Goal: Task Accomplishment & Management: Complete application form

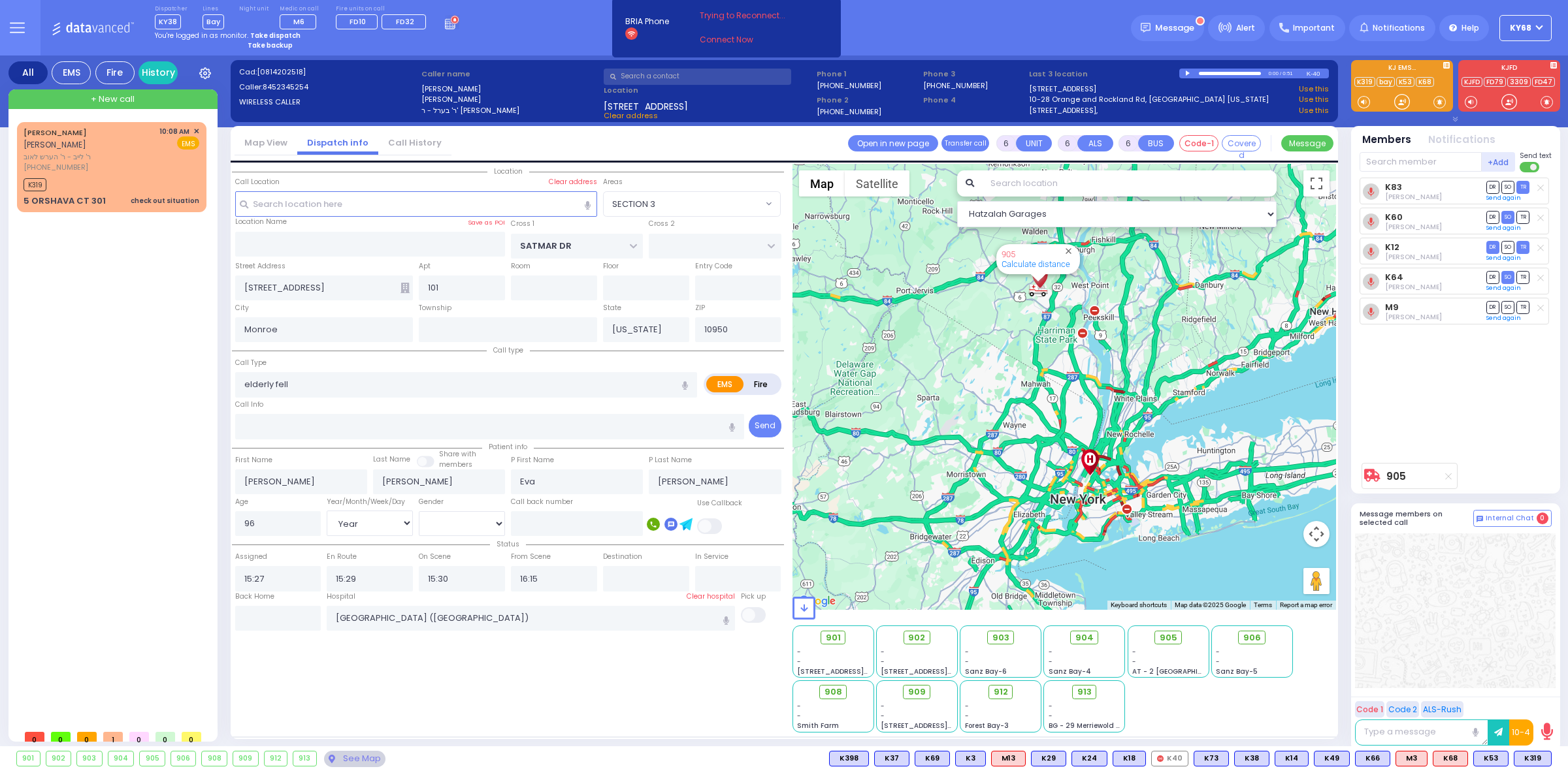
select select "SECTION 3"
select select "Year"
select select "[DEMOGRAPHIC_DATA]"
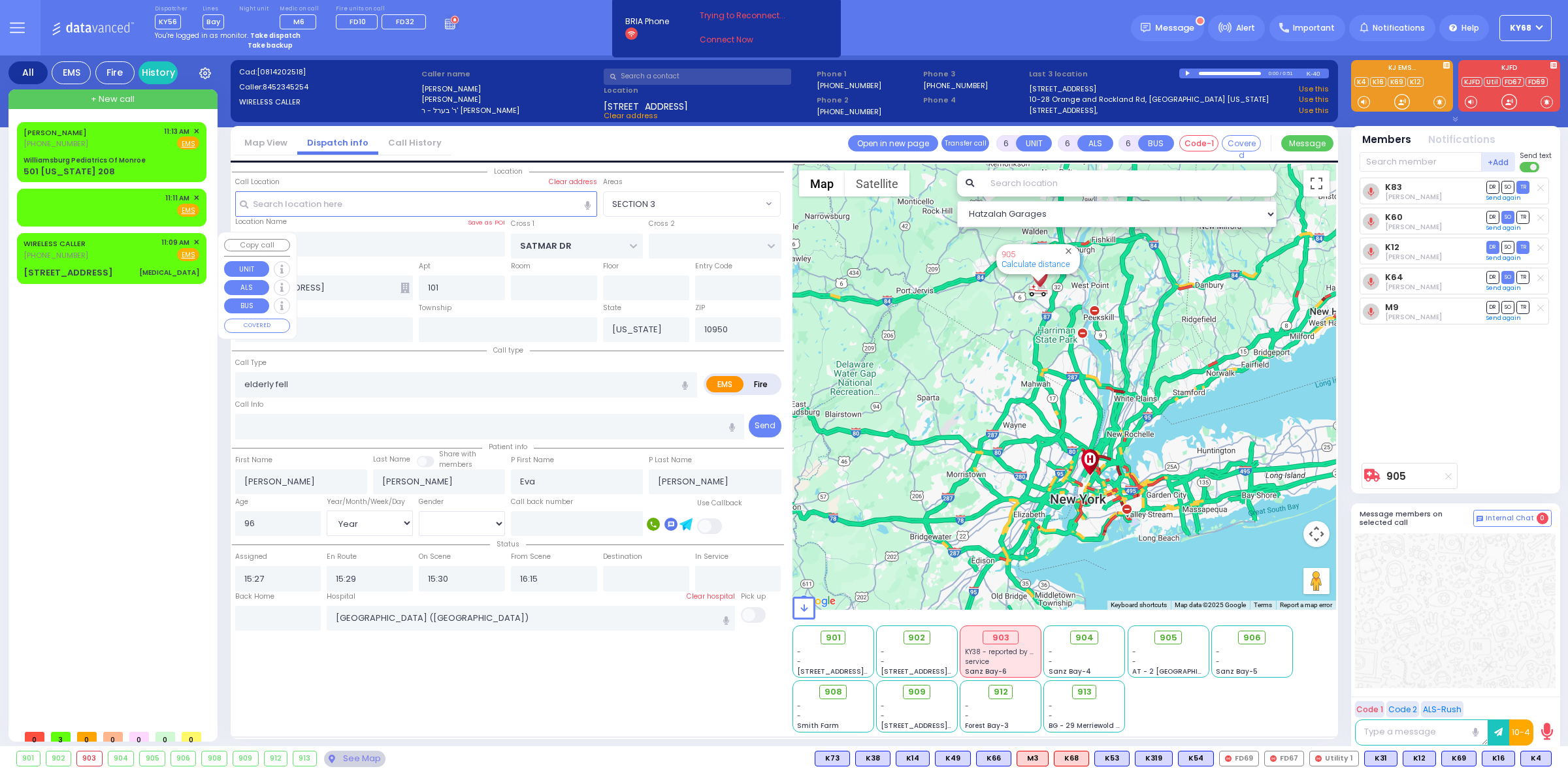
click at [81, 271] on div "[STREET_ADDRESS]" at bounding box center [68, 272] width 89 height 13
type input "2"
type input "0"
select select
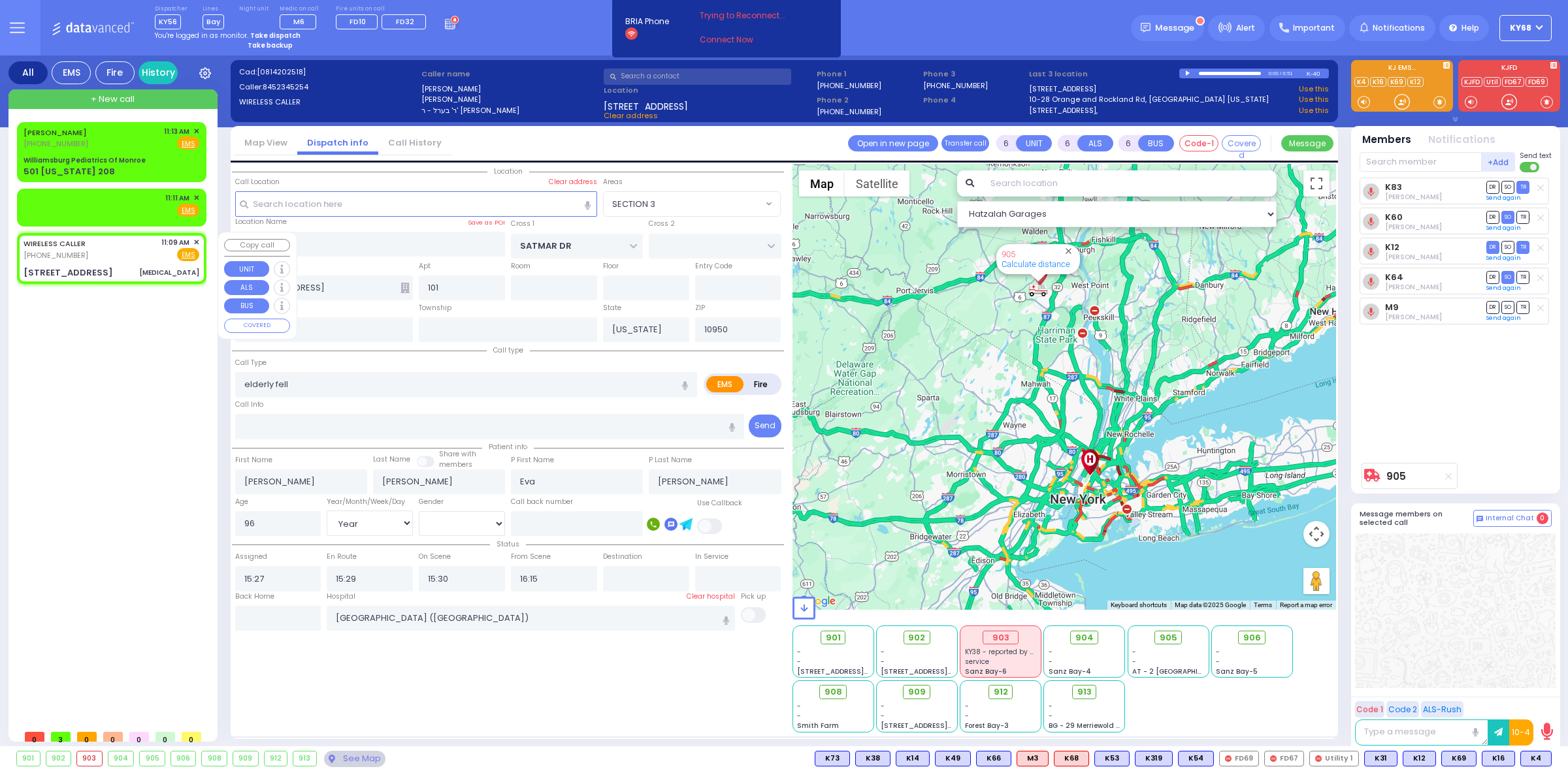
type input "[MEDICAL_DATA]"
radio input "true"
select select
type input "11:09"
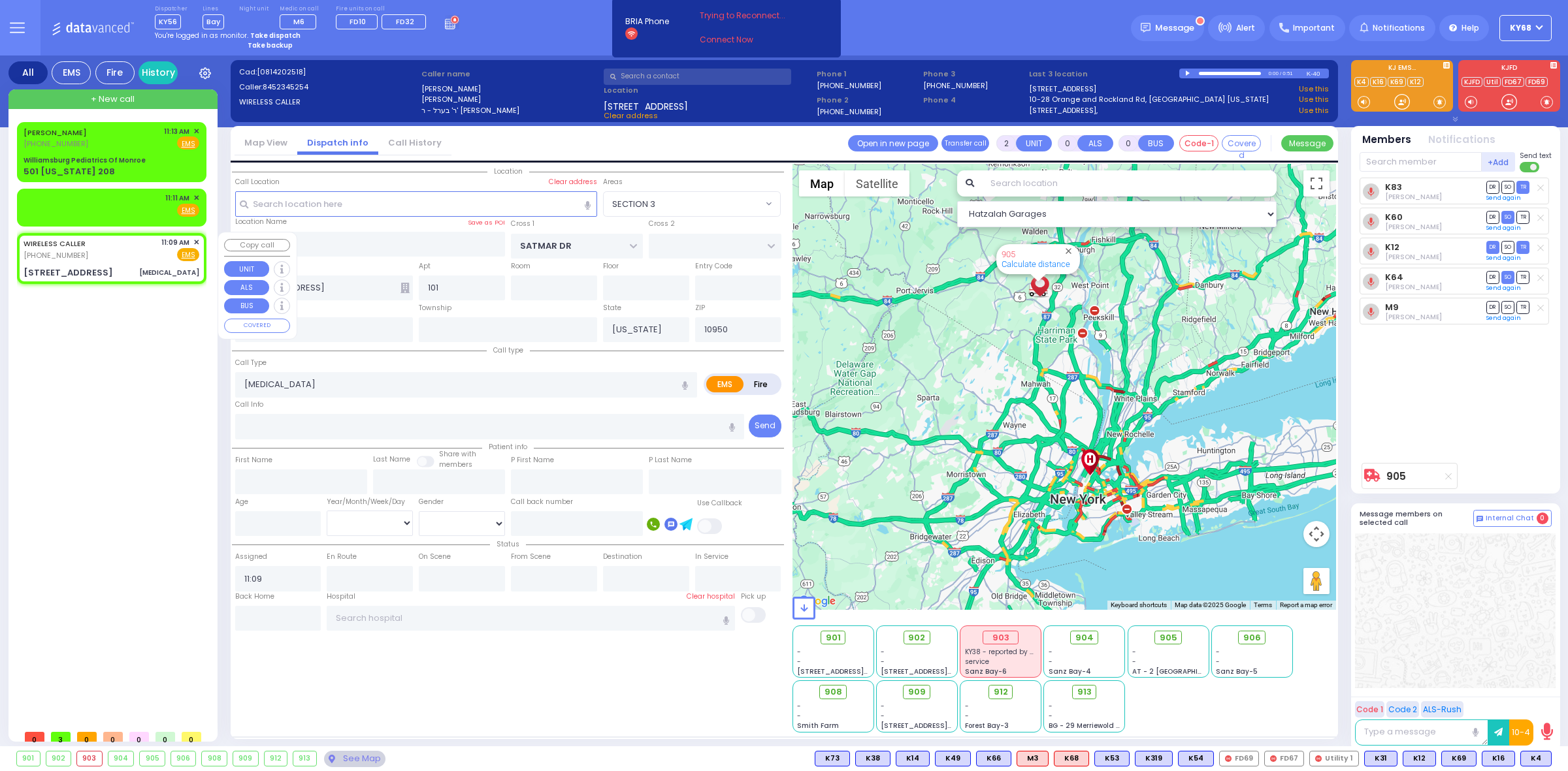
select select "Hatzalah Garages"
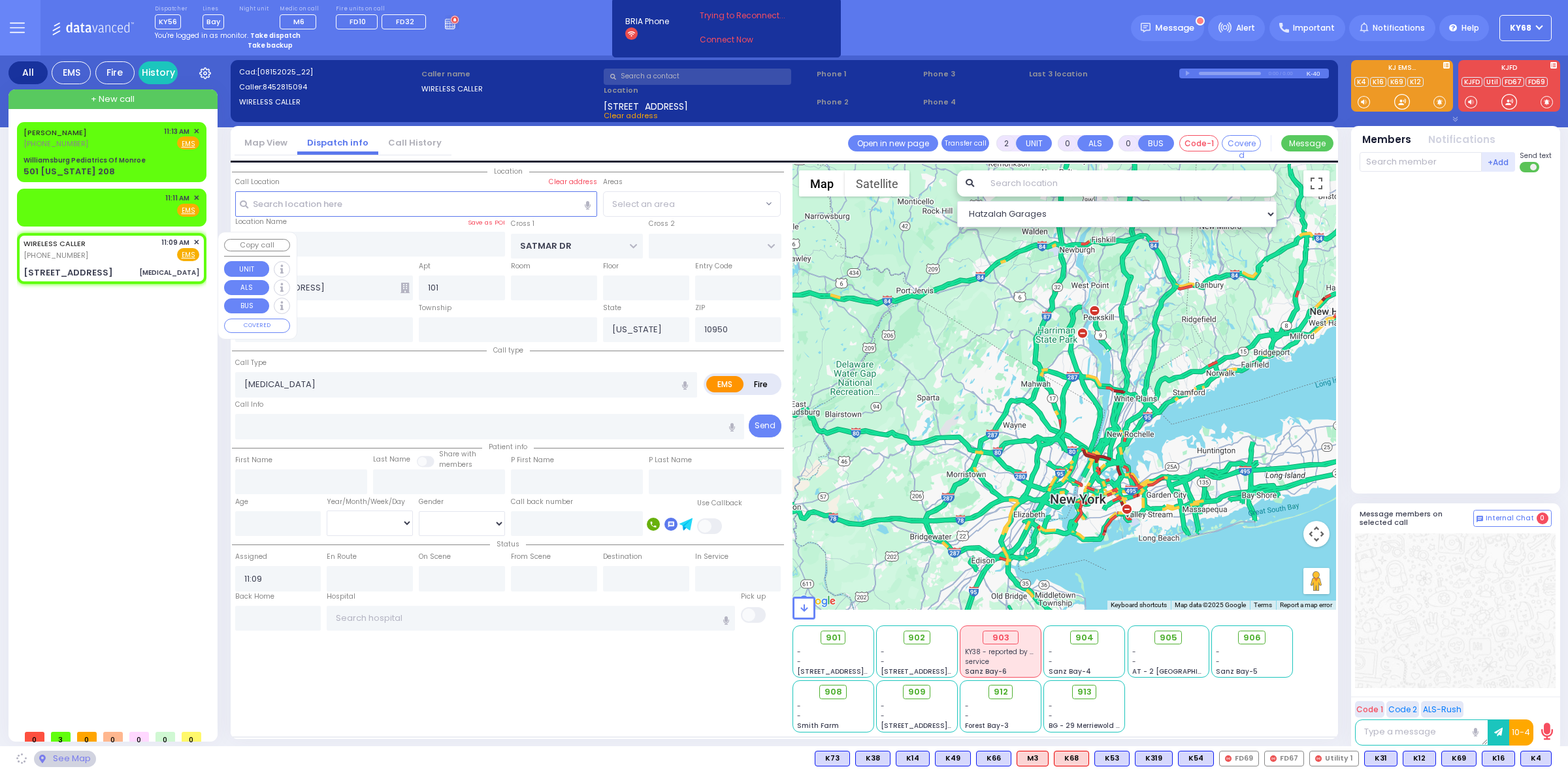
type input "PROSPECT ST"
type input "KING ST"
type input "290 Spring Street"
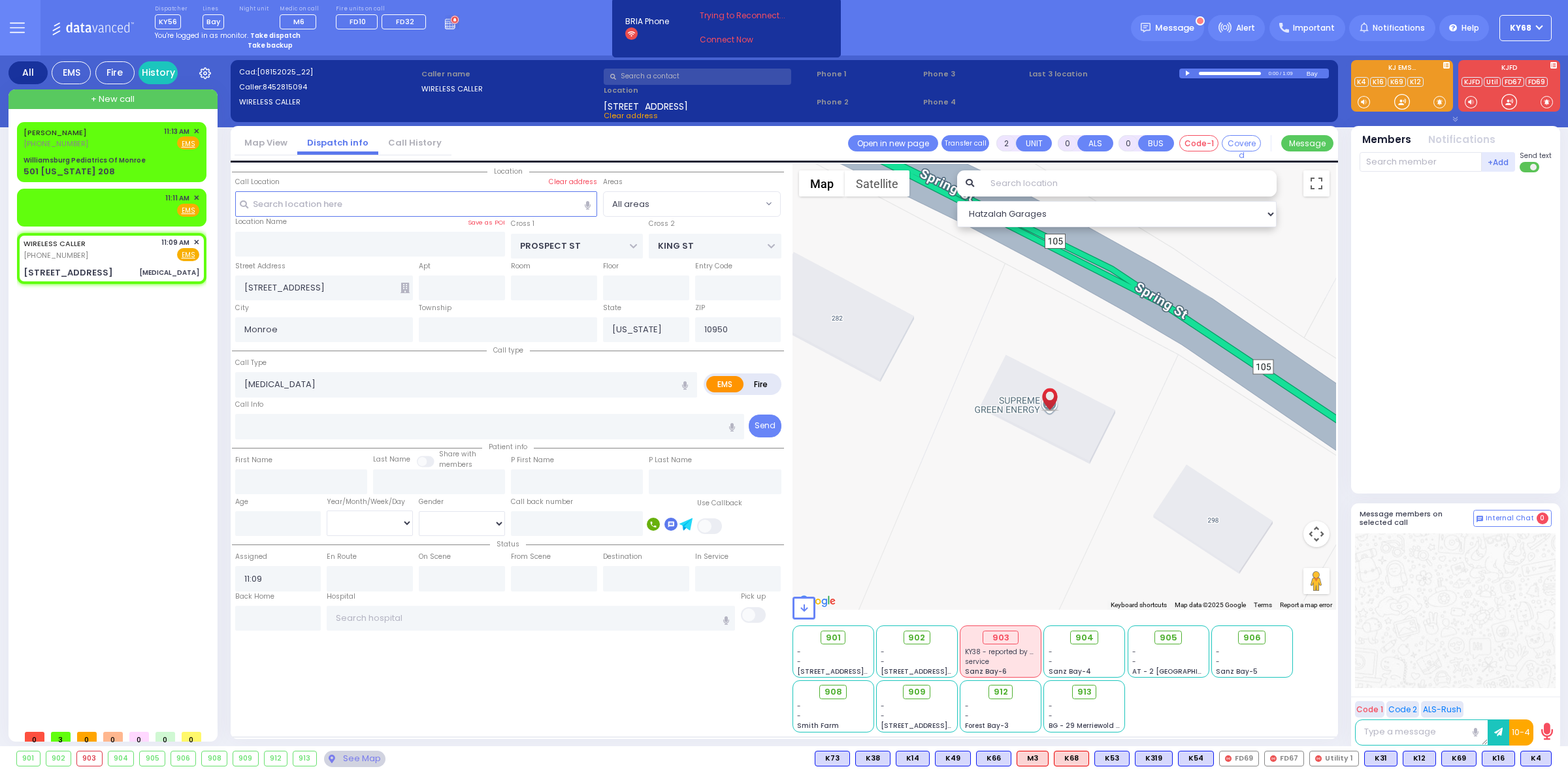
click at [1031, 177] on input "text" at bounding box center [1129, 184] width 295 height 26
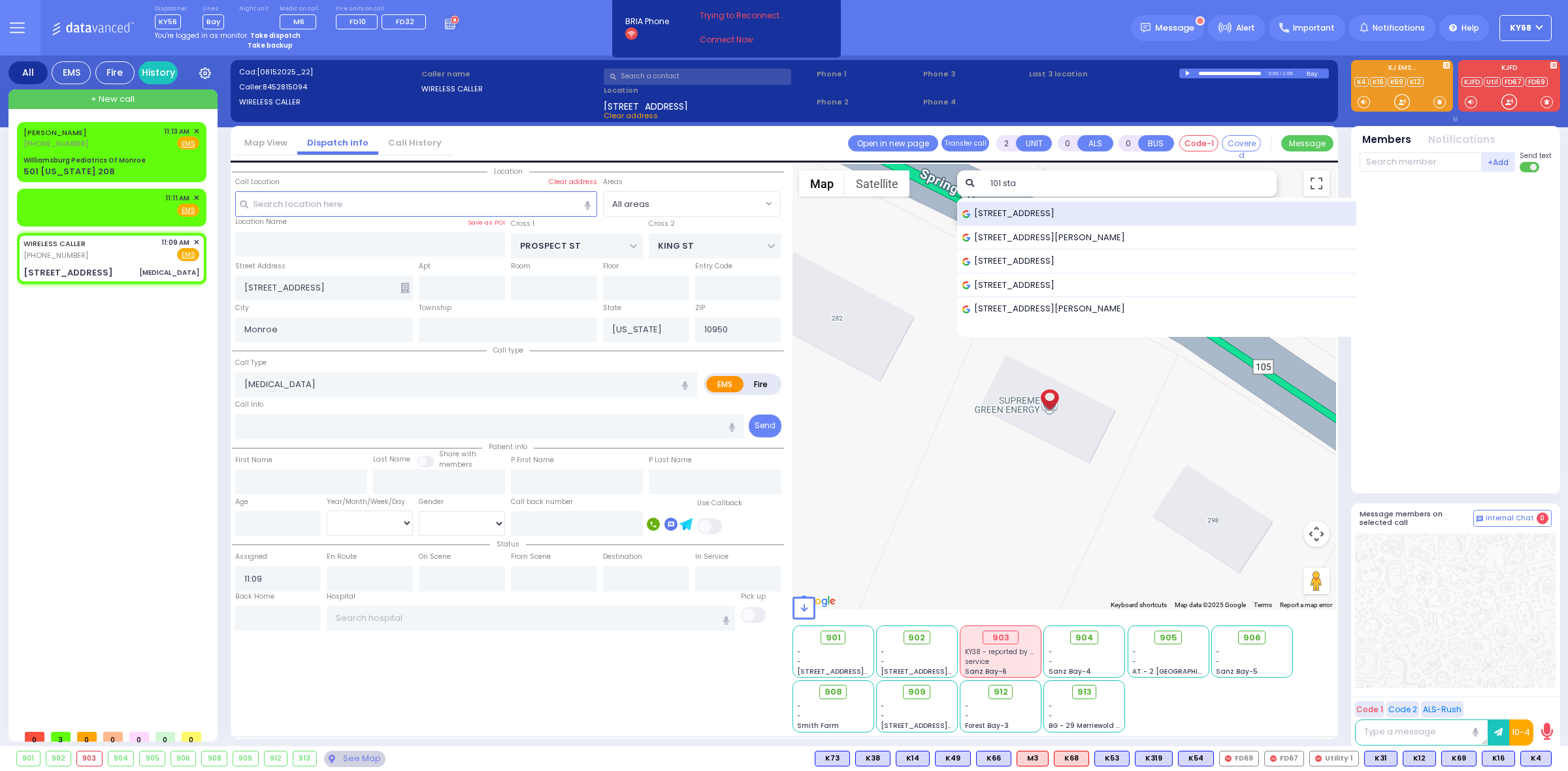
type input "101 sta"
click at [1010, 214] on span "101 Stage Road, Monroe, NY, USA" at bounding box center [1010, 214] width 96 height 13
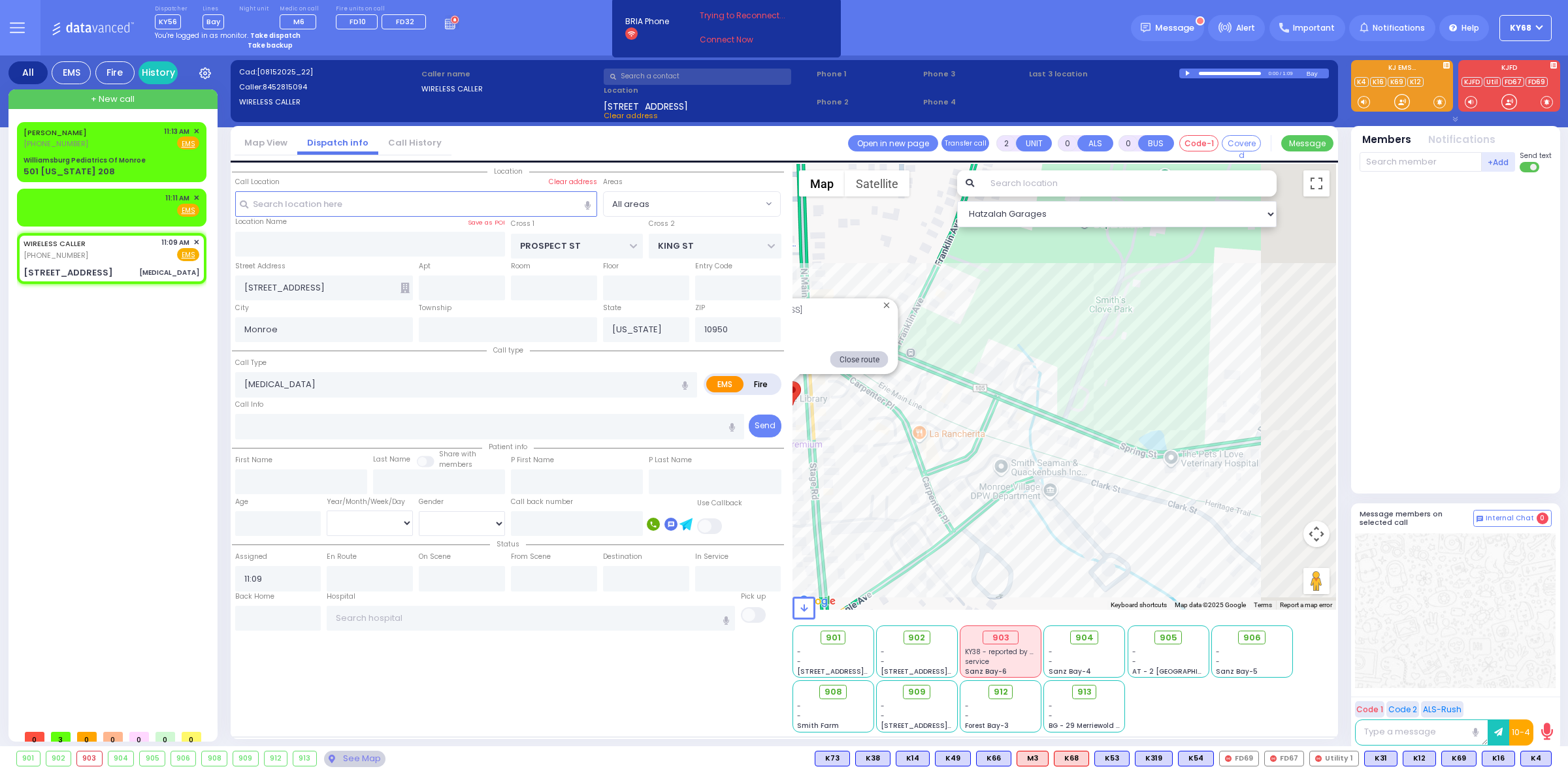
drag, startPoint x: 1271, startPoint y: 507, endPoint x: 916, endPoint y: 475, distance: 356.4
click at [924, 475] on div "Address: 101 Stage Road, Monroe, NY, USA Distance: 0.7 mi Duration: 2 mins Clos…" at bounding box center [1065, 387] width 545 height 446
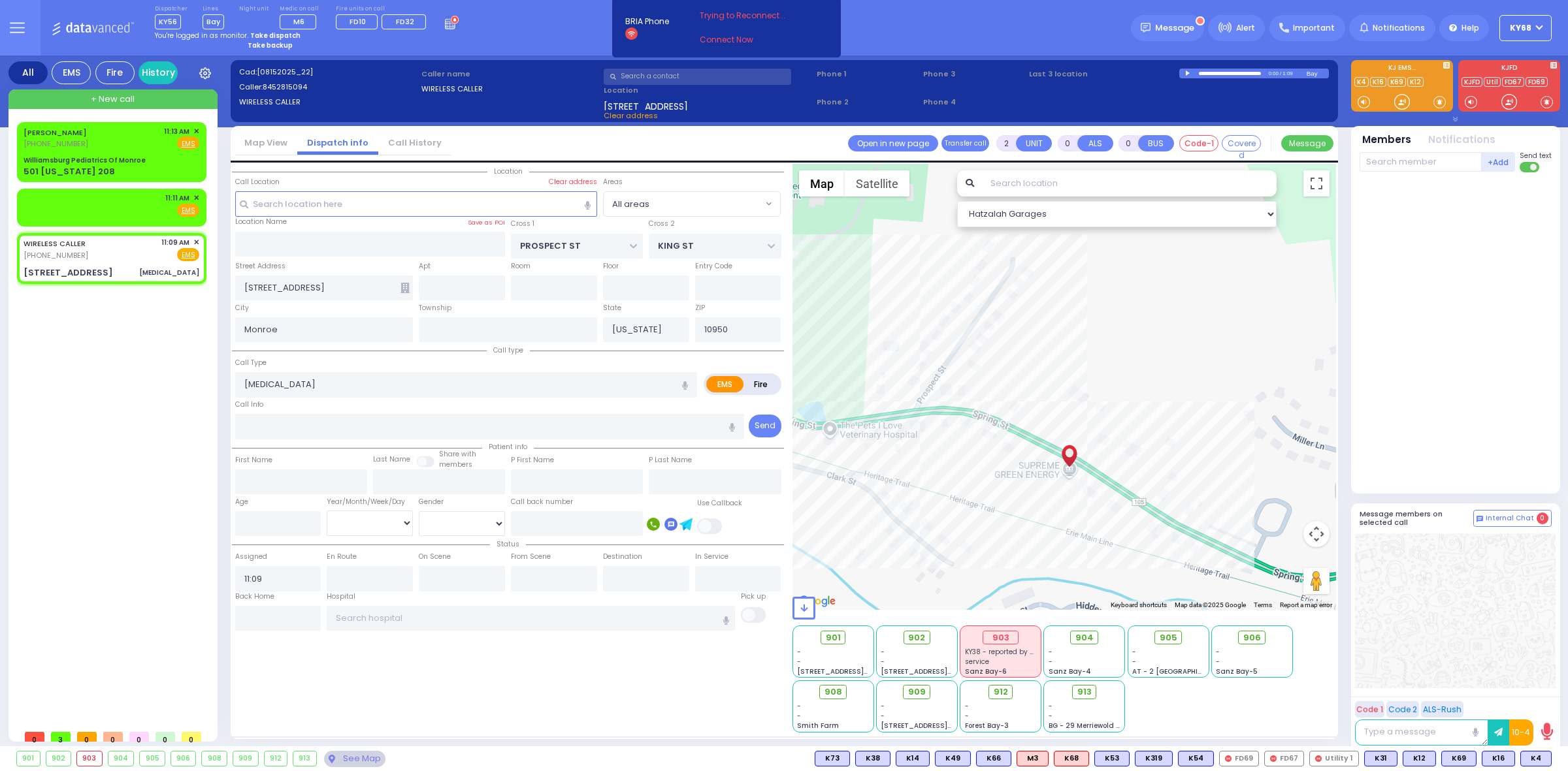
drag, startPoint x: 1250, startPoint y: 469, endPoint x: 935, endPoint y: 438, distance: 316.5
click at [935, 438] on div "Address: 101 Stage Road, Monroe, NY, USA Distance: 0.7 mi Duration: 2 mins Clos…" at bounding box center [1065, 387] width 545 height 446
click at [1187, 74] on div at bounding box center [1189, 74] width 7 height 6
click at [1187, 74] on div at bounding box center [1189, 74] width 7 height 5
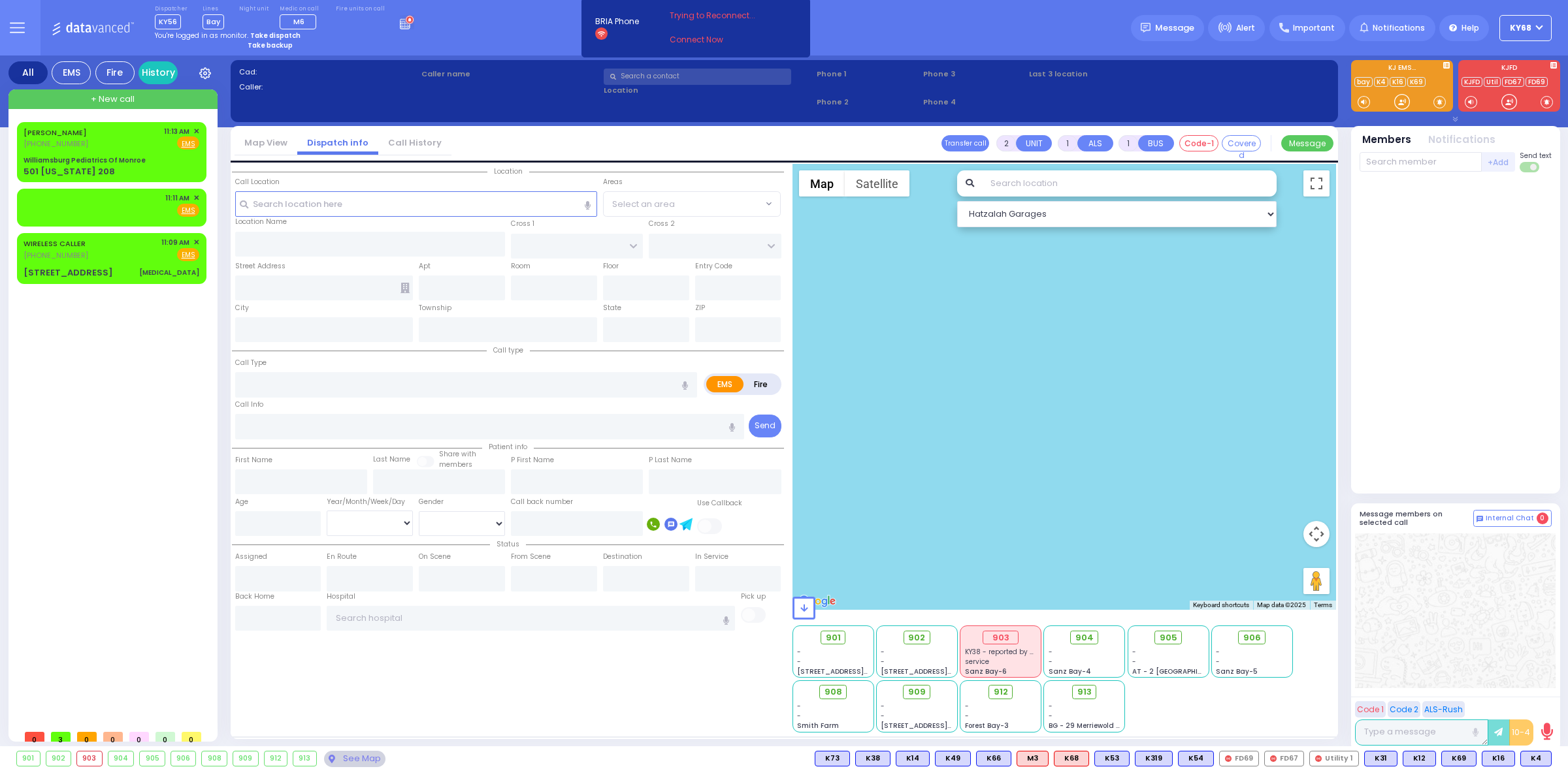
select select
radio input "true"
type input "11"
select select "Year"
type input "11:13"
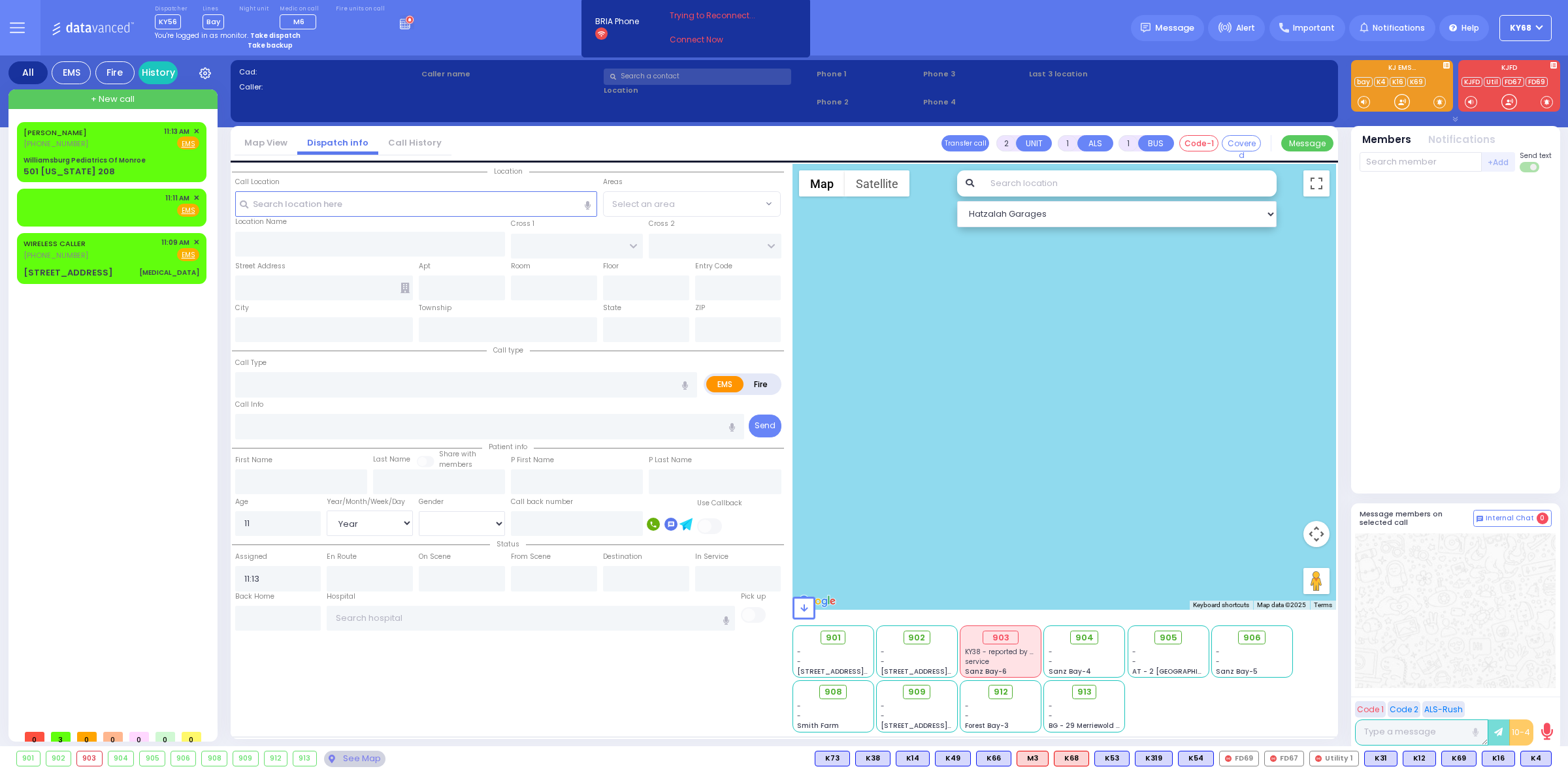
type input "Williamsburg Pediatrics Of Monroe"
type input "US-6 WEST"
type input "US-6 EAST"
type input "501 [US_STATE] 208"
type input "Monroe"
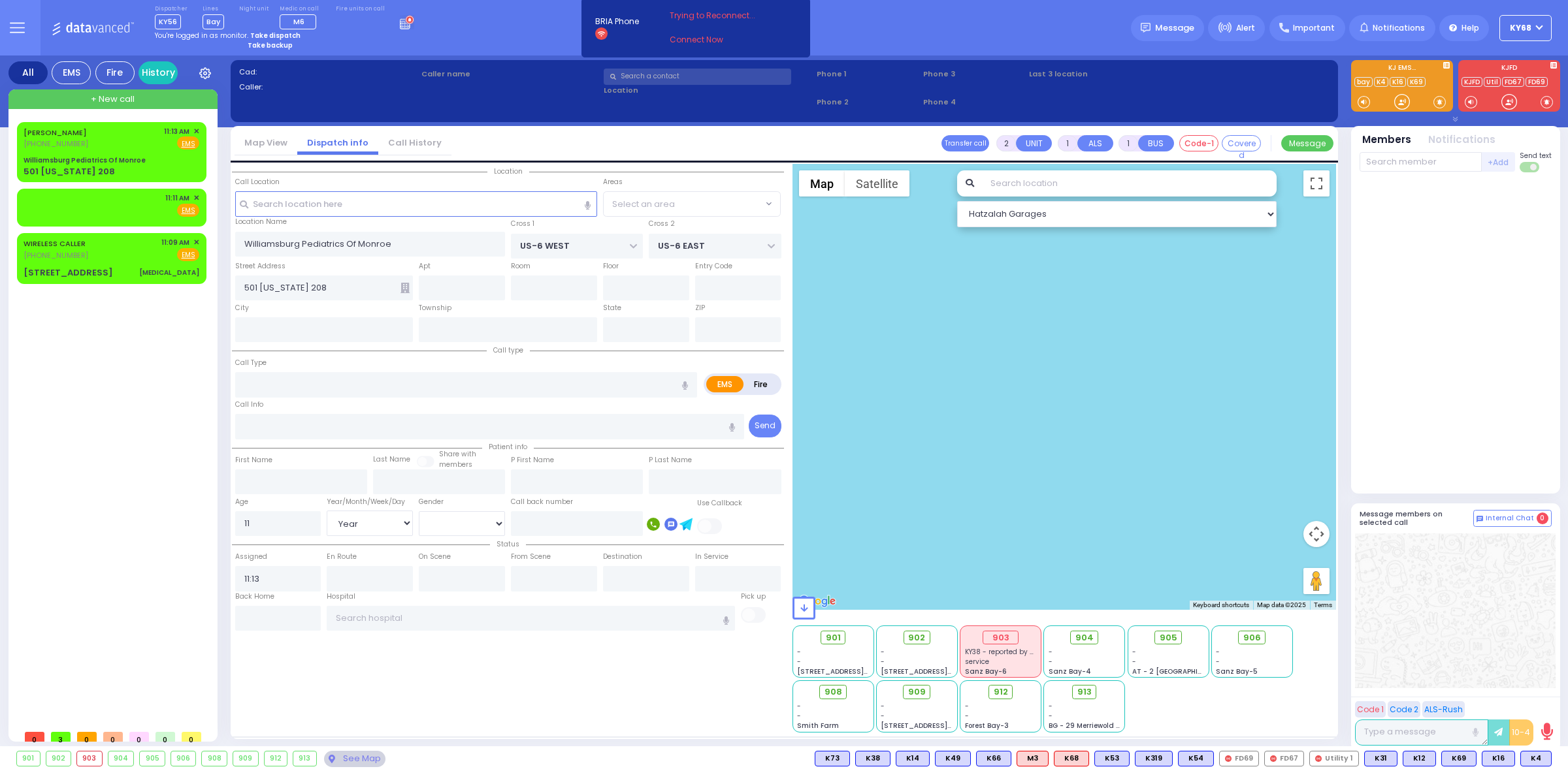
type input "[US_STATE]"
type input "10950"
select select "Hatzalah Garages"
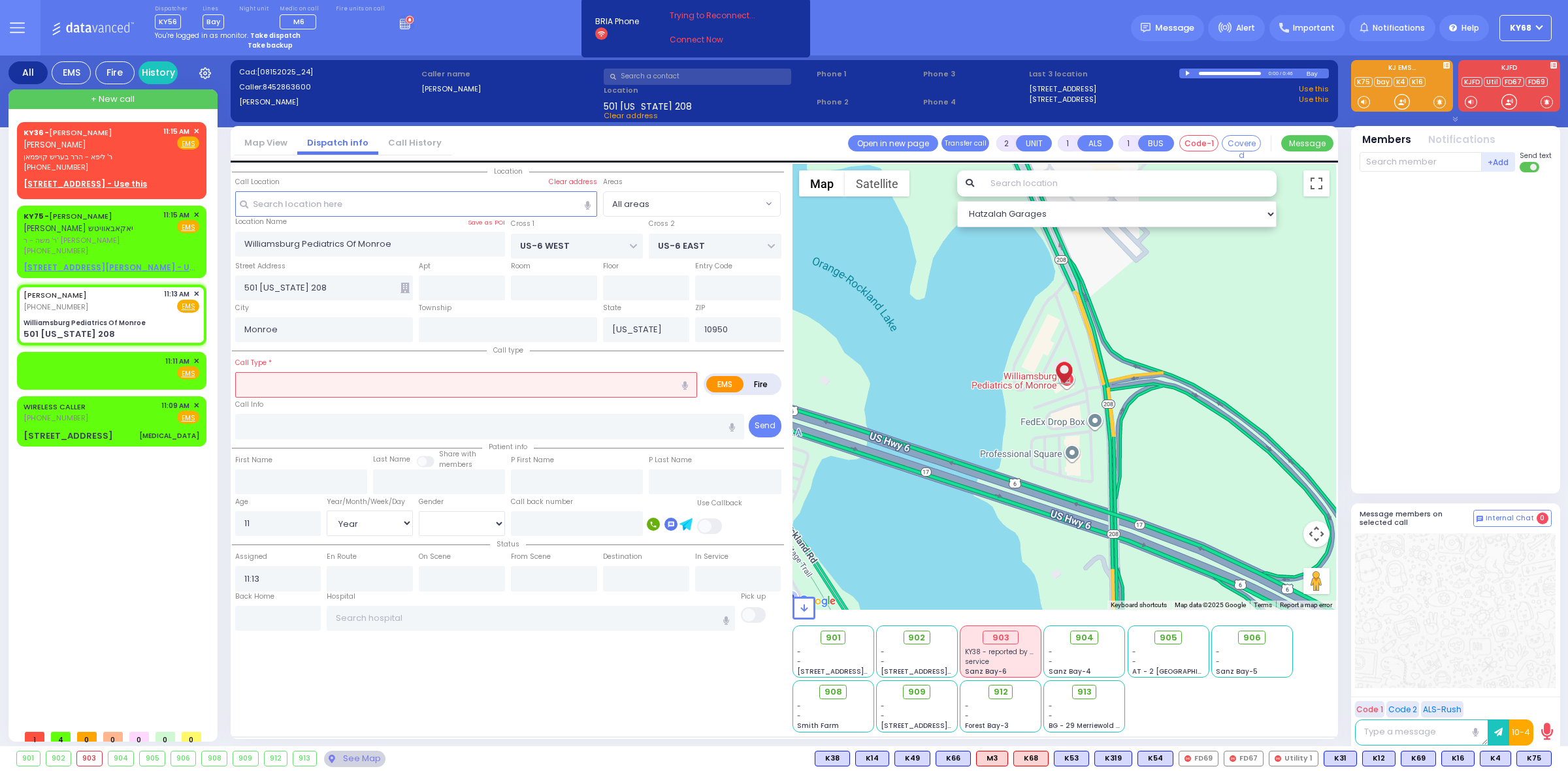
select select
radio input "true"
select select "Year"
select select "Hatzalah Garages"
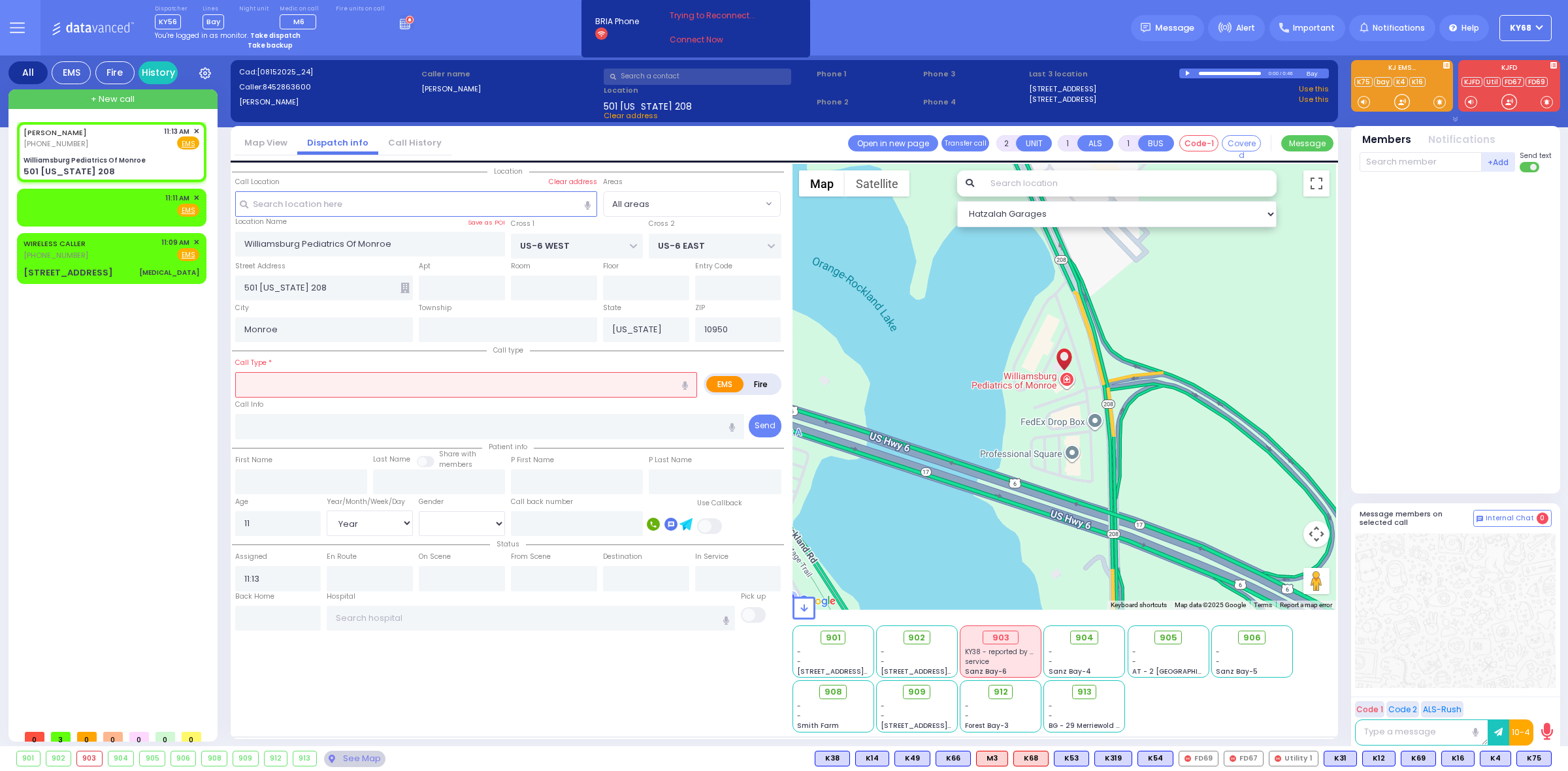
select select
radio input "true"
select select "Year"
select select "Hatzalah Garages"
select select
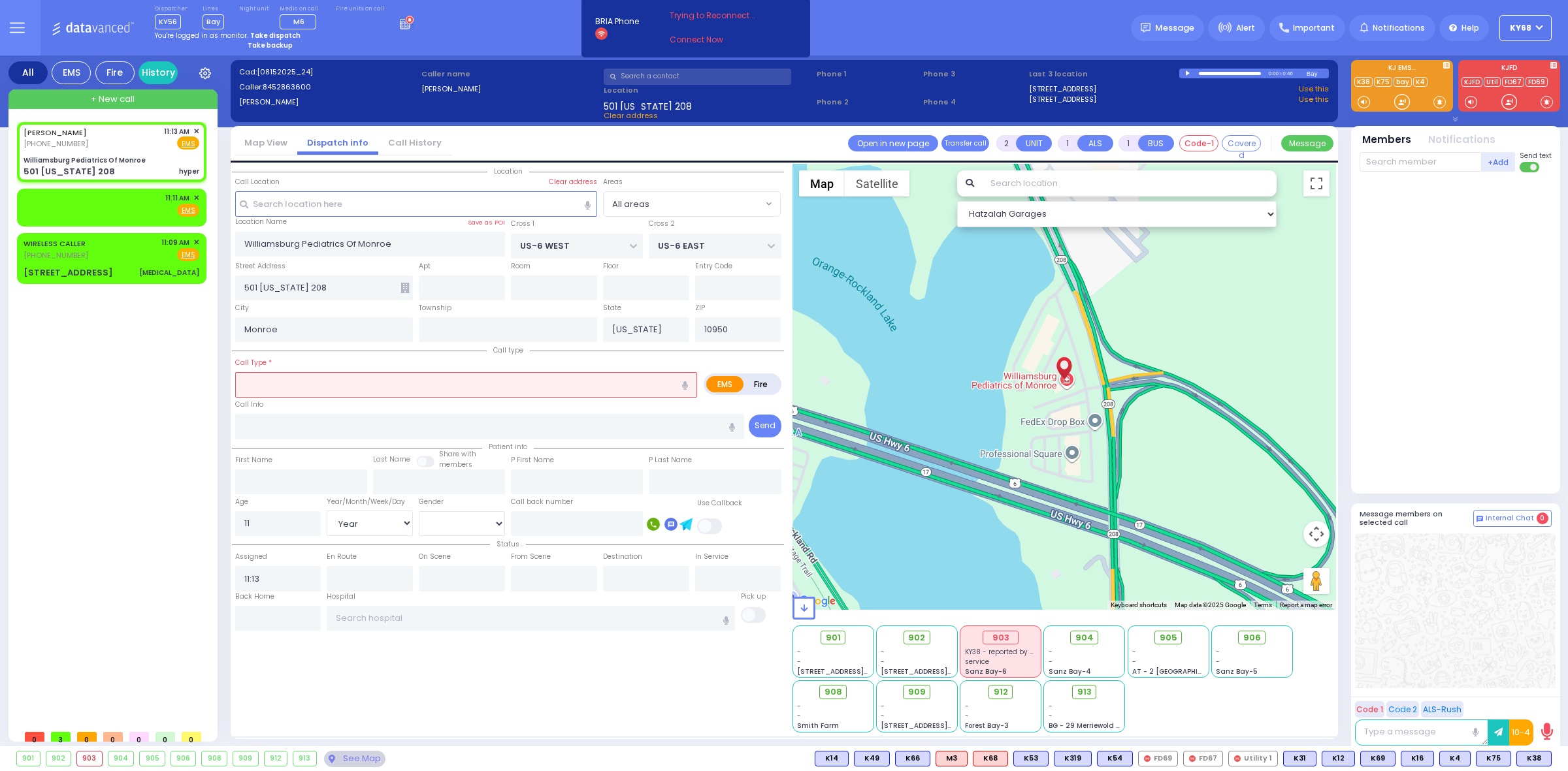
type input "hyper"
radio input "true"
select select "Year"
select select "Hatzalah Garages"
select select
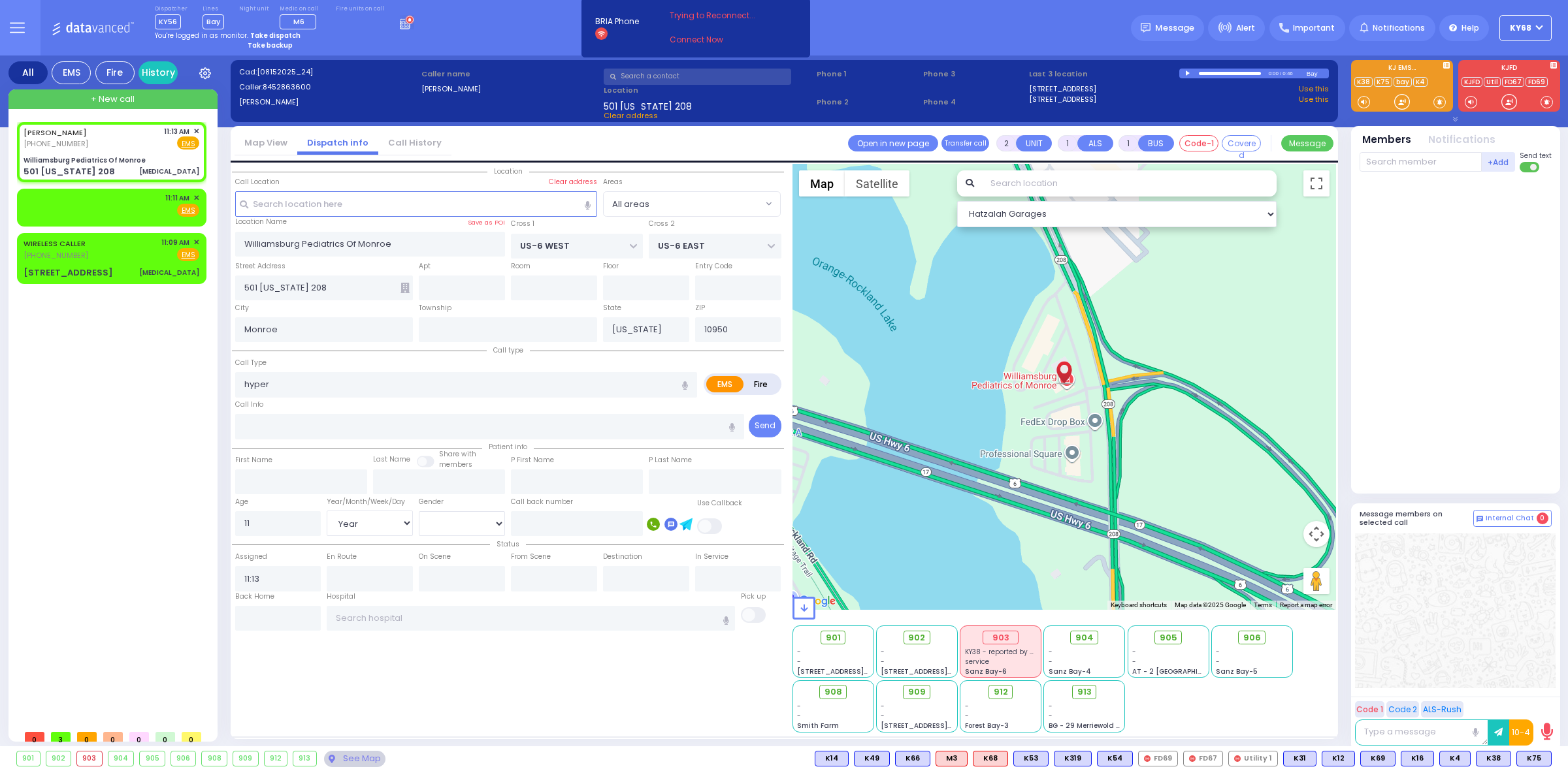
type input "Hyperglycemic"
radio input "true"
select select "Year"
select select "Hatzalah Garages"
select select
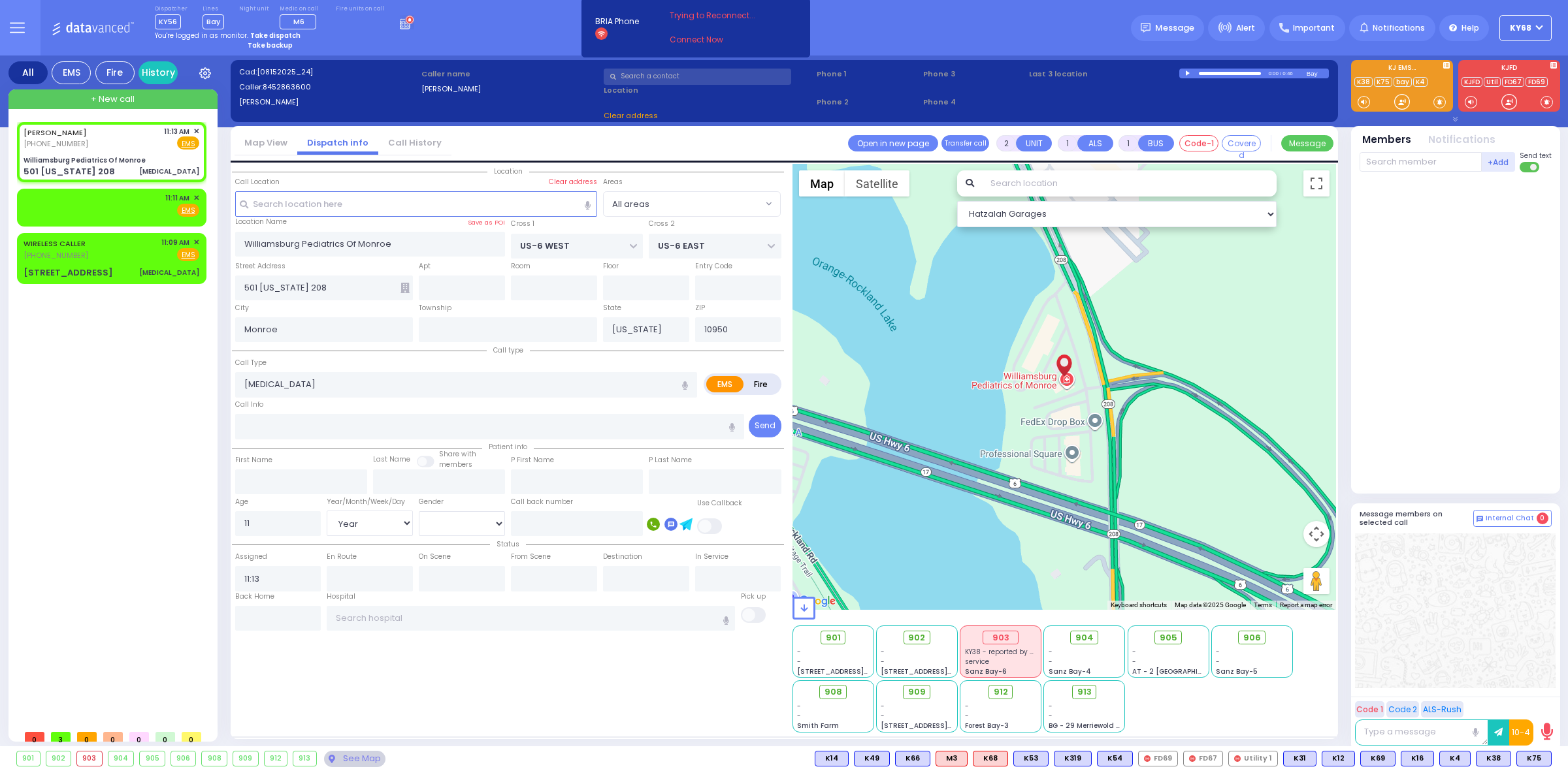
radio input "true"
select select "Year"
select select "Hatzalah Garages"
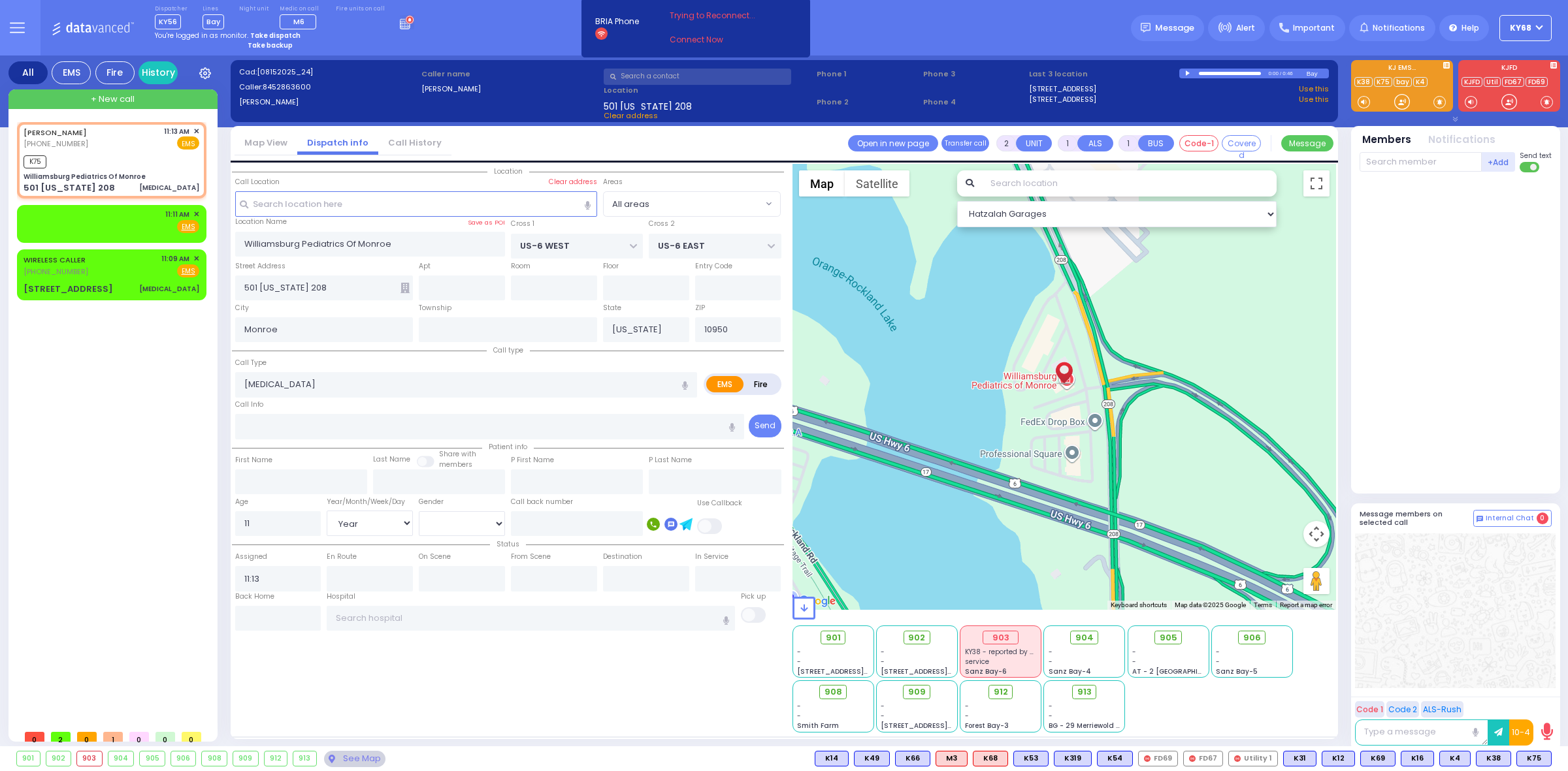
select select
radio input "true"
select select "Year"
type input "11:17"
select select "Hatzalah Garages"
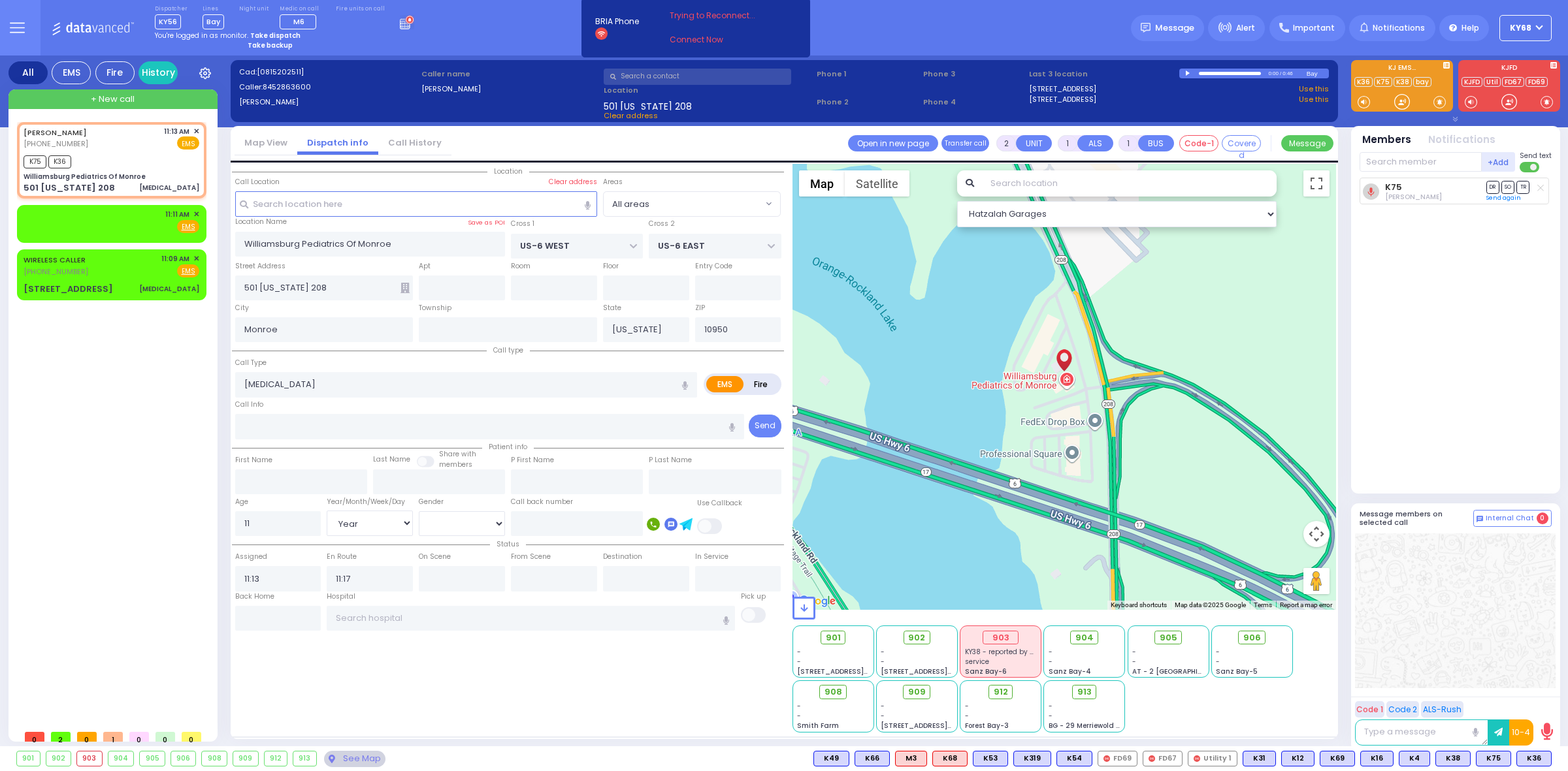
select select
radio input "true"
select select "Year"
select select "Hatzalah Garages"
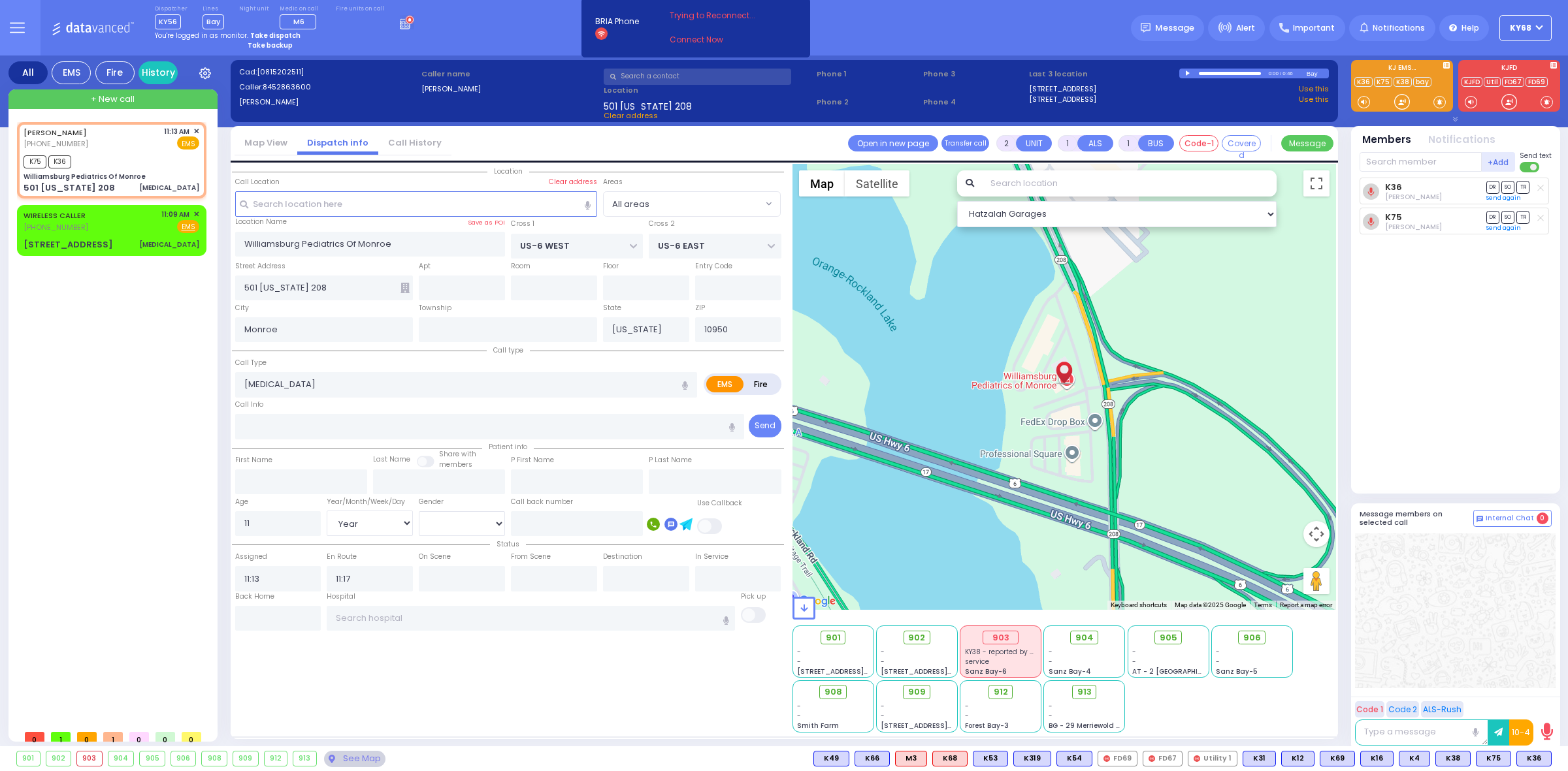
select select
radio input "true"
select select "Year"
select select "Hatzalah Garages"
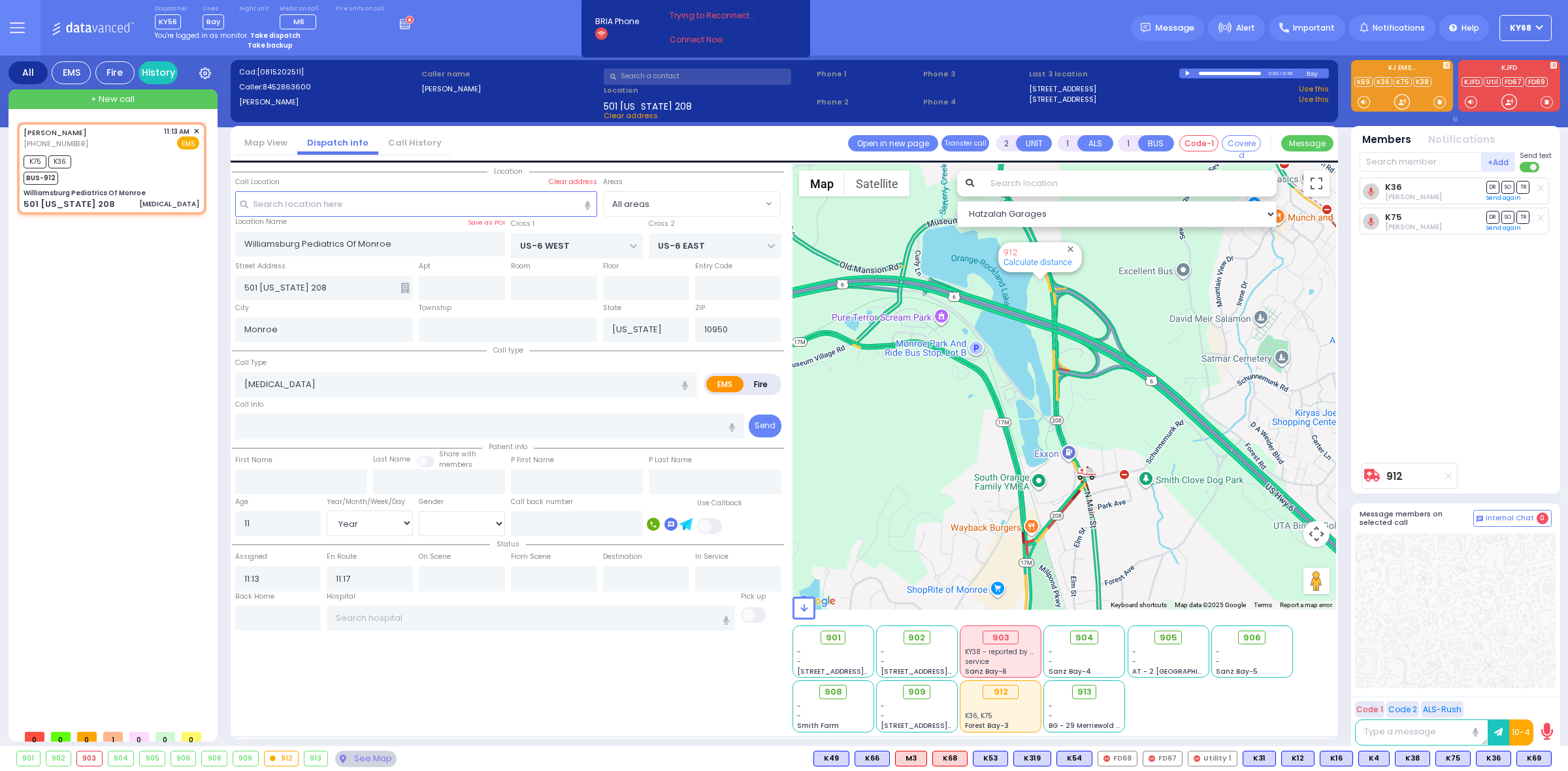
select select
radio input "true"
select select "Year"
radio input "true"
select select "Year"
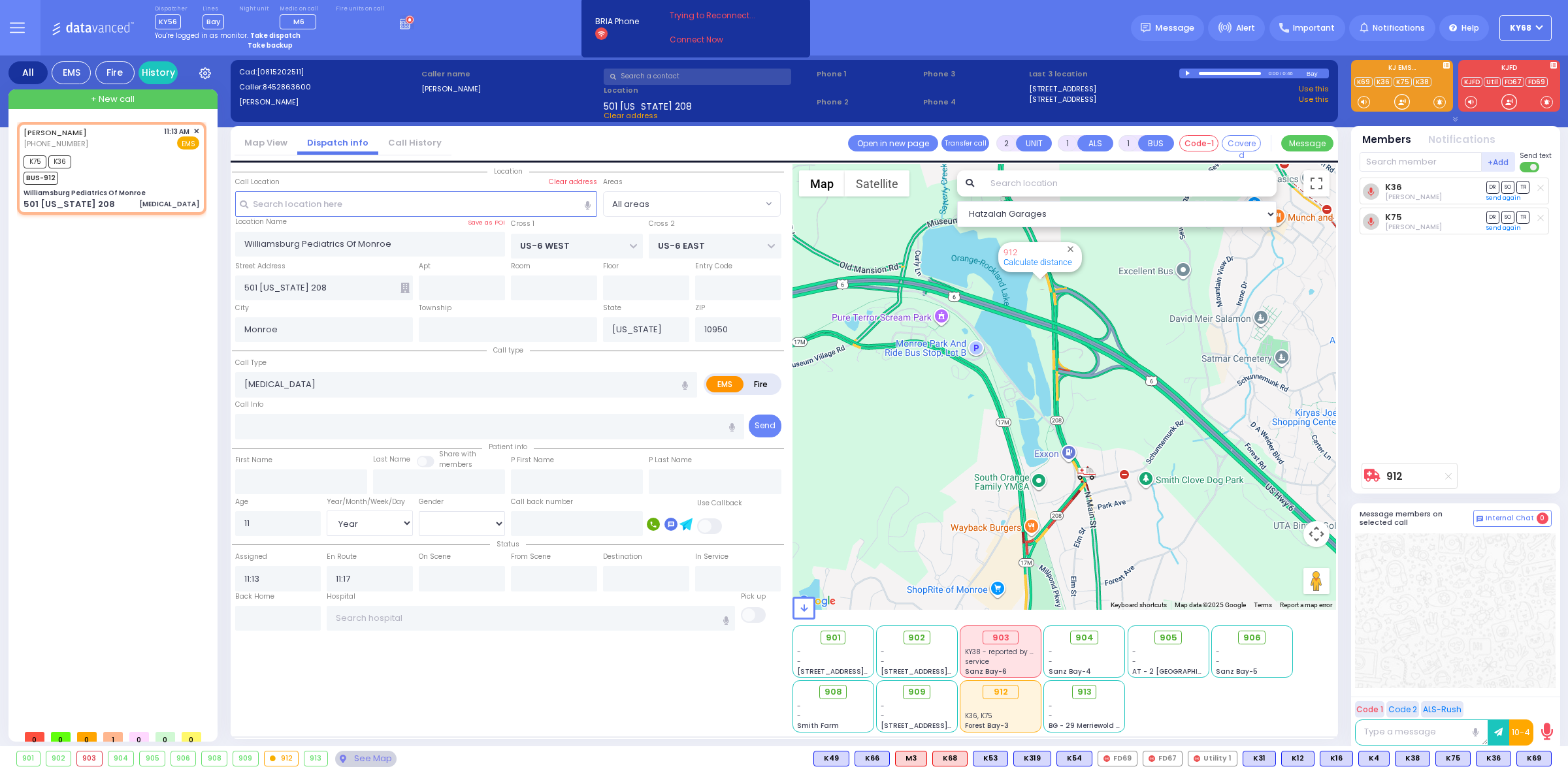
radio input "true"
select select "Year"
select select
select select "Hatzalah Garages"
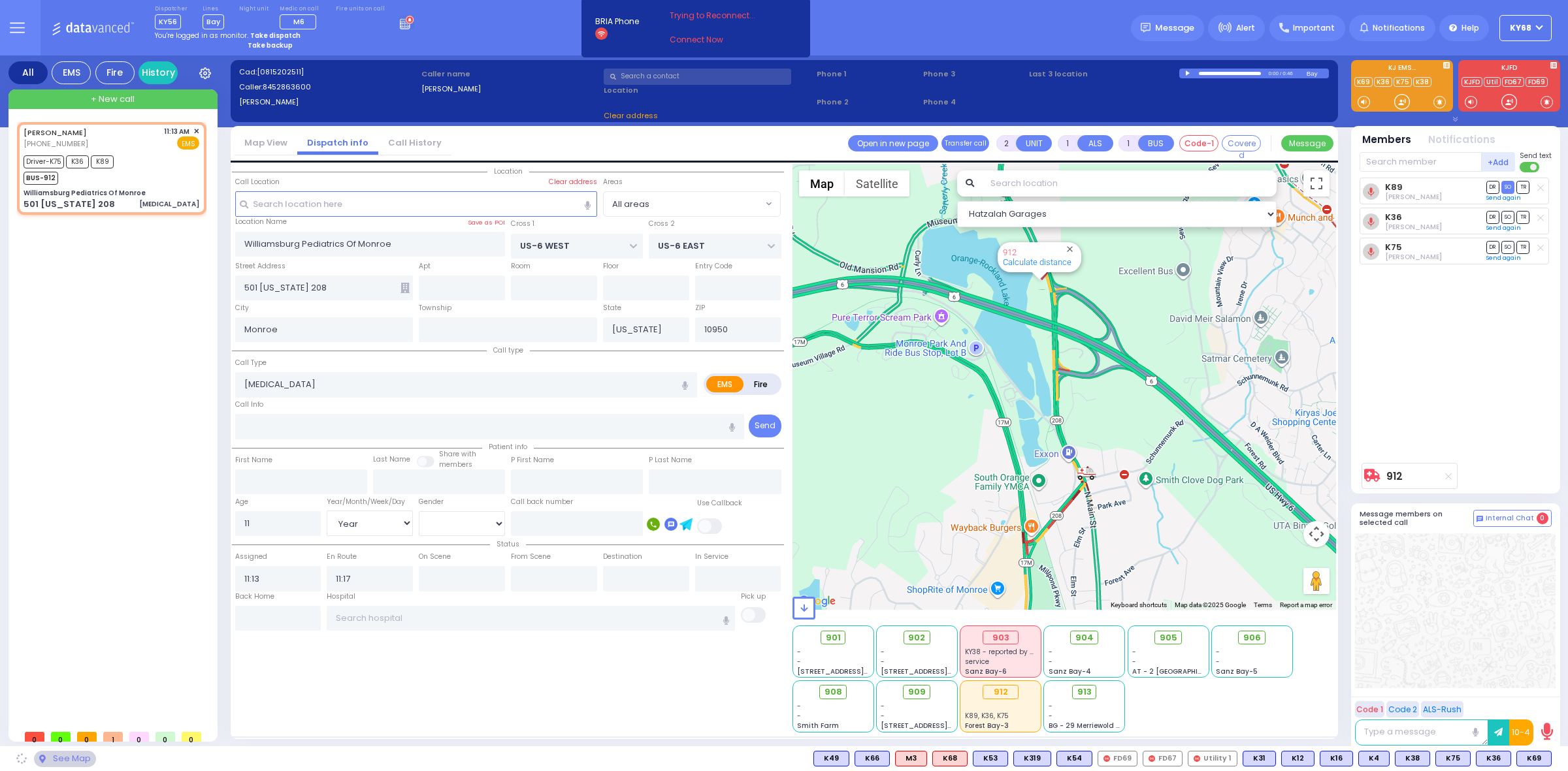
radio input "true"
select select "Year"
type input "11:28"
select select "All areas"
select select "Hatzalah Garages"
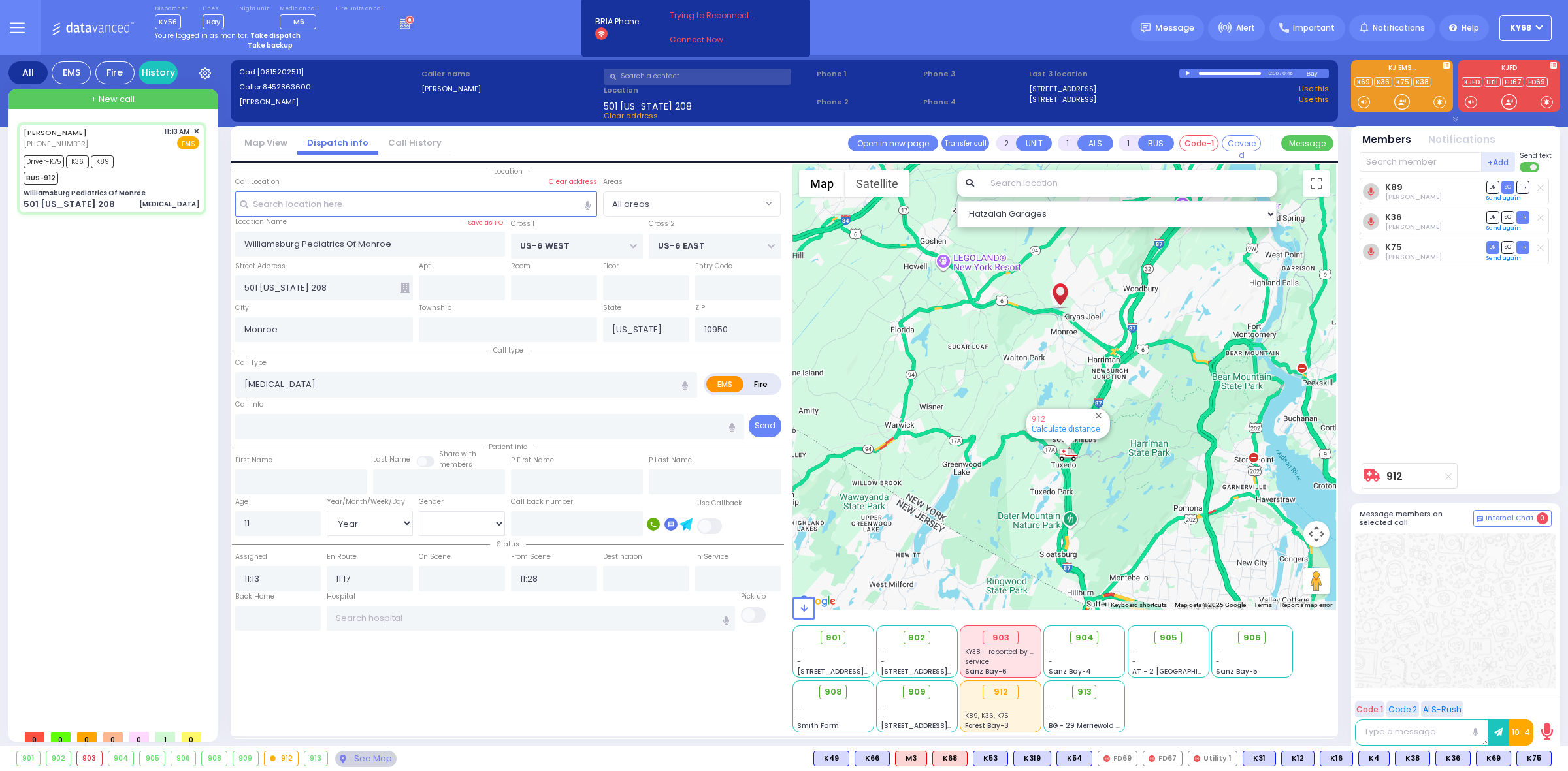
click at [484, 40] on div "Dispatcher KY56 shift has started. Are you ? Lines Bay" at bounding box center [784, 27] width 1568 height 55
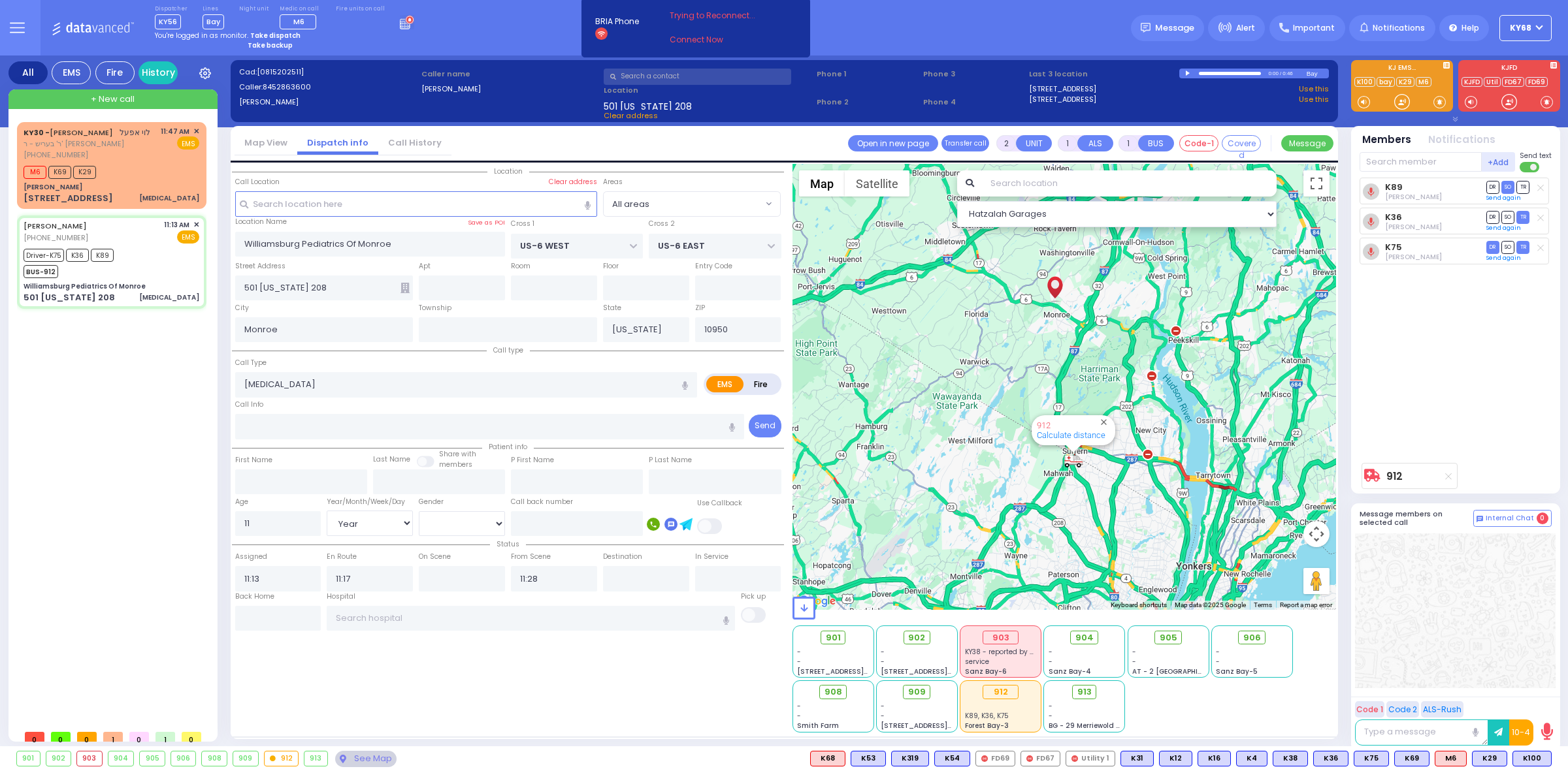
select select
radio input "true"
select select "Year"
type input "Colombia Children's Hospital"
select select "Hatzalah Garages"
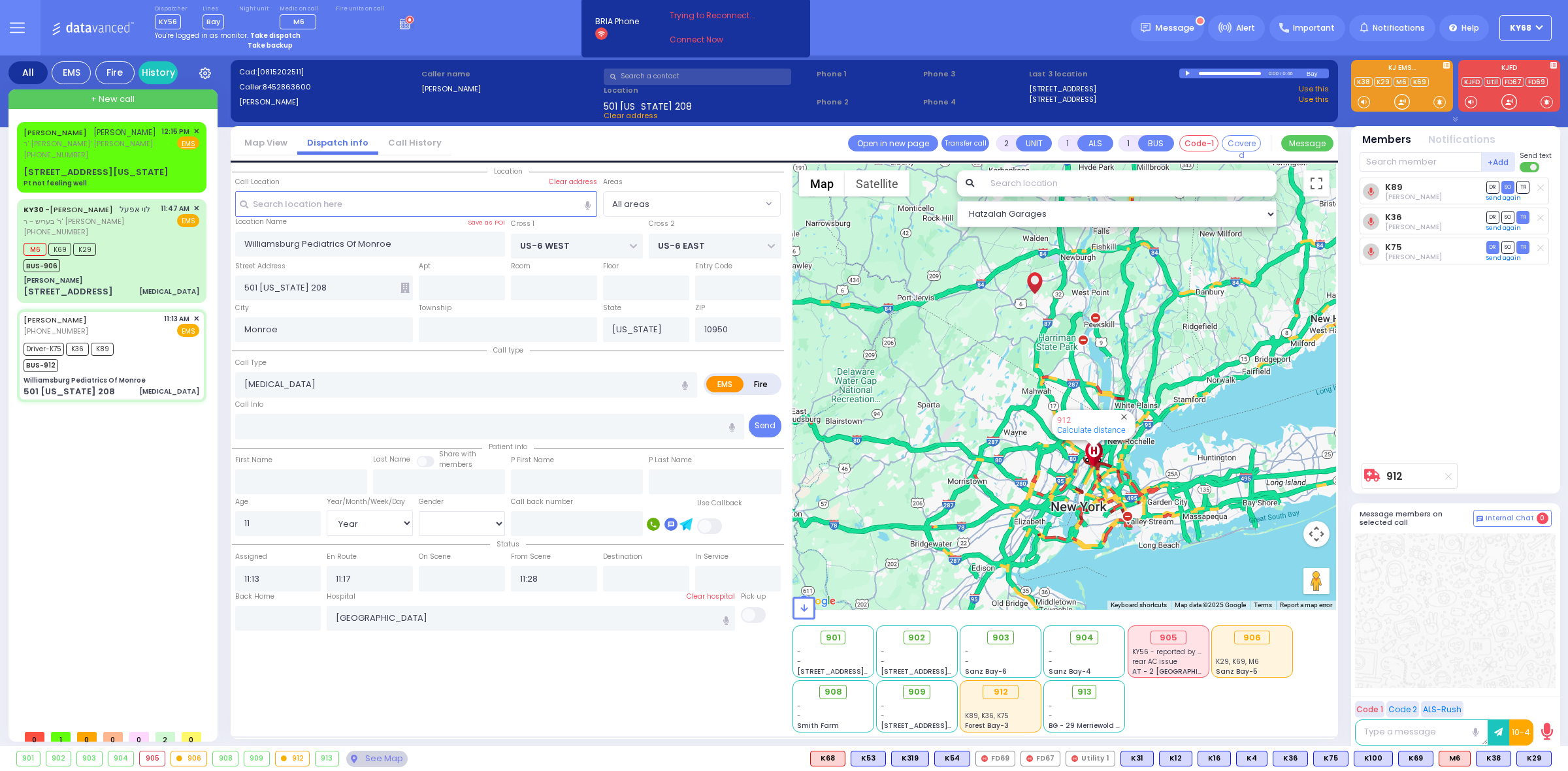
select select "Year"
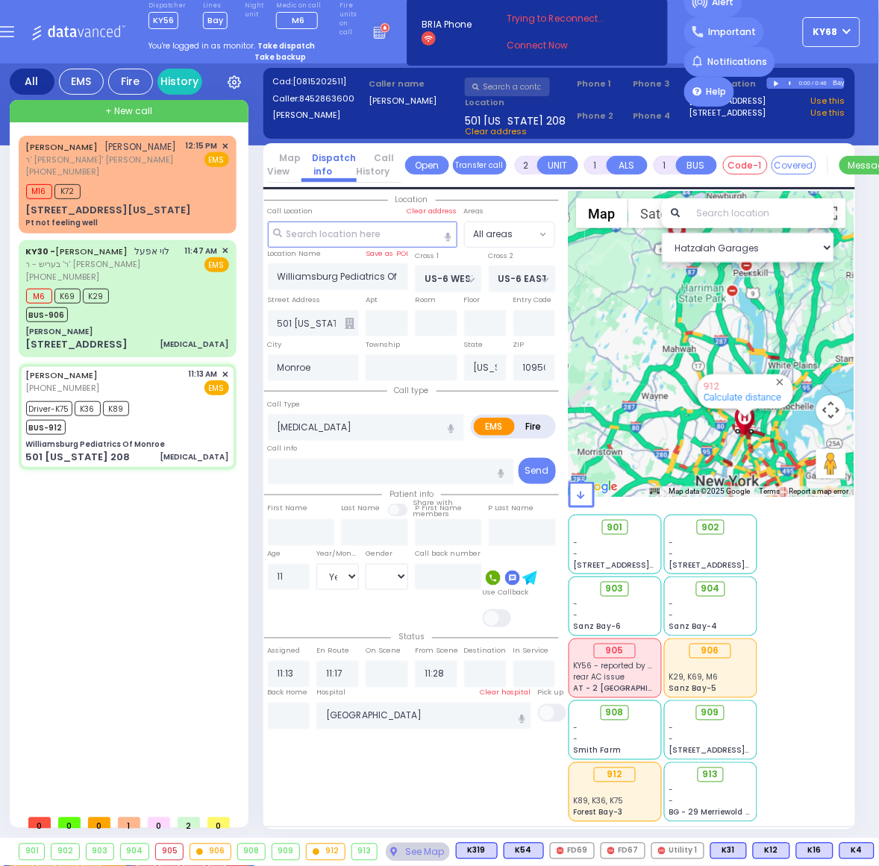
type input "6"
select select
radio input "true"
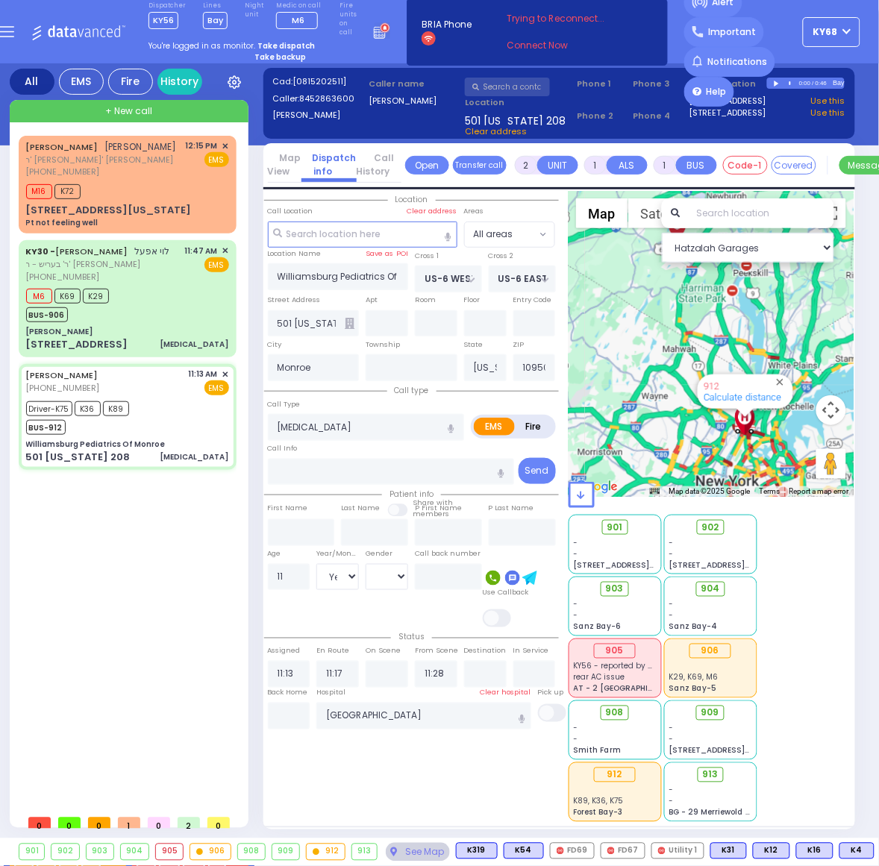
type input "Unknown"
select select "Year"
select select "Hatzalah Garages"
select select
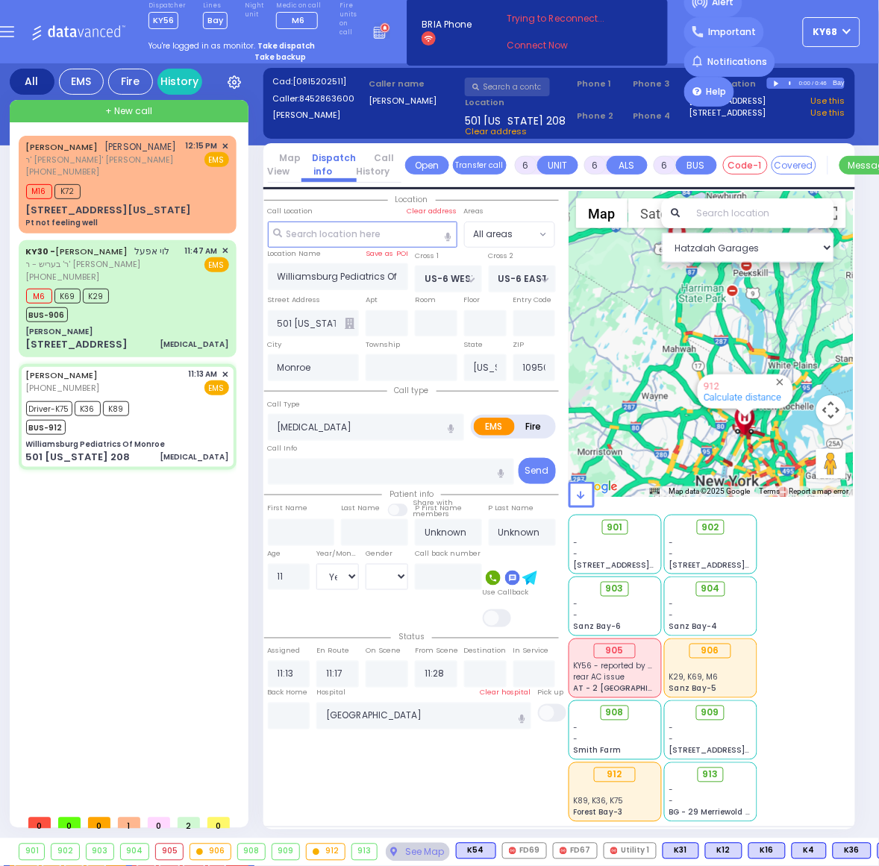
radio input "true"
type input "Chaim"
type input "Breuer"
select select "Year"
radio input "true"
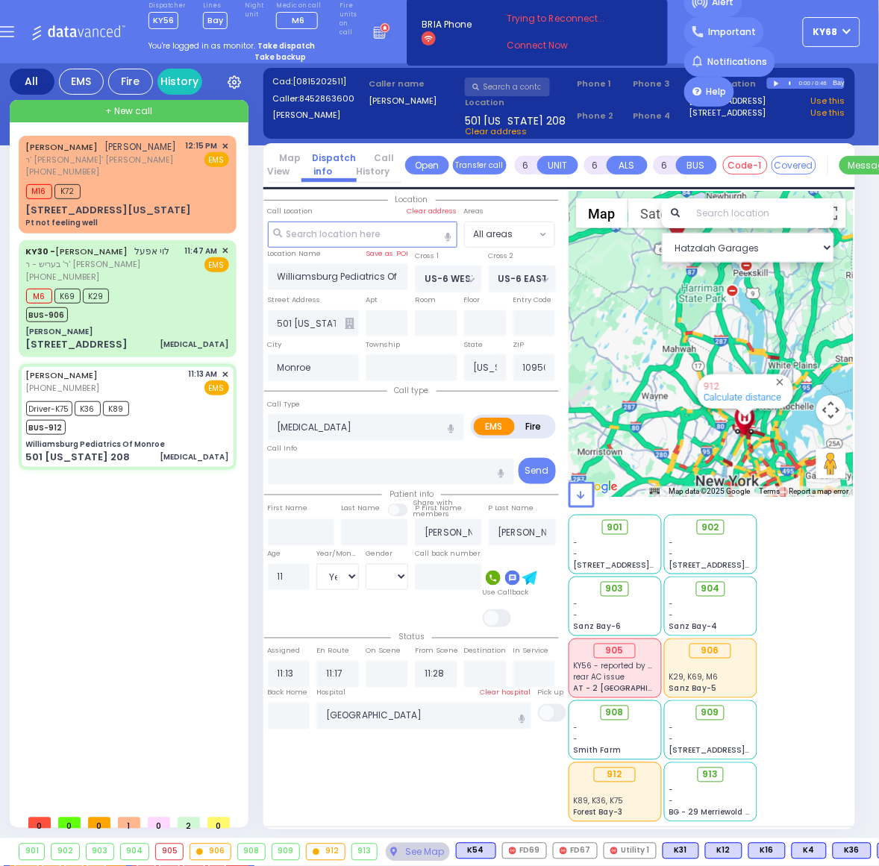
select select "Year"
radio input "true"
select select "Year"
select select "All areas"
select select "Hatzalah Garages"
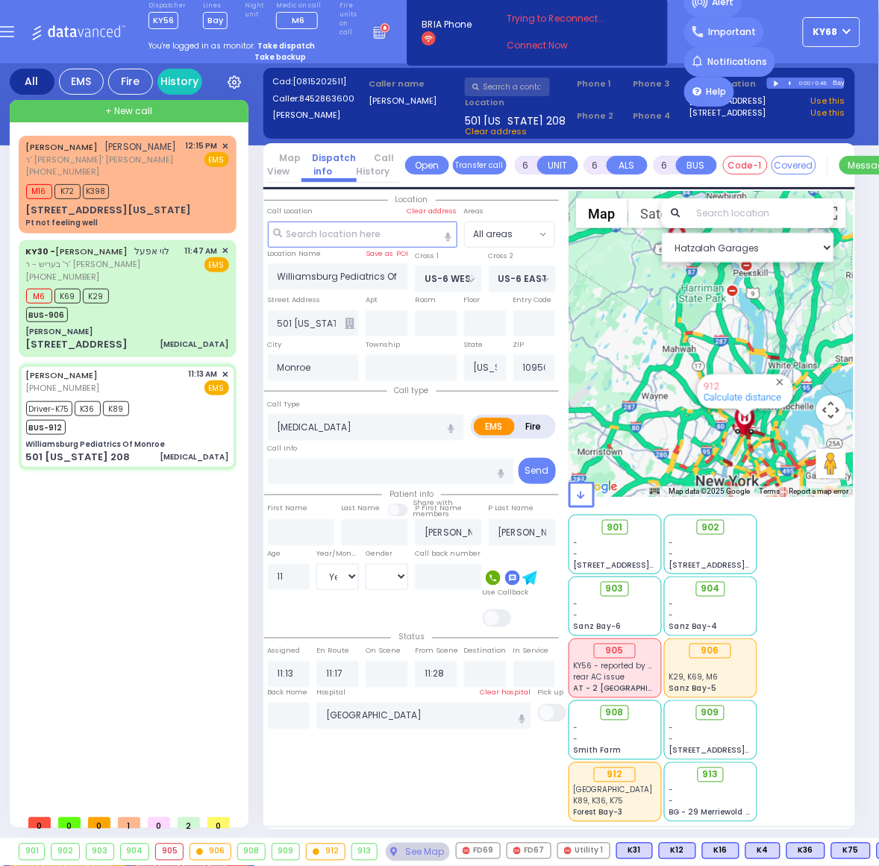
select select
radio input "true"
select select "Year"
radio input "true"
select select "Year"
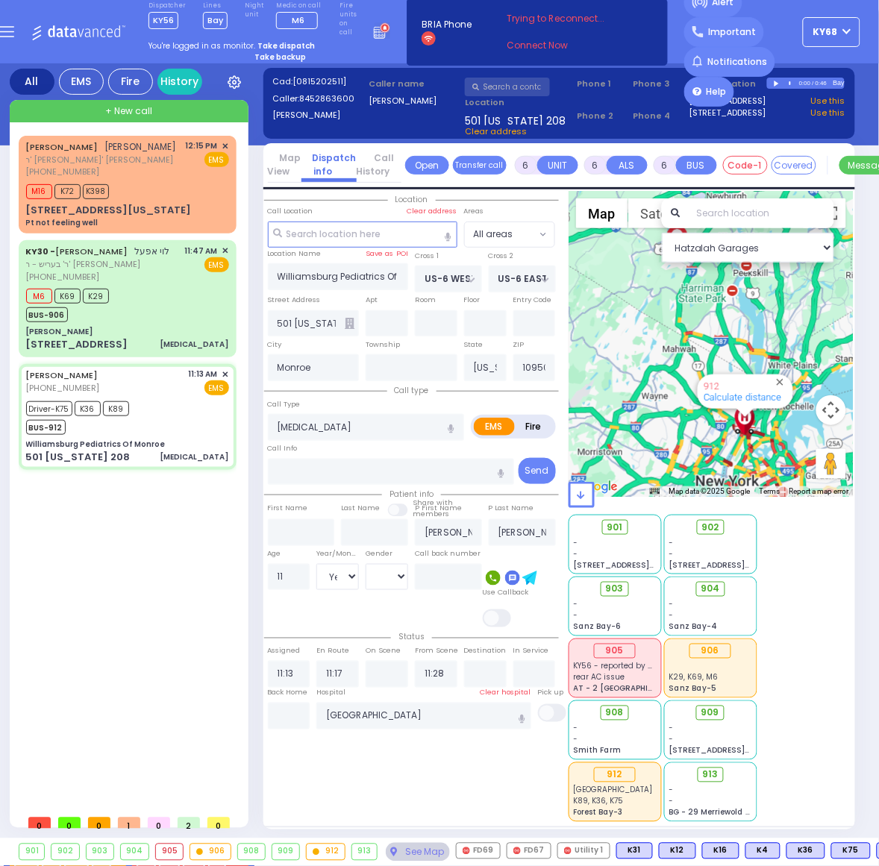
select select "All areas"
select select "Hatzalah Garages"
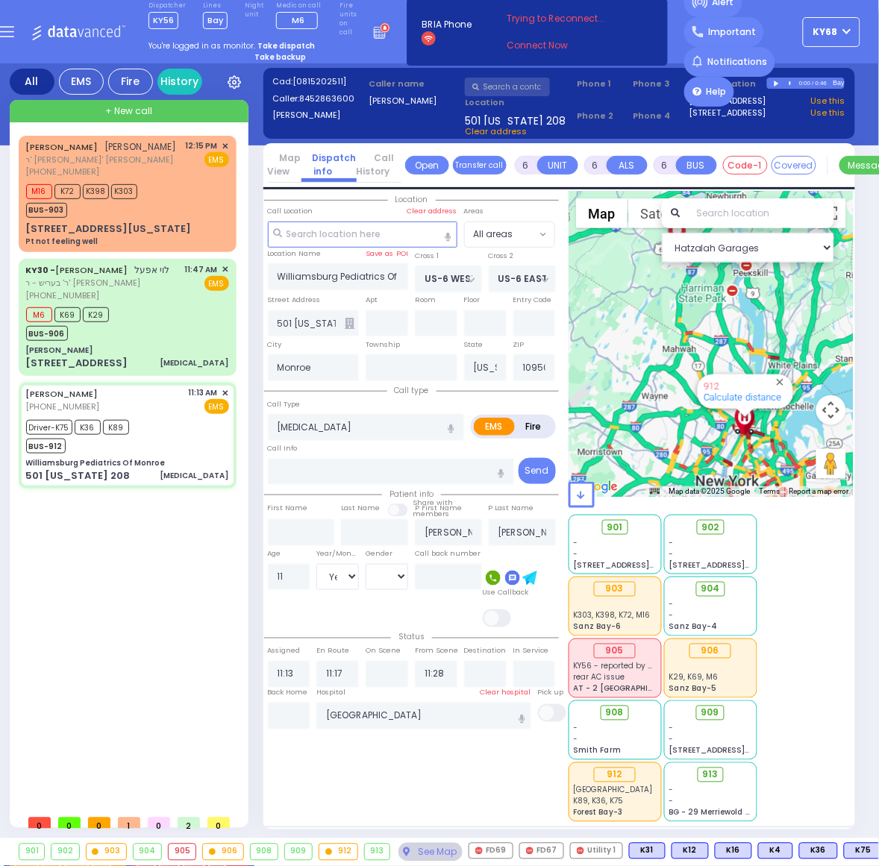
select select
radio input "true"
select select "Year"
select select
radio input "true"
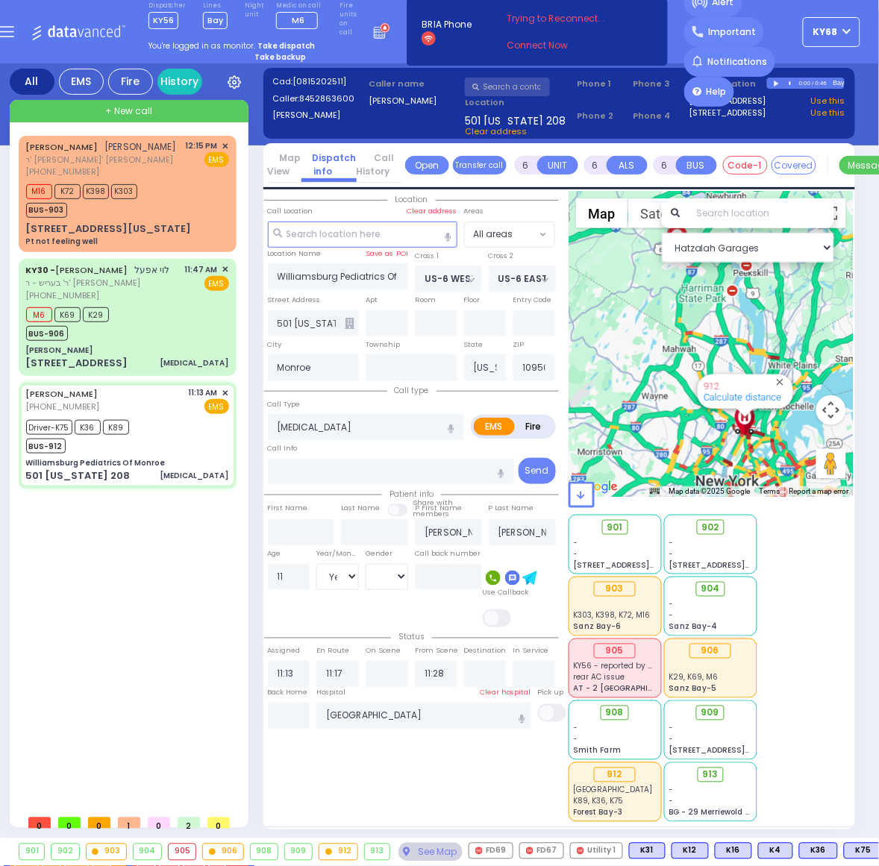
select select "Year"
radio input "true"
select select "Year"
select select "All areas"
select select "Hatzalah Garages"
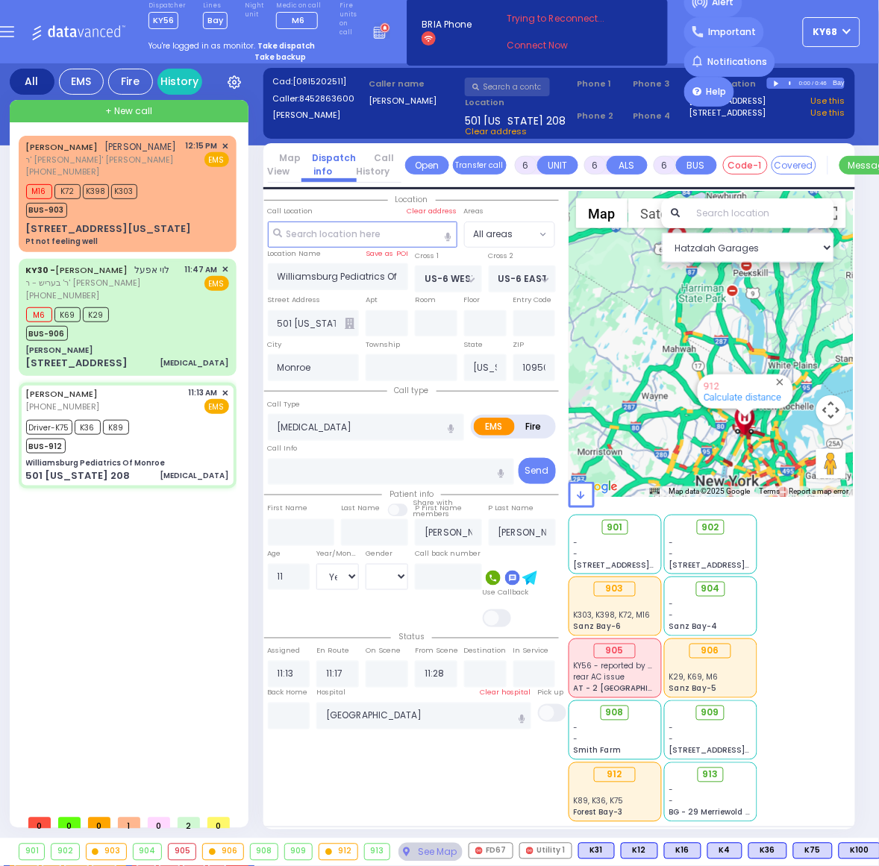
select select
radio input "true"
select select "Year"
radio input "true"
select select "Year"
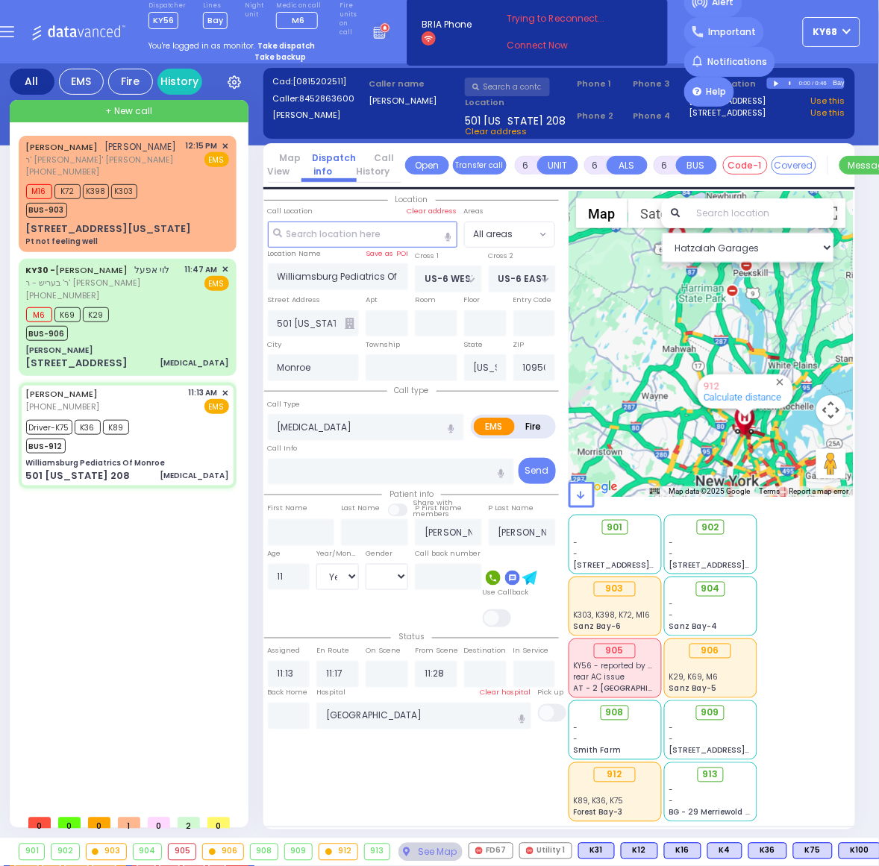
select select "All areas"
select select "Hatzalah Garages"
select select
radio input "true"
select select "Year"
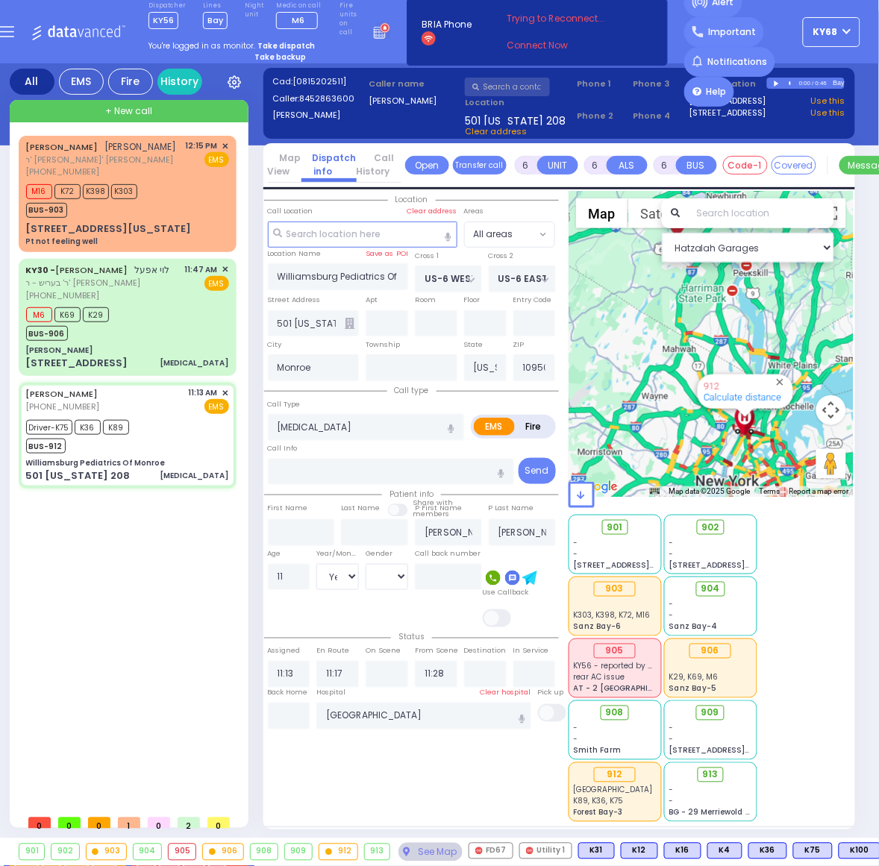
radio input "true"
select select "Year"
radio input "true"
select select "Year"
radio input "true"
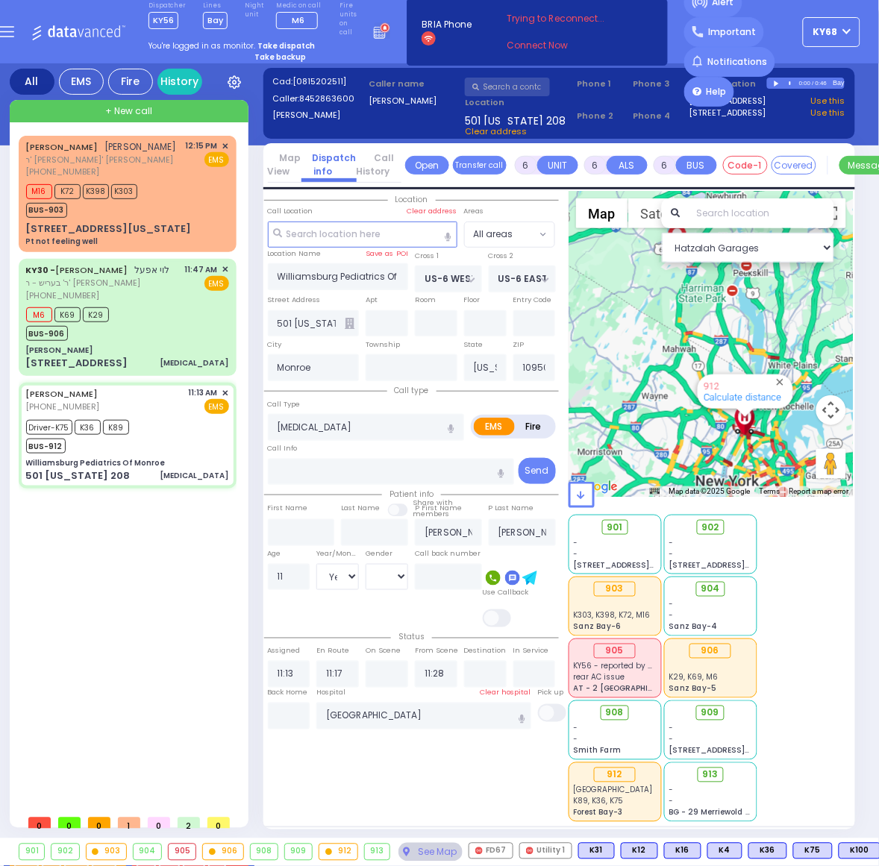
select select "Year"
radio input "true"
select select "Year"
radio input "true"
select select "Year"
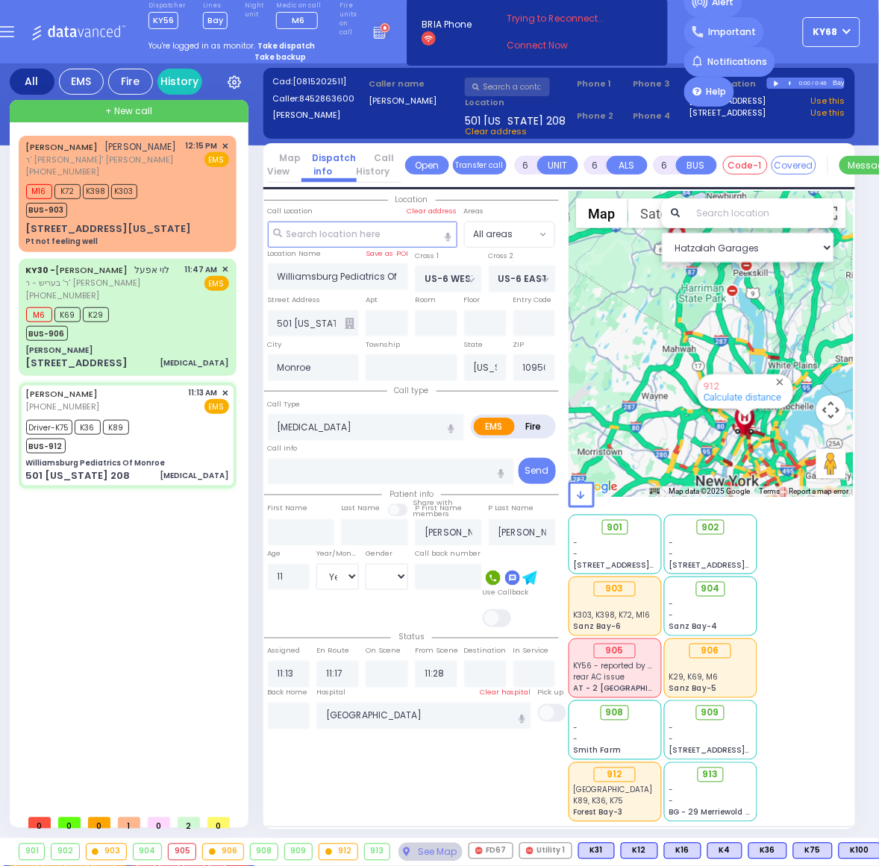
radio input "true"
select select "Year"
type input "12:29"
select select "All areas"
select select "Hatzalah Garages"
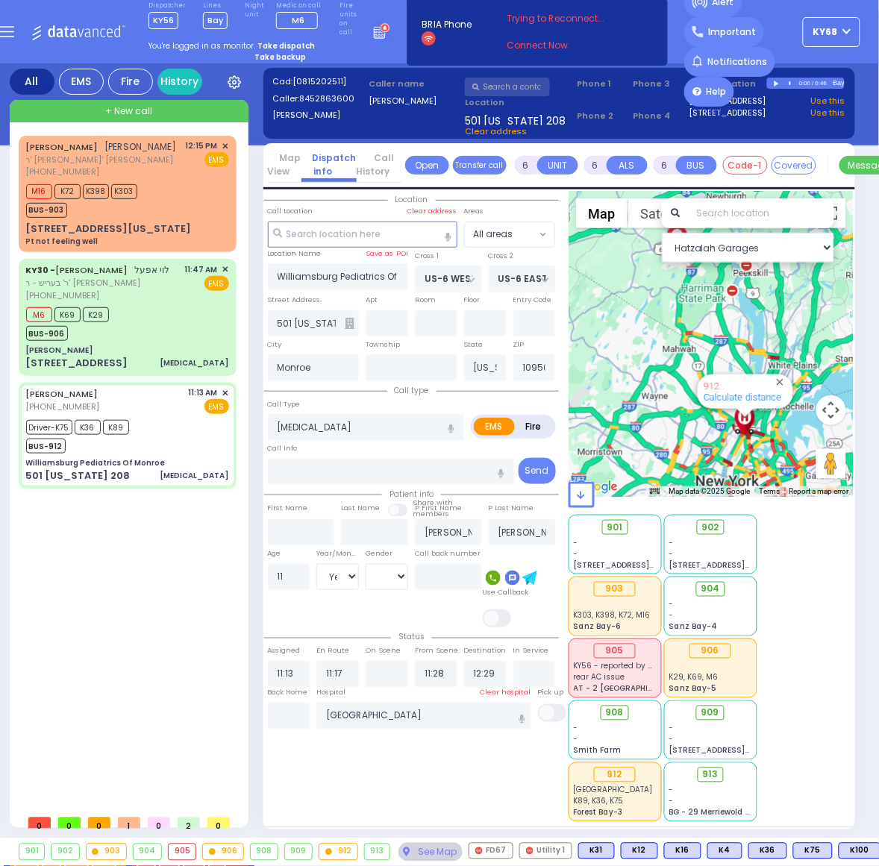
select select
radio input "true"
select select "Year"
select select "Hatzalah Garages"
select select
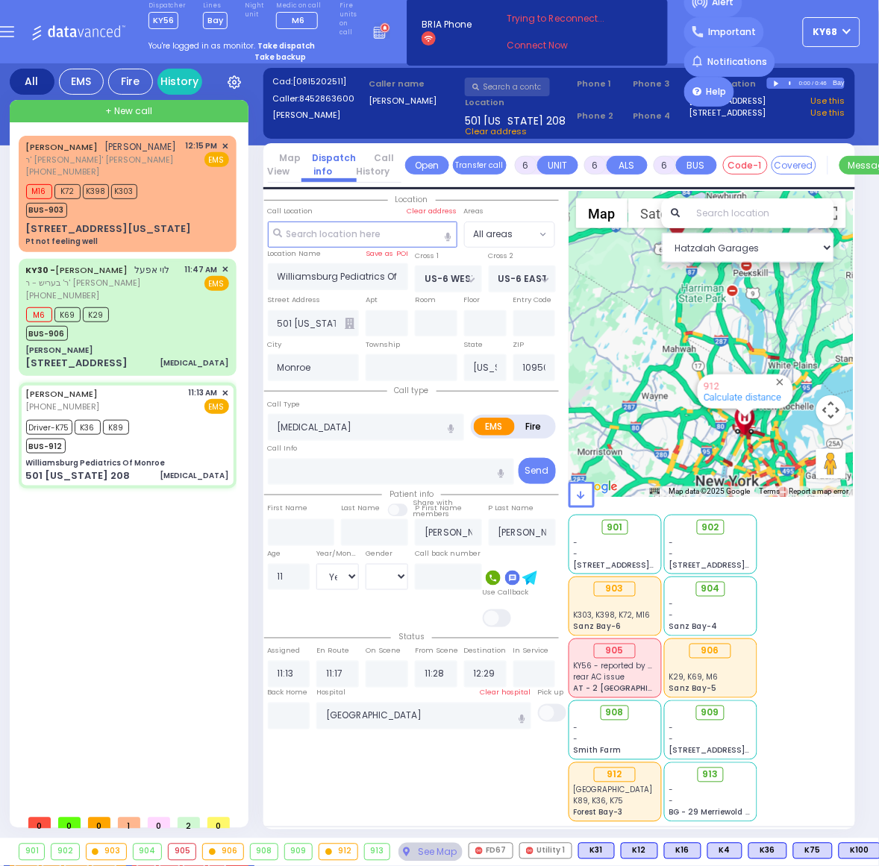
radio input "true"
select select "Year"
select select "Hatzalah Garages"
select select
radio input "true"
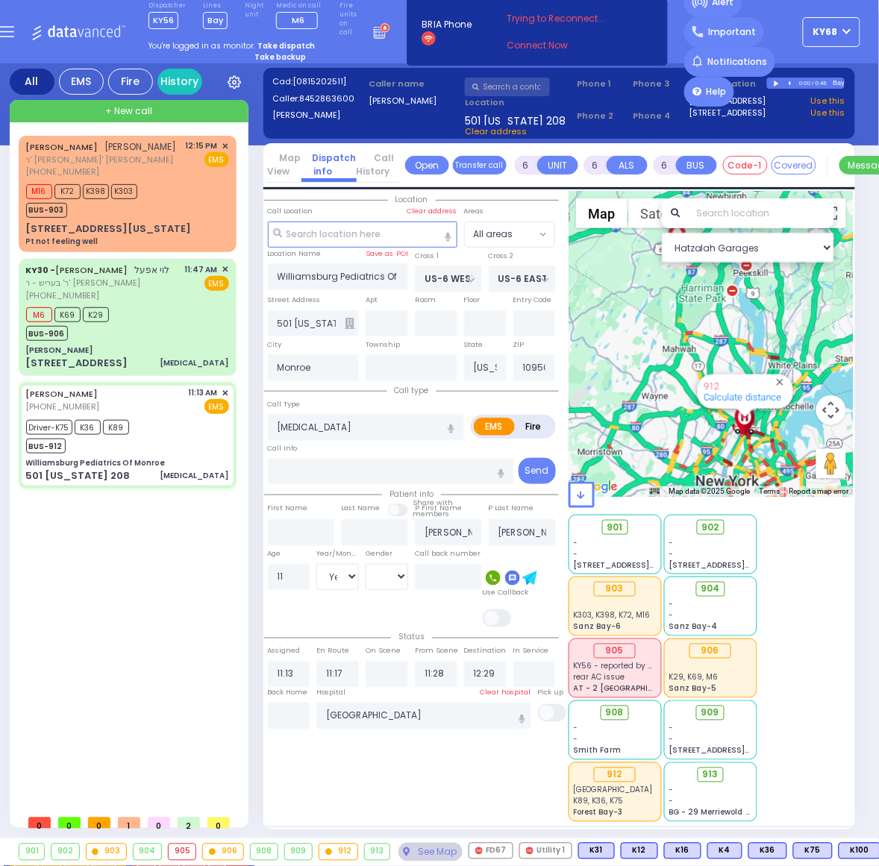
select select "Year"
radio input "true"
select select "Year"
radio input "true"
select select "Year"
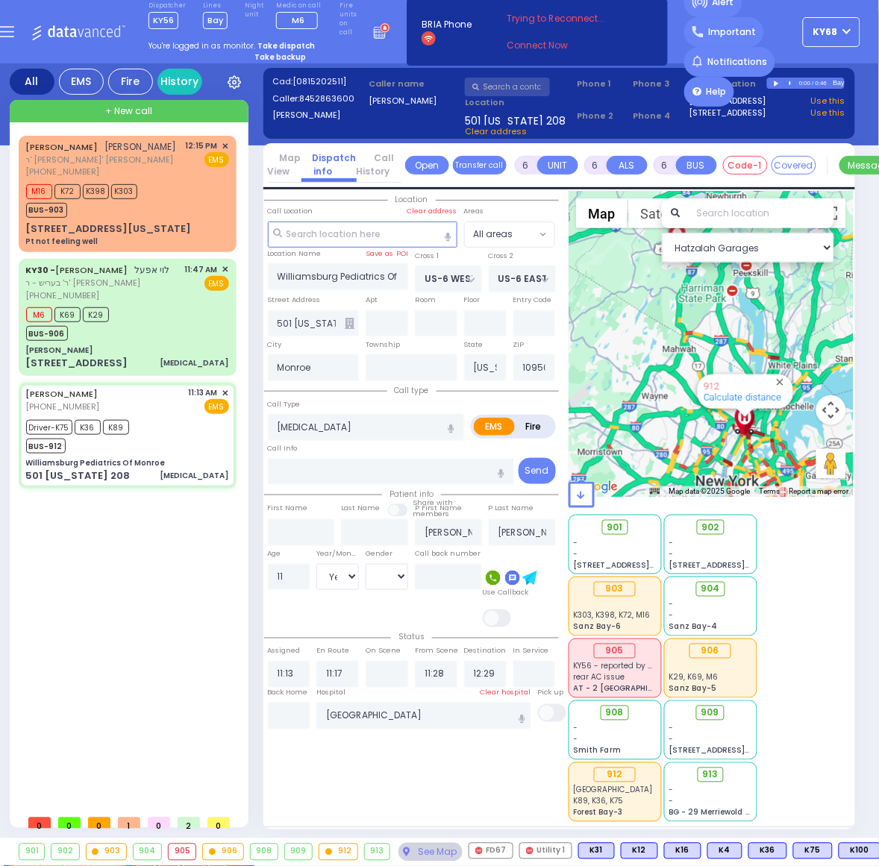
select select "All areas"
select select "Hatzalah Garages"
select select
radio input "true"
select select "Year"
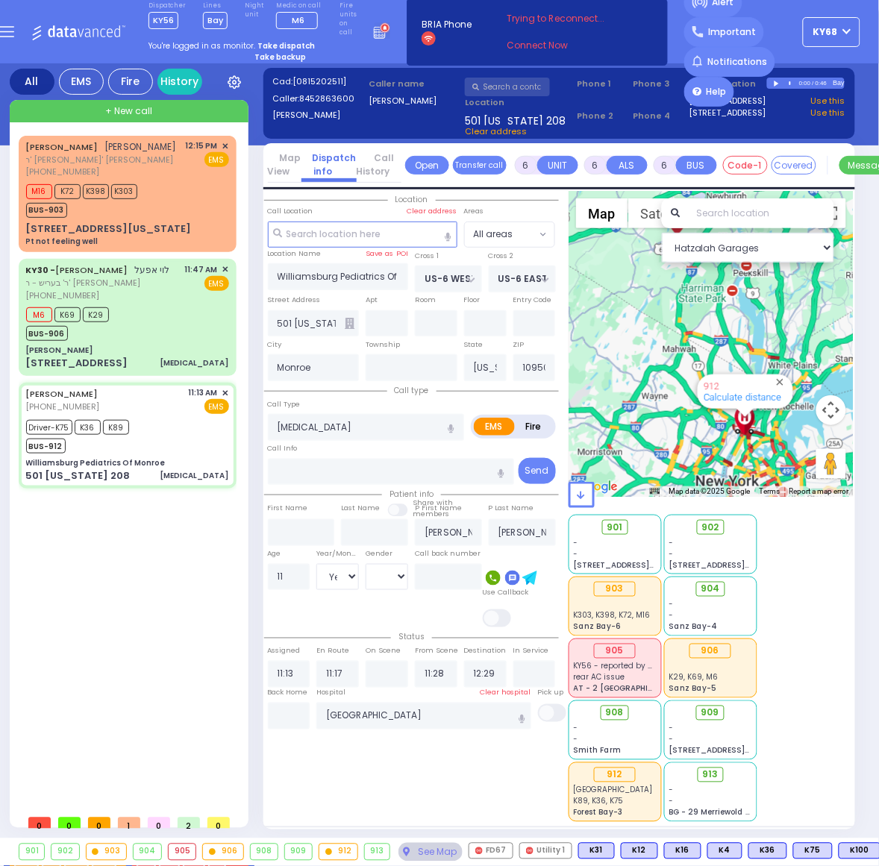
radio input "true"
select select "Year"
select select "All areas"
select select "Hatzalah Garages"
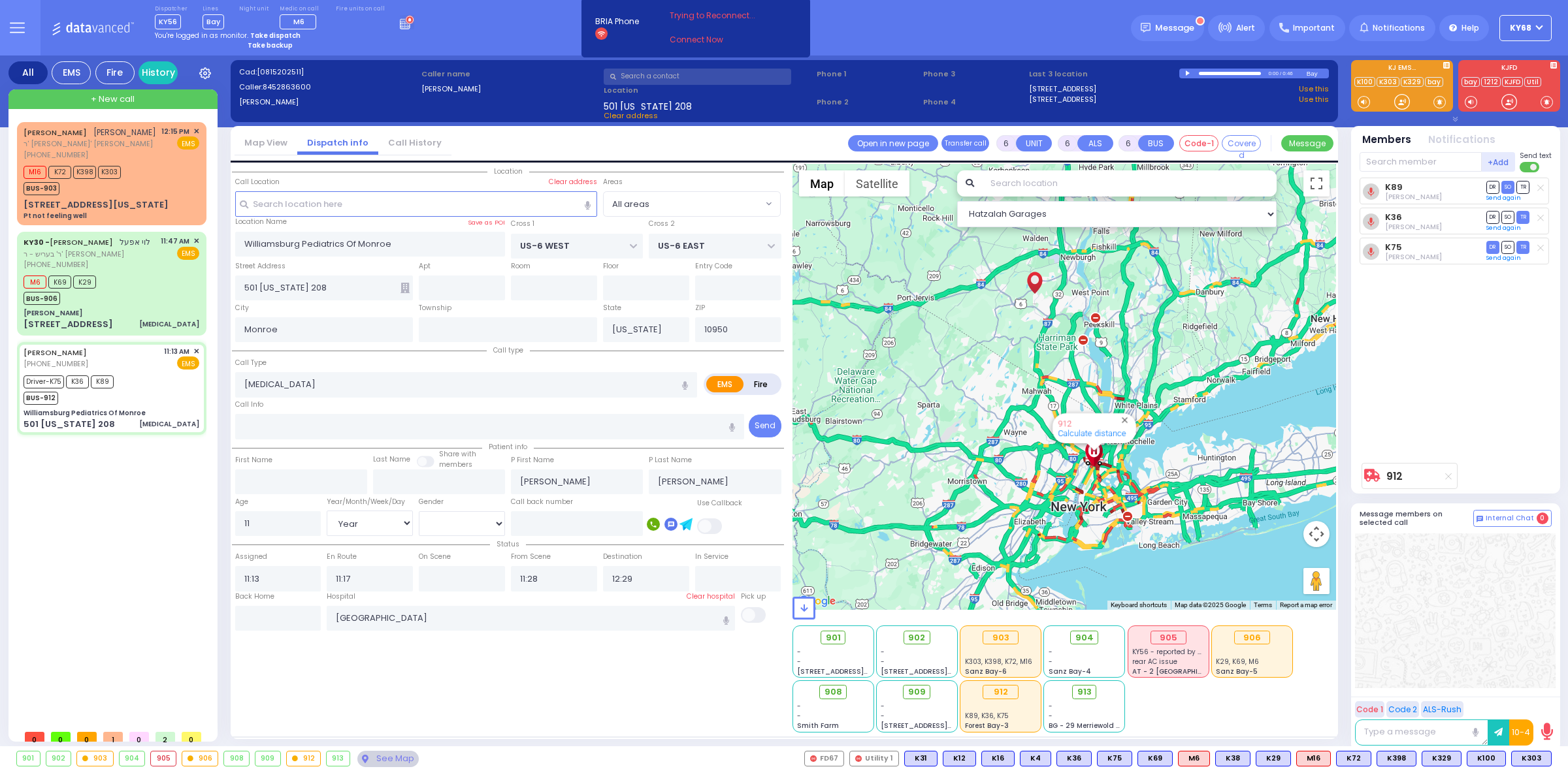
click at [988, 30] on div "Dispatcher KY56 shift has started. Are you ? Lines Bay" at bounding box center [784, 27] width 1568 height 55
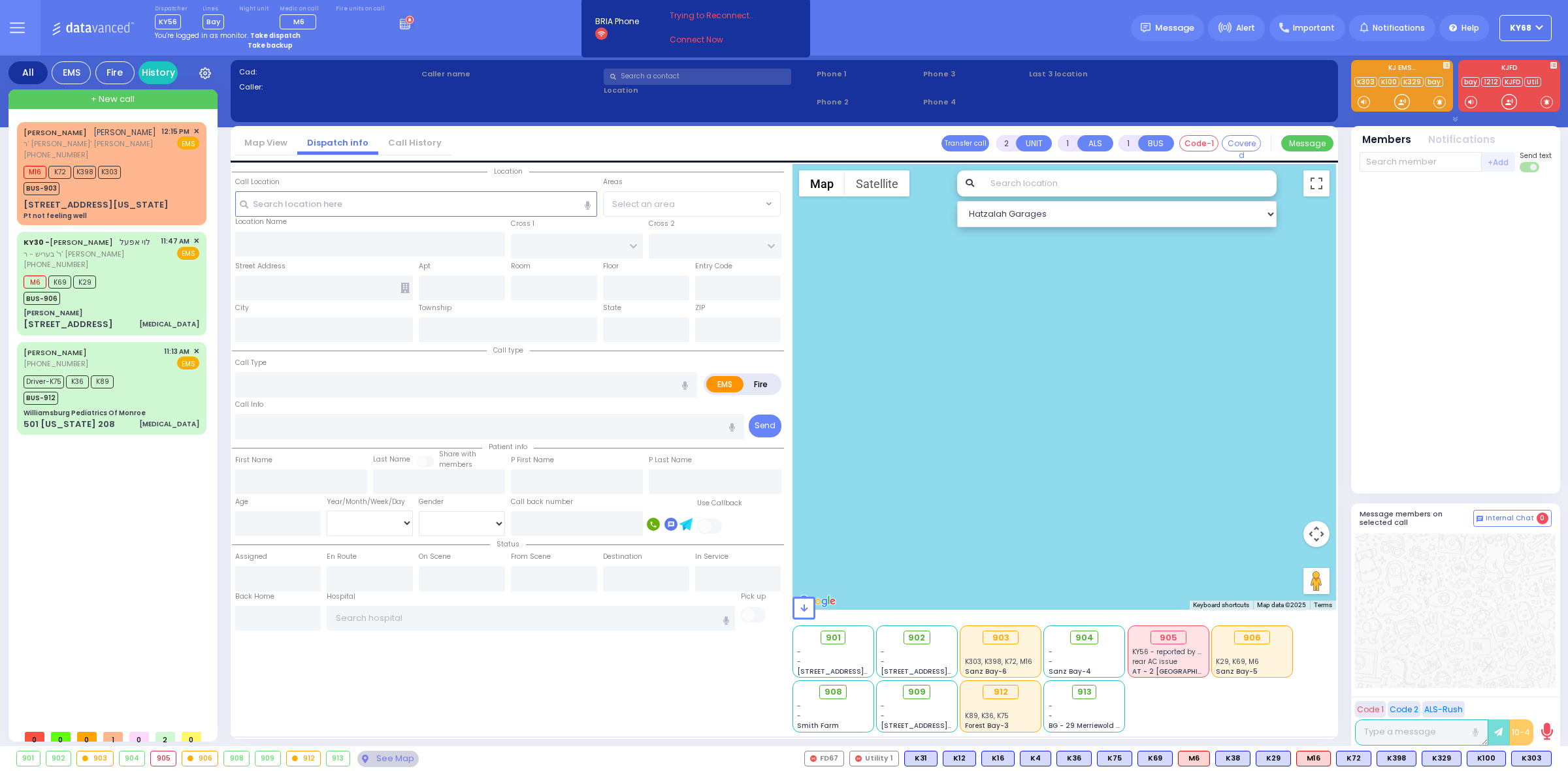
select select
radio input "true"
type input "MORDCHE"
type input "SCHWARTZ"
select select
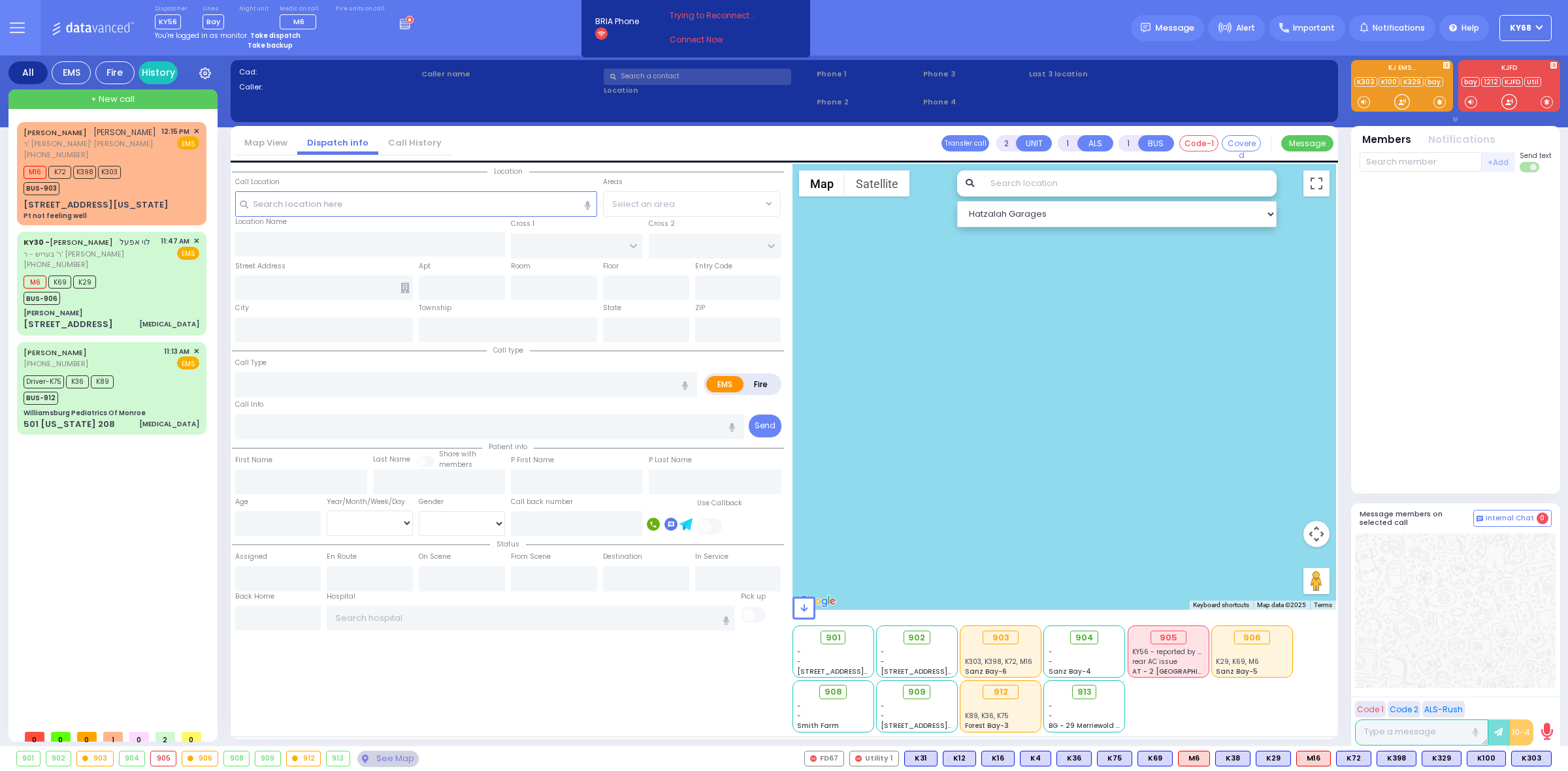
type input "12:48"
select select
radio input "true"
select select
select select "Hatzalah Garages"
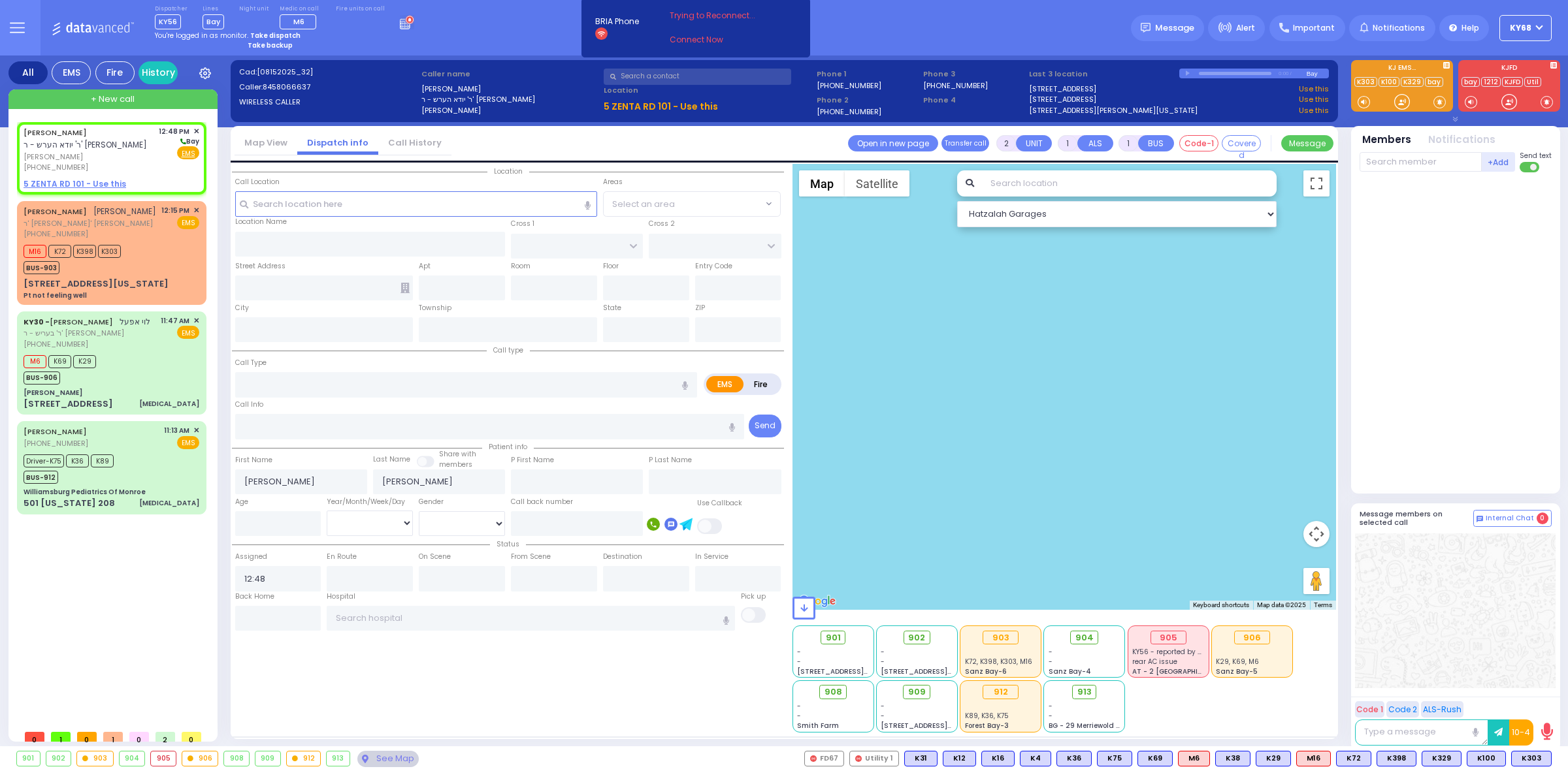
select select
radio input "true"
select select
type input "KOSNITZ RD"
type input "CARTER LN"
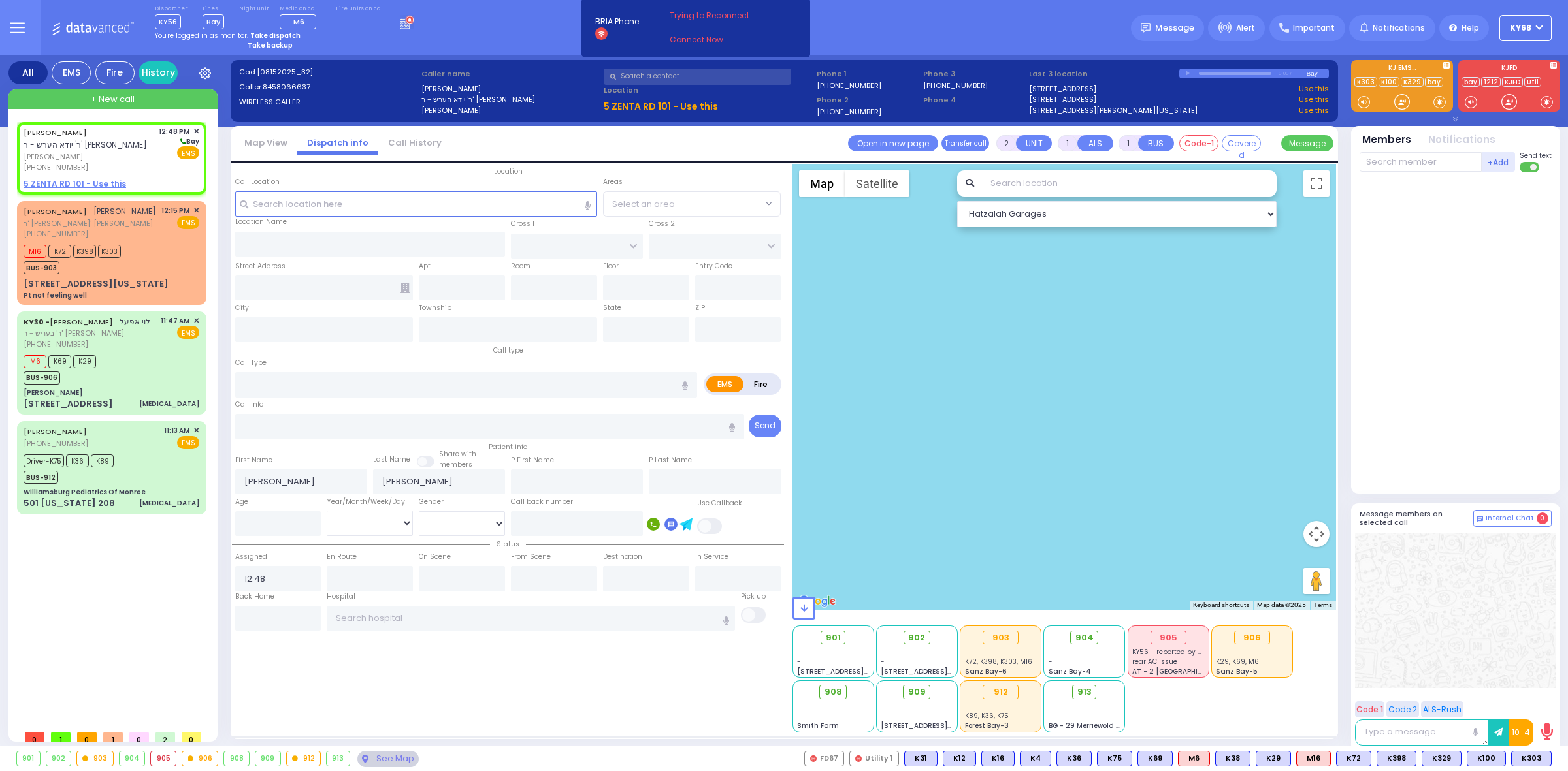
type input "5 ZENTA RD"
type input "101"
type input "Monroe"
type input "[US_STATE]"
type input "10950"
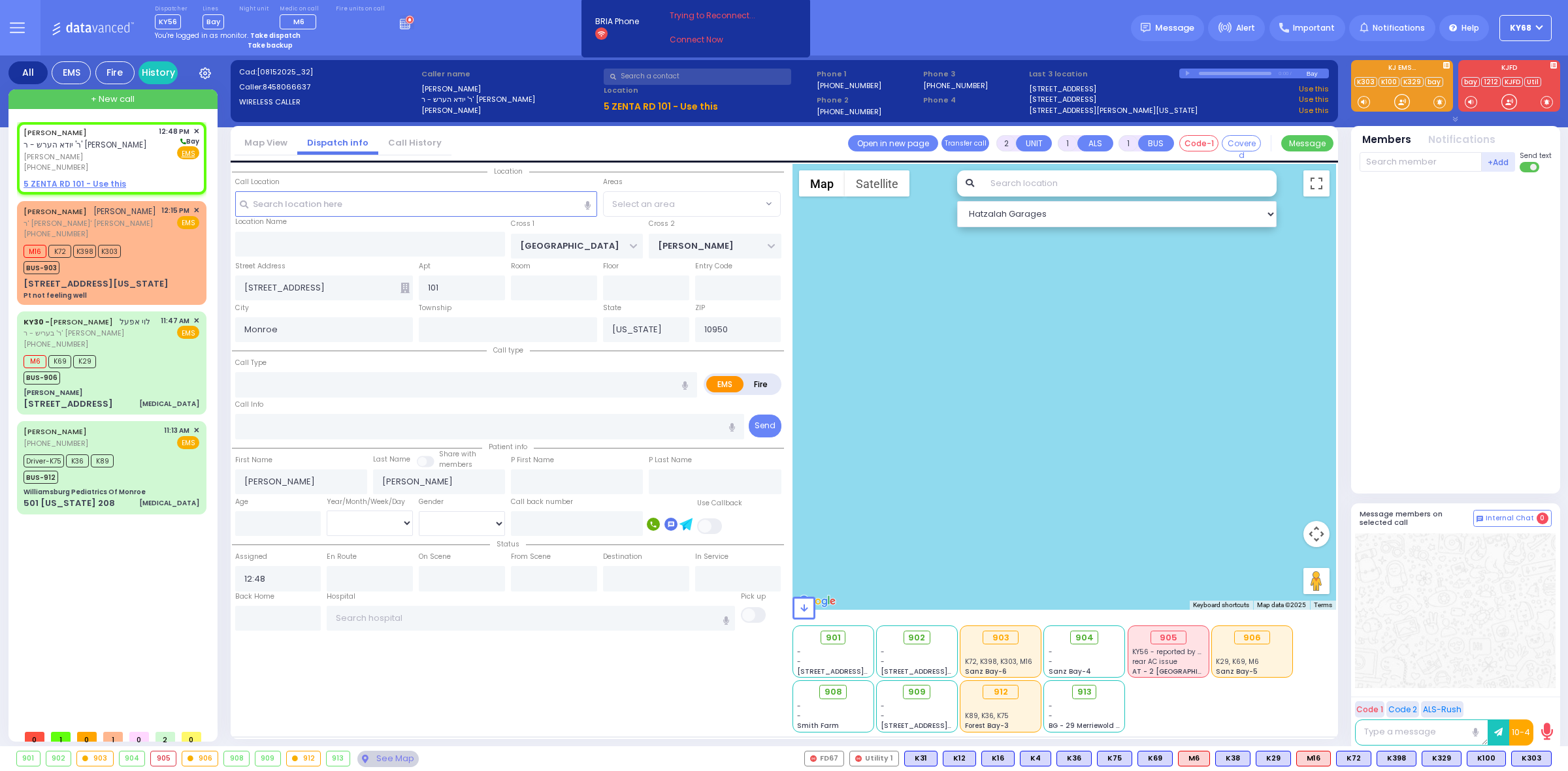
radio input "true"
select select
type input "Trauma - Bleeding"
radio input "true"
select select
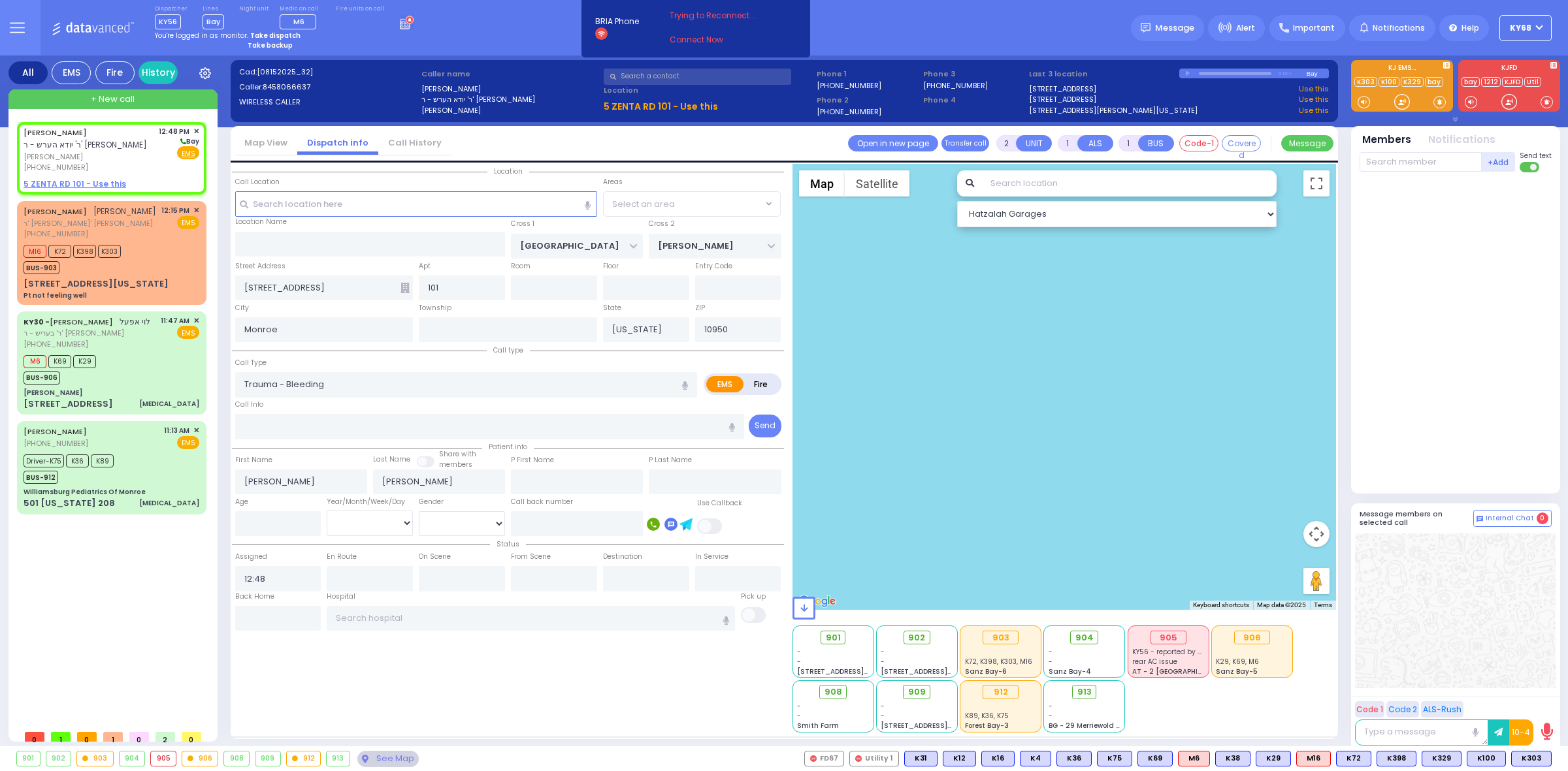
radio input "true"
select select
type input "12:49"
radio input "true"
select select
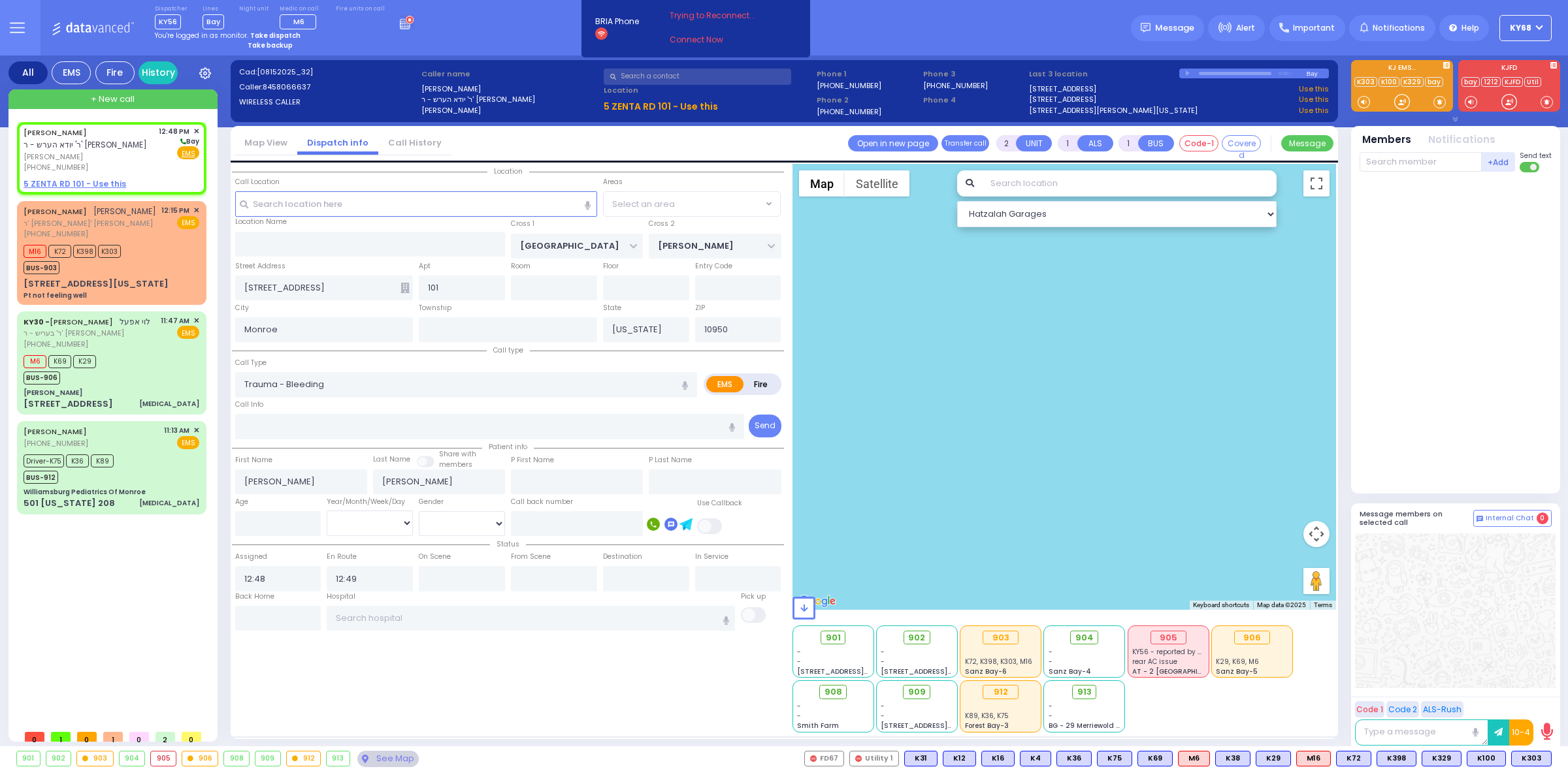
radio input "true"
select select
select select "All areas"
select select "Hatzalah Garages"
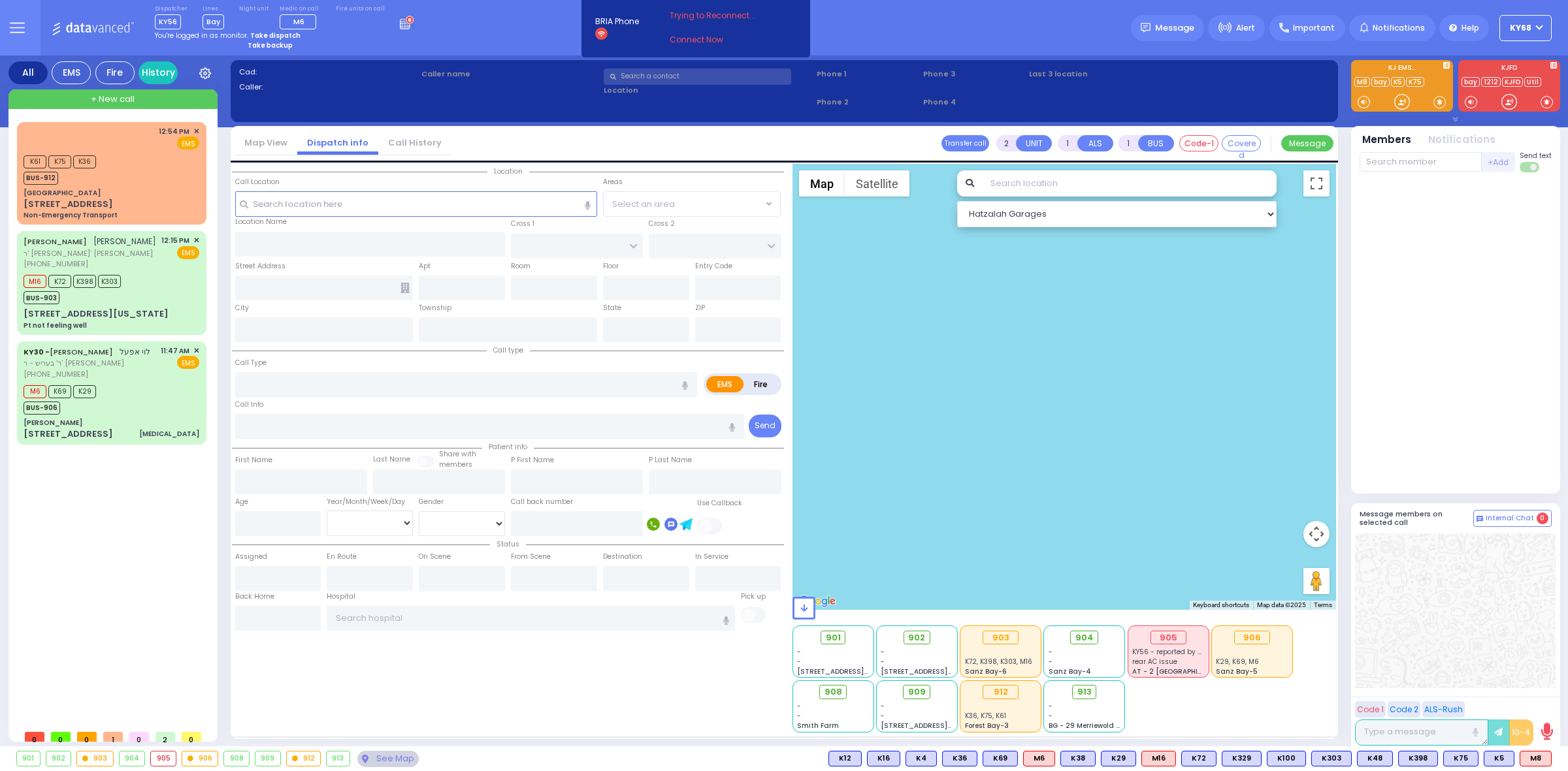
type input "6"
select select
type input "Non-Emergency Transport"
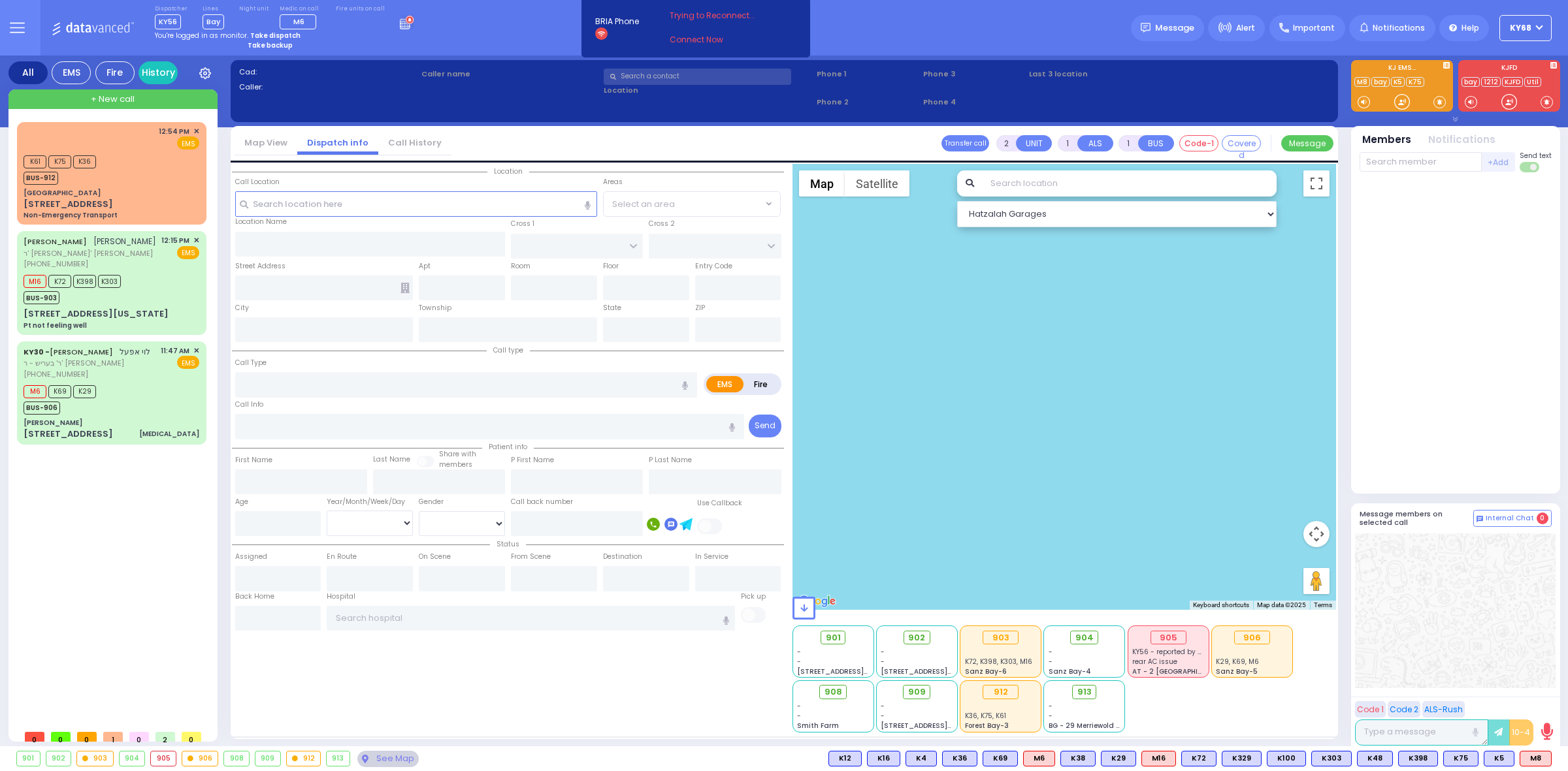
radio input "true"
type input "Unknown"
select select "Year"
type input "12:54"
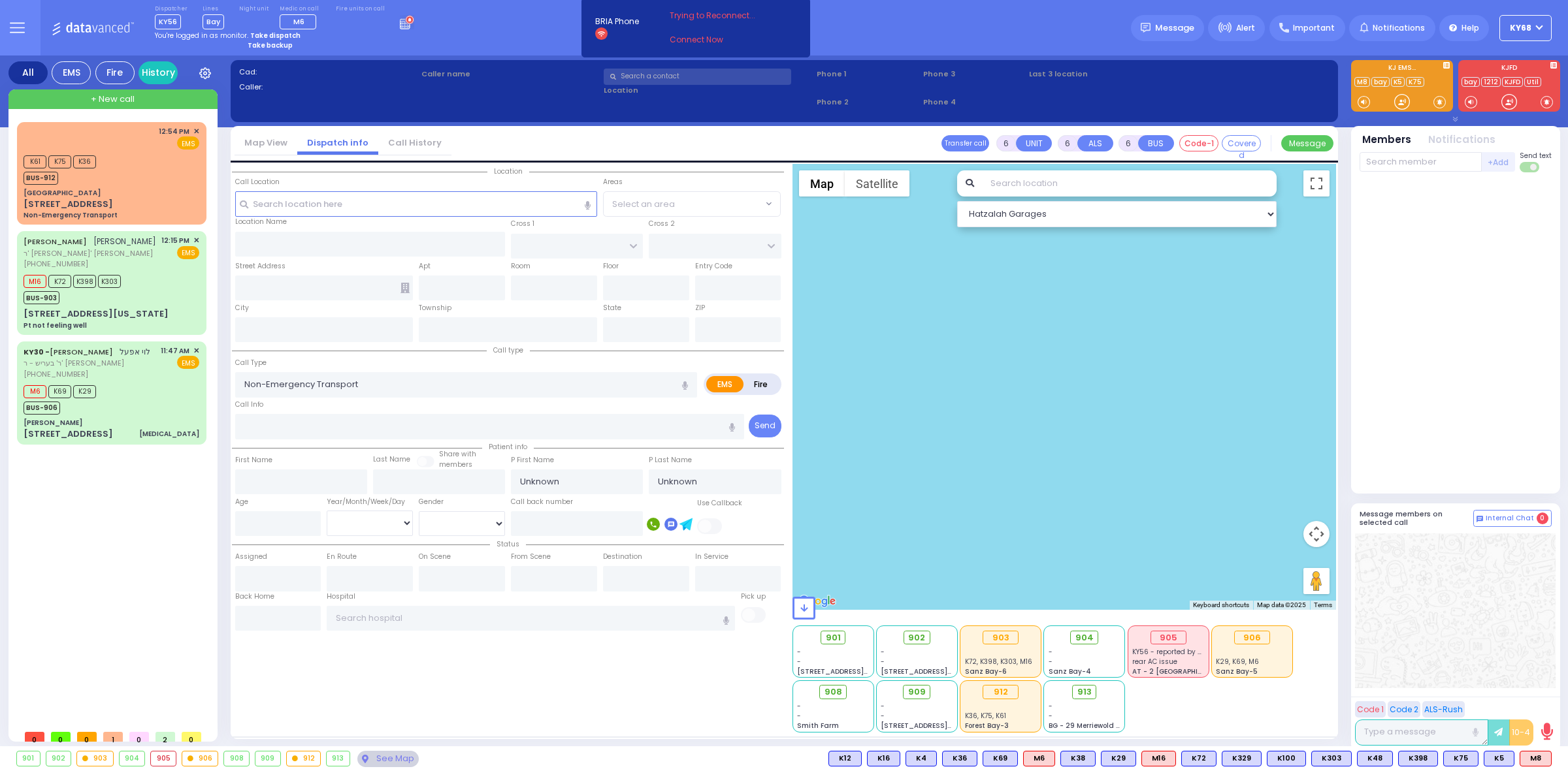
type input "12:55"
type input "12:56"
type input "13:10"
type input "[GEOGRAPHIC_DATA]"
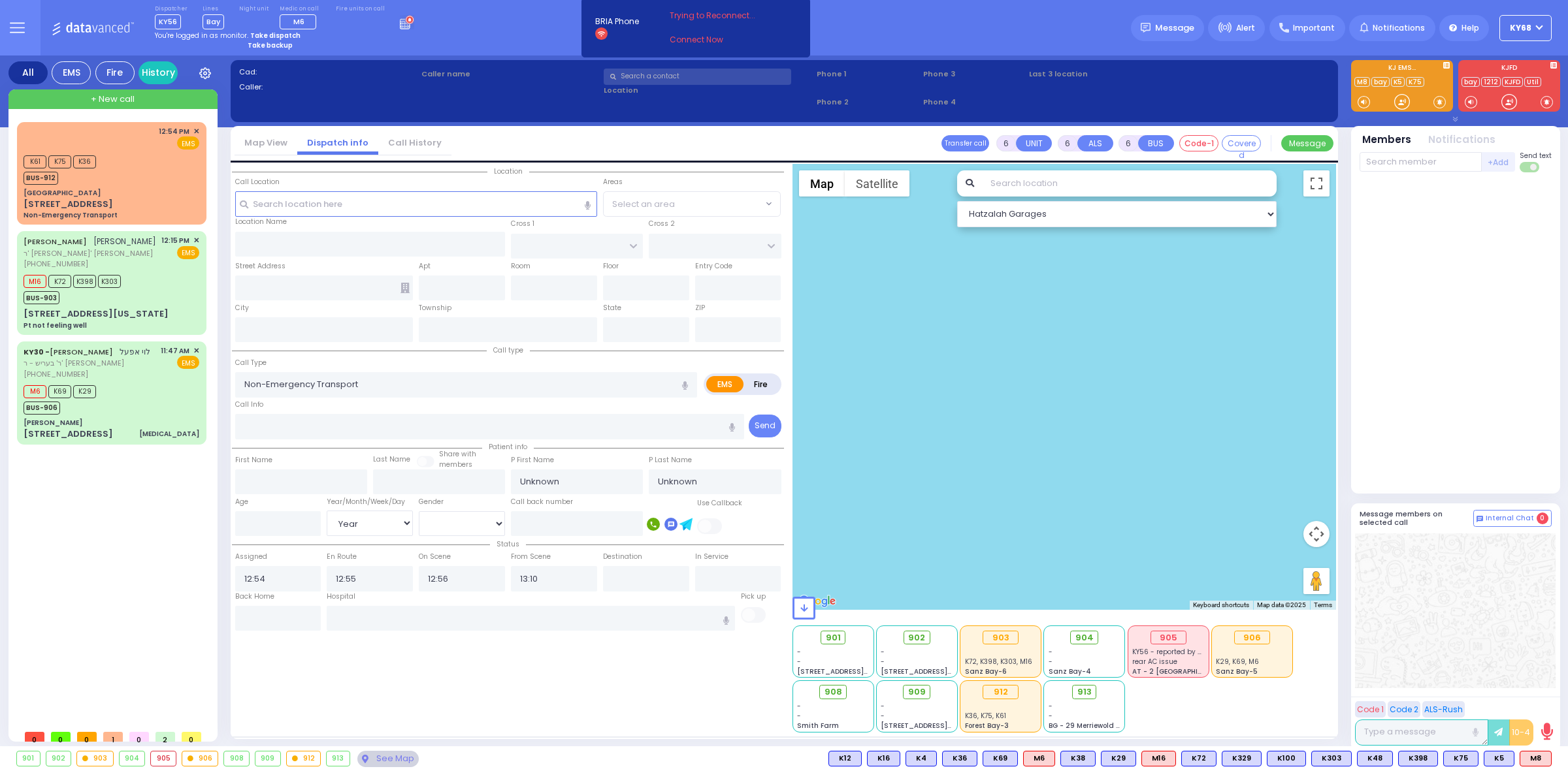
type input "[GEOGRAPHIC_DATA]"
type input "[STREET_ADDRESS]"
type input "[US_STATE]"
type input "10032"
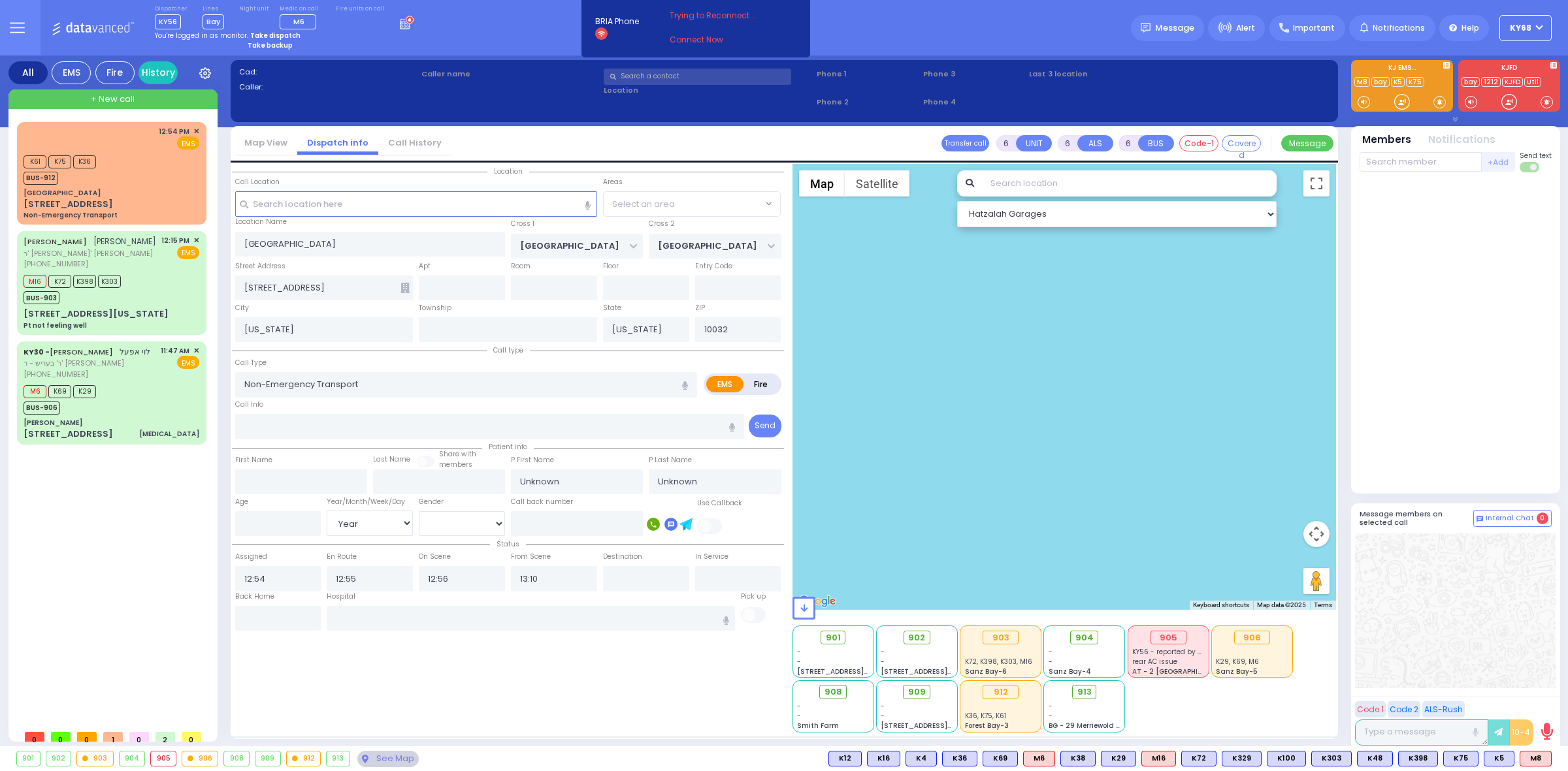
select select "Hatzalah Garages"
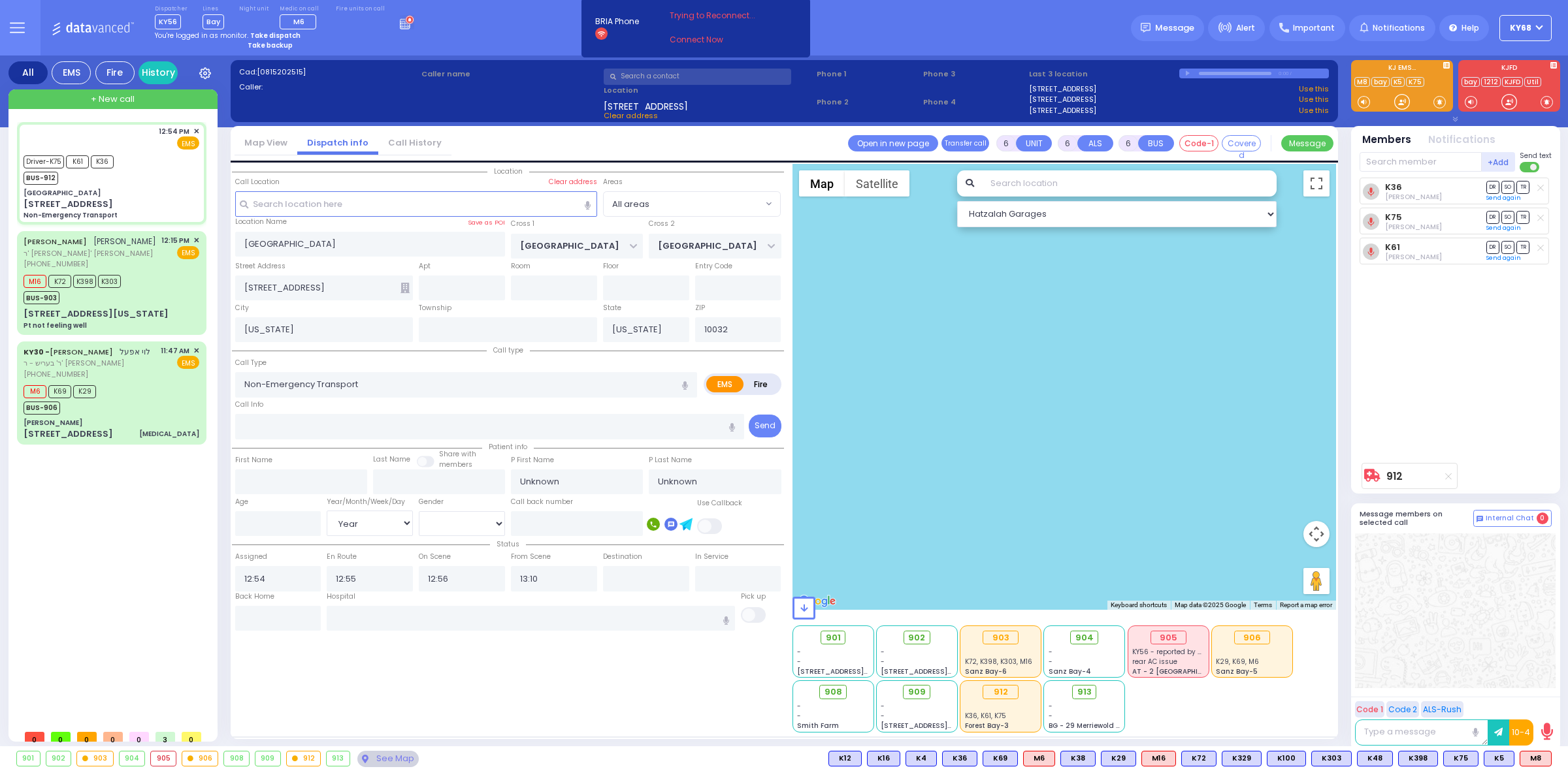
select select
radio input "true"
type input "[PERSON_NAME]"
type input "Moskowitz"
type input "14"
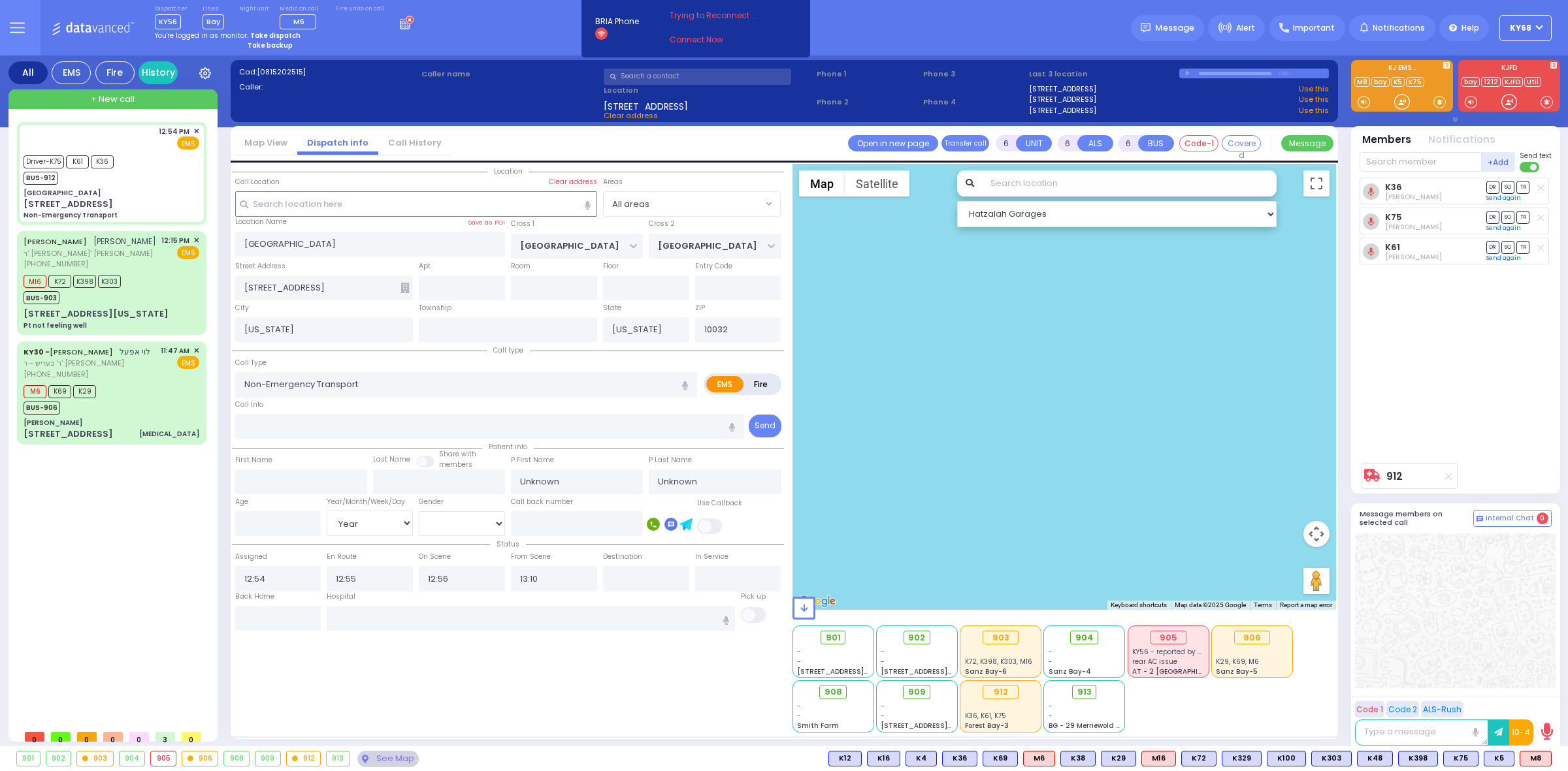
select select "Year"
select select "[DEMOGRAPHIC_DATA]"
select select "Hatzalah Garages"
select select
radio input "true"
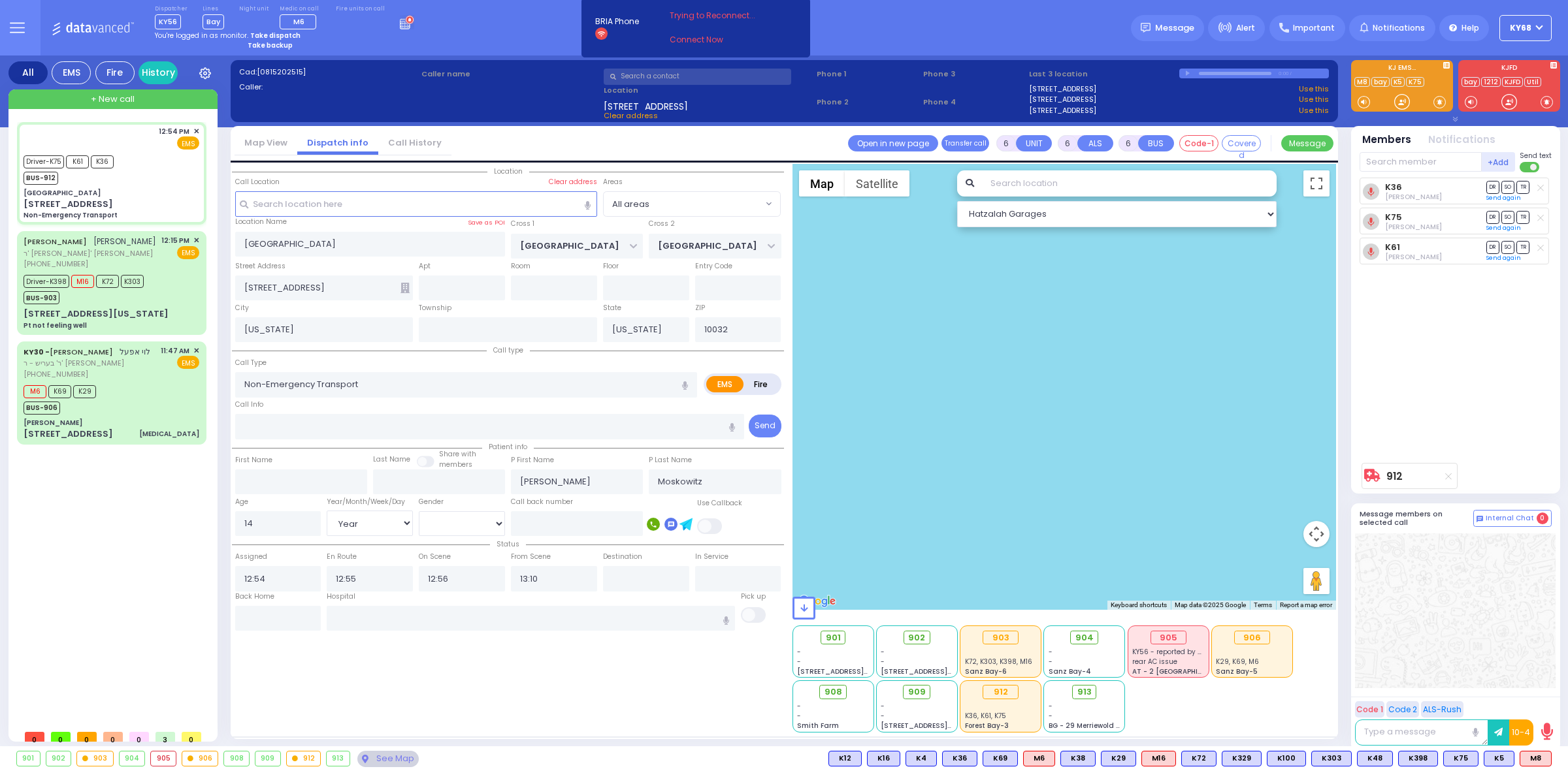
select select "Year"
select select "[DEMOGRAPHIC_DATA]"
select select
radio input "true"
select select "Year"
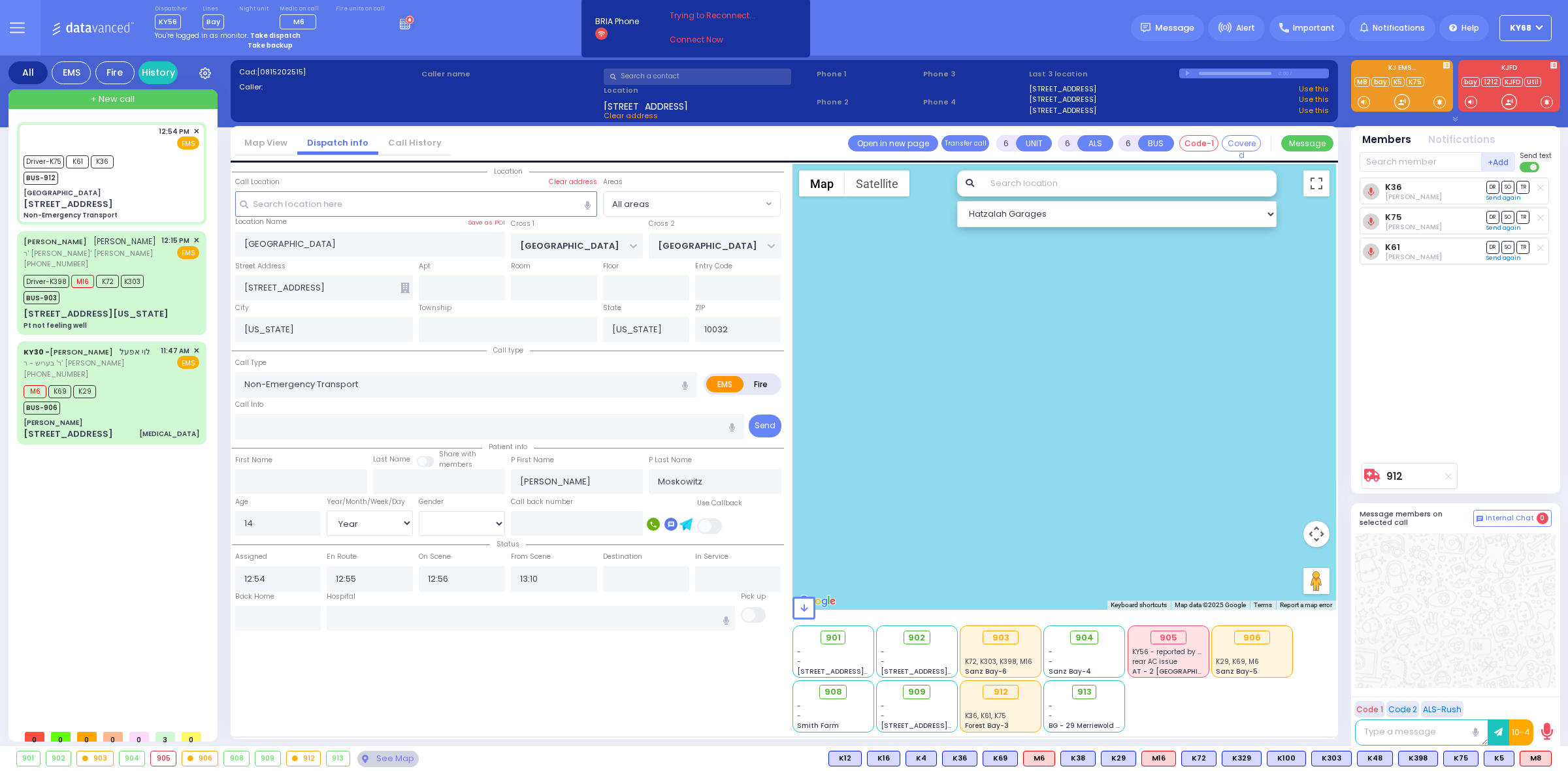
select select "[DEMOGRAPHIC_DATA]"
select select
radio input "true"
select select "Year"
select select "[DEMOGRAPHIC_DATA]"
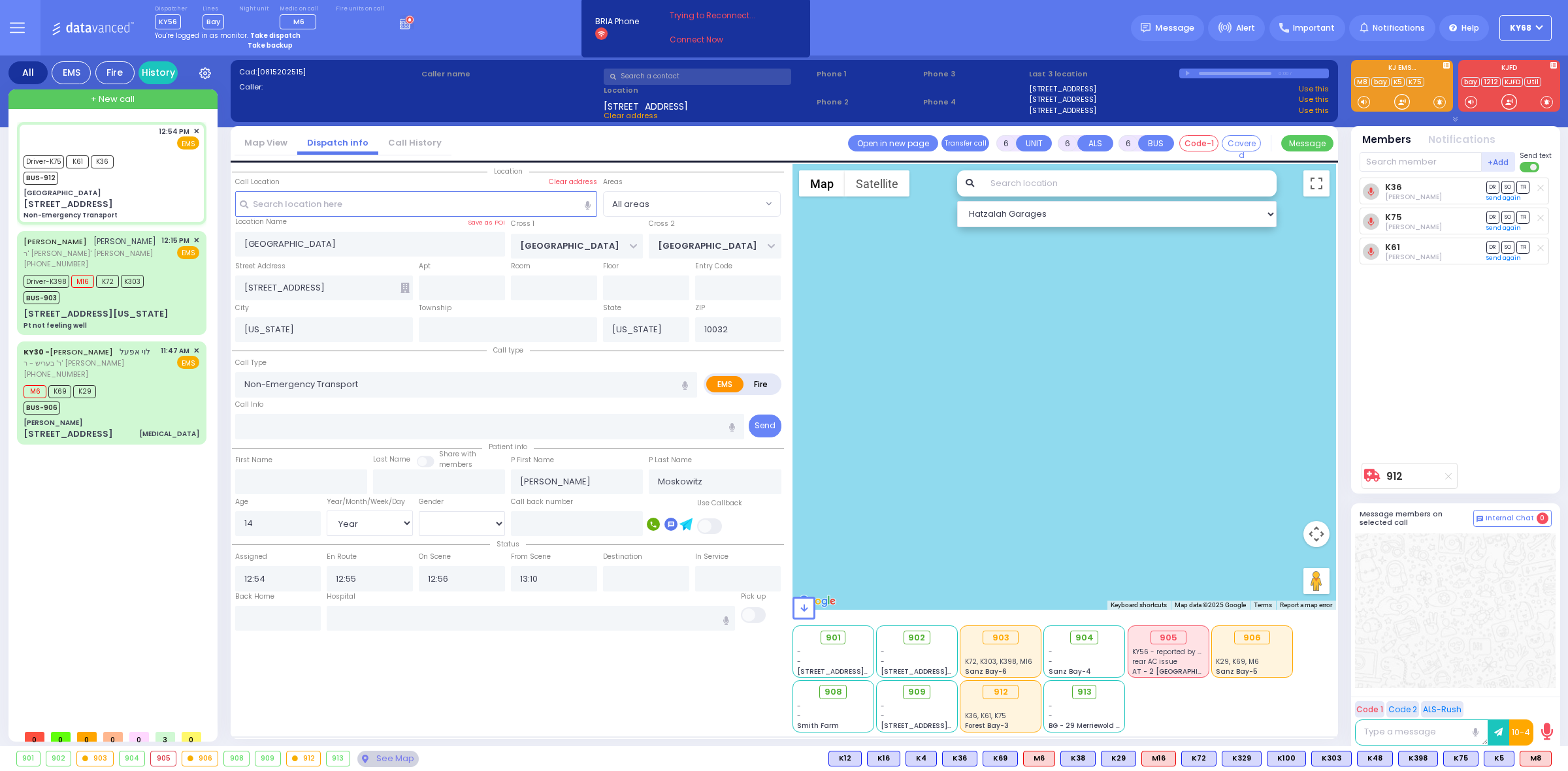
radio input "true"
select select "Year"
select select "[DEMOGRAPHIC_DATA]"
select select "All areas"
select select "Hatzalah Garages"
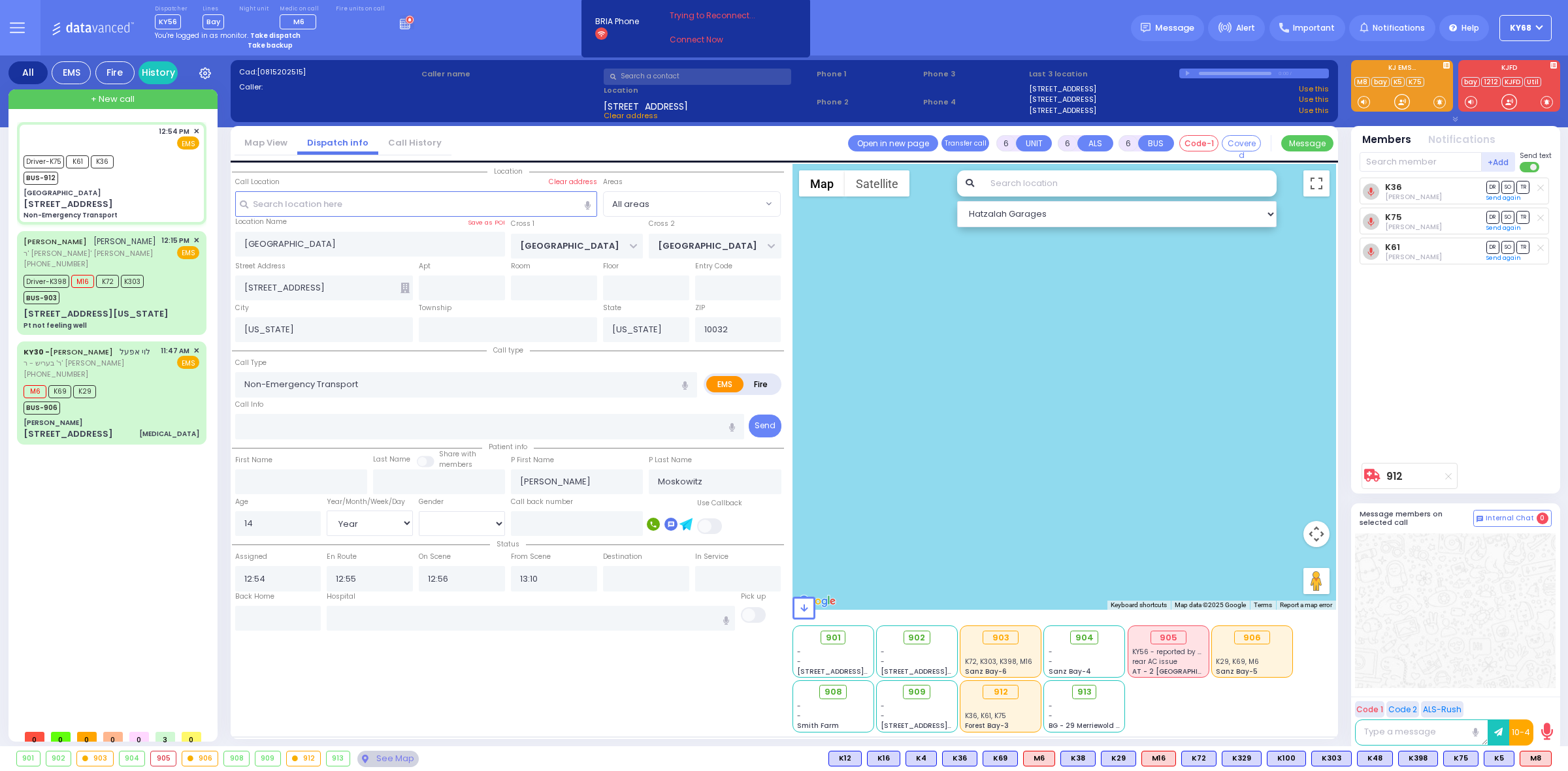
select select
radio input "true"
select select "Year"
select select "[DEMOGRAPHIC_DATA]"
select select "Hatzalah Garages"
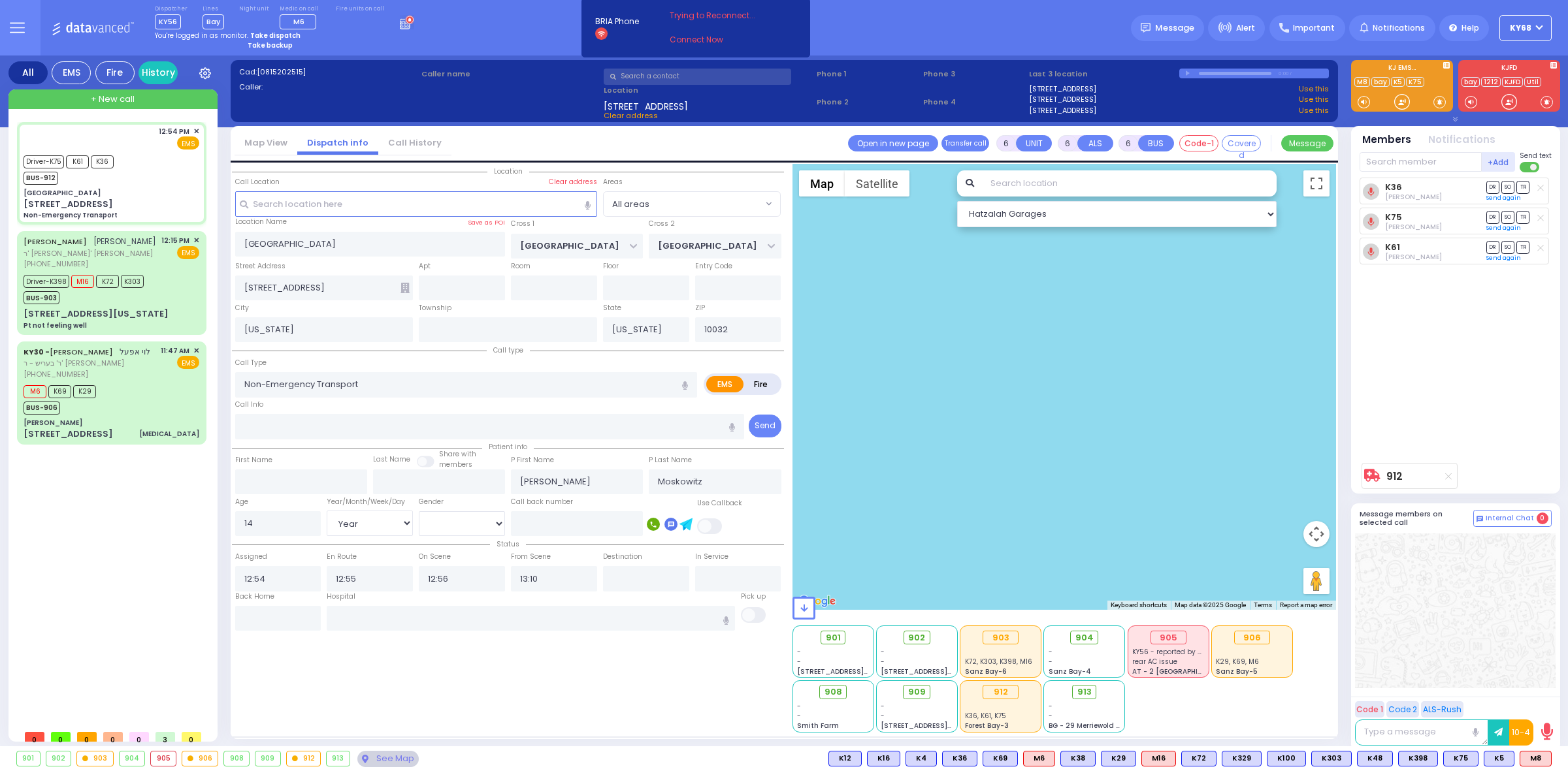
select select
radio input "true"
select select "Year"
select select "[DEMOGRAPHIC_DATA]"
select select "Hatzalah Garages"
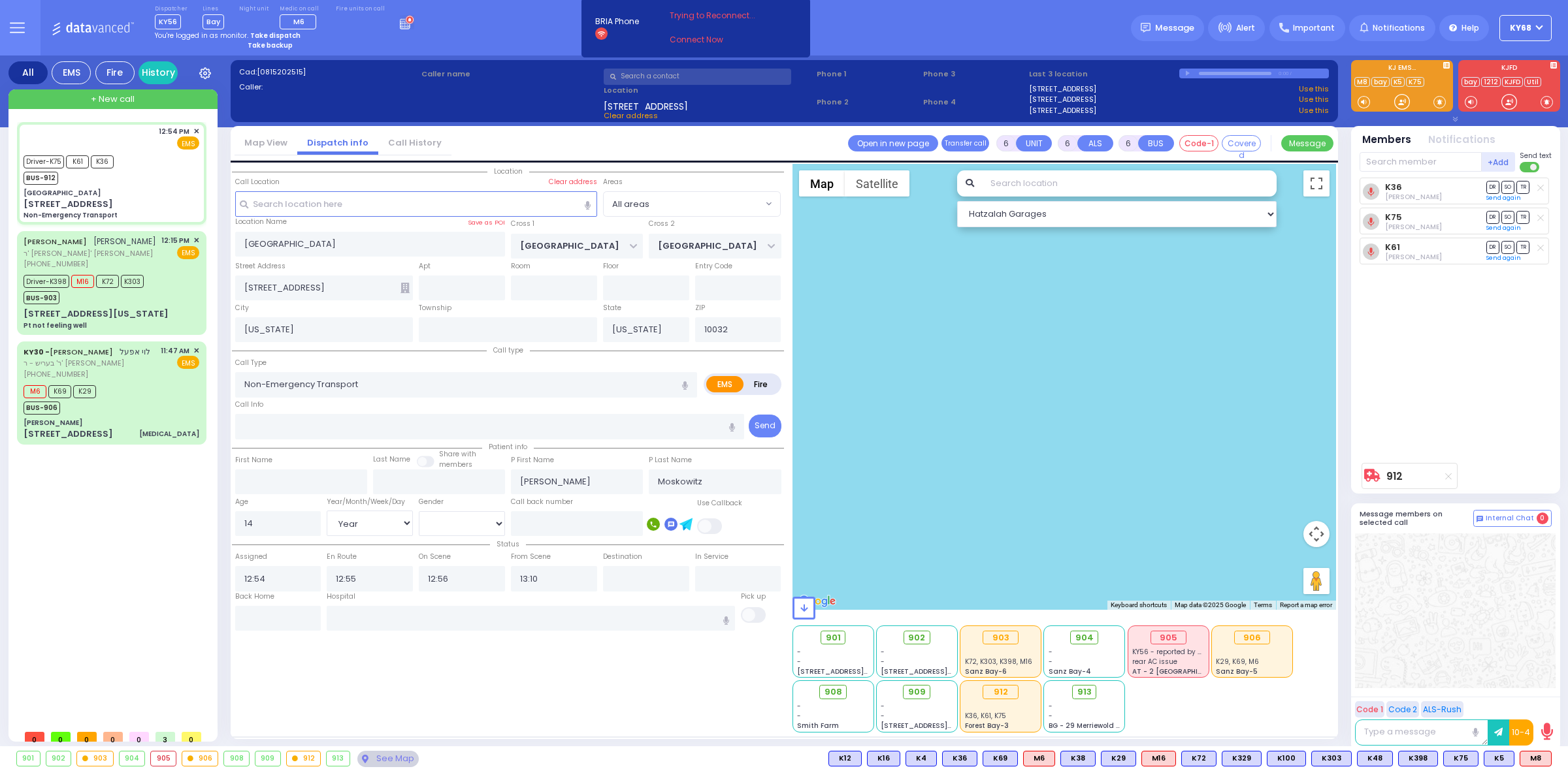
select select
radio input "true"
select select "Year"
select select "[DEMOGRAPHIC_DATA]"
radio input "true"
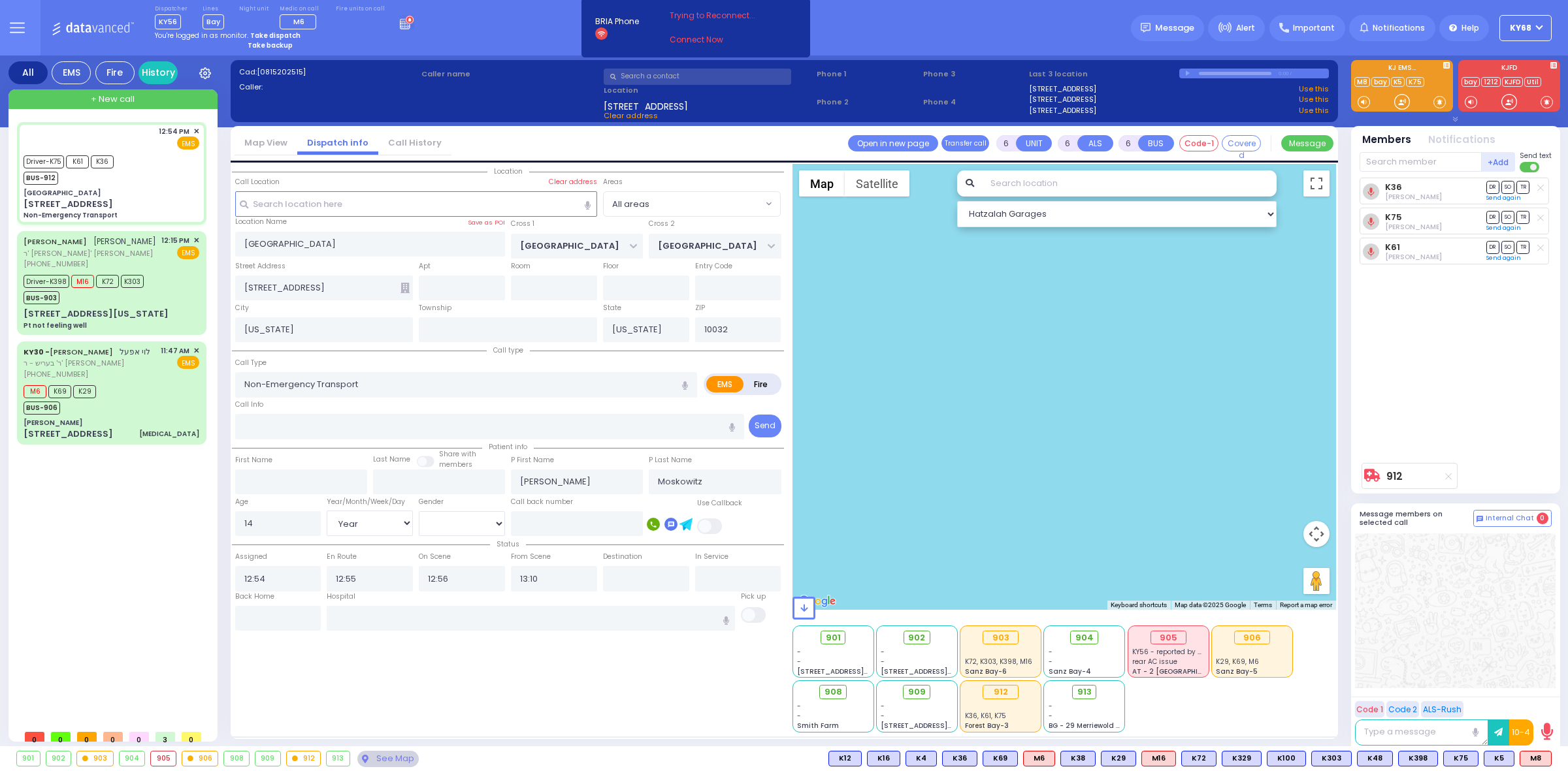
select select "Year"
select select "[DEMOGRAPHIC_DATA]"
select select "All areas"
select select "Hatzalah Garages"
select select
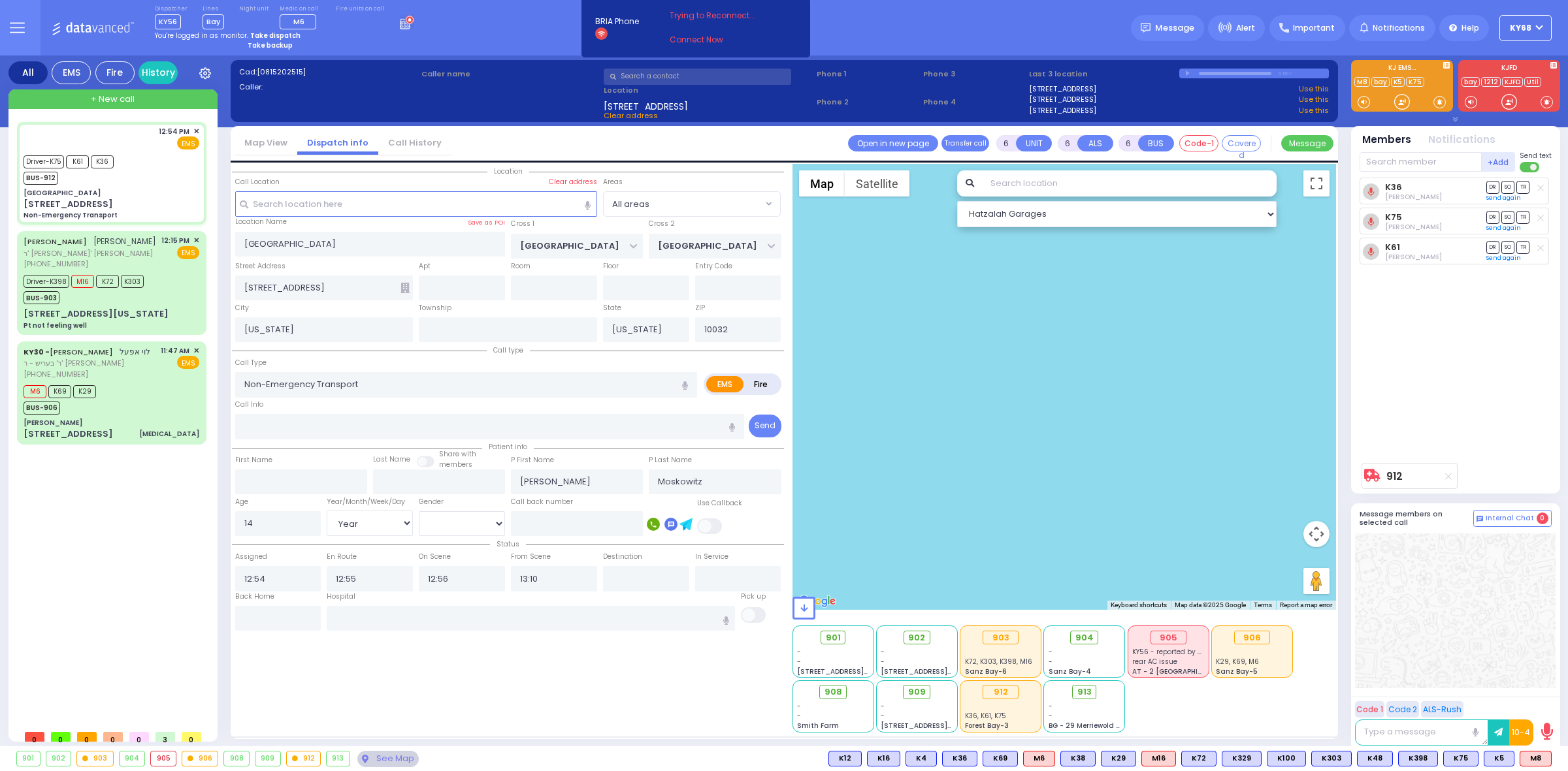
radio input "true"
select select "Year"
select select "[DEMOGRAPHIC_DATA]"
radio input "true"
select select "Year"
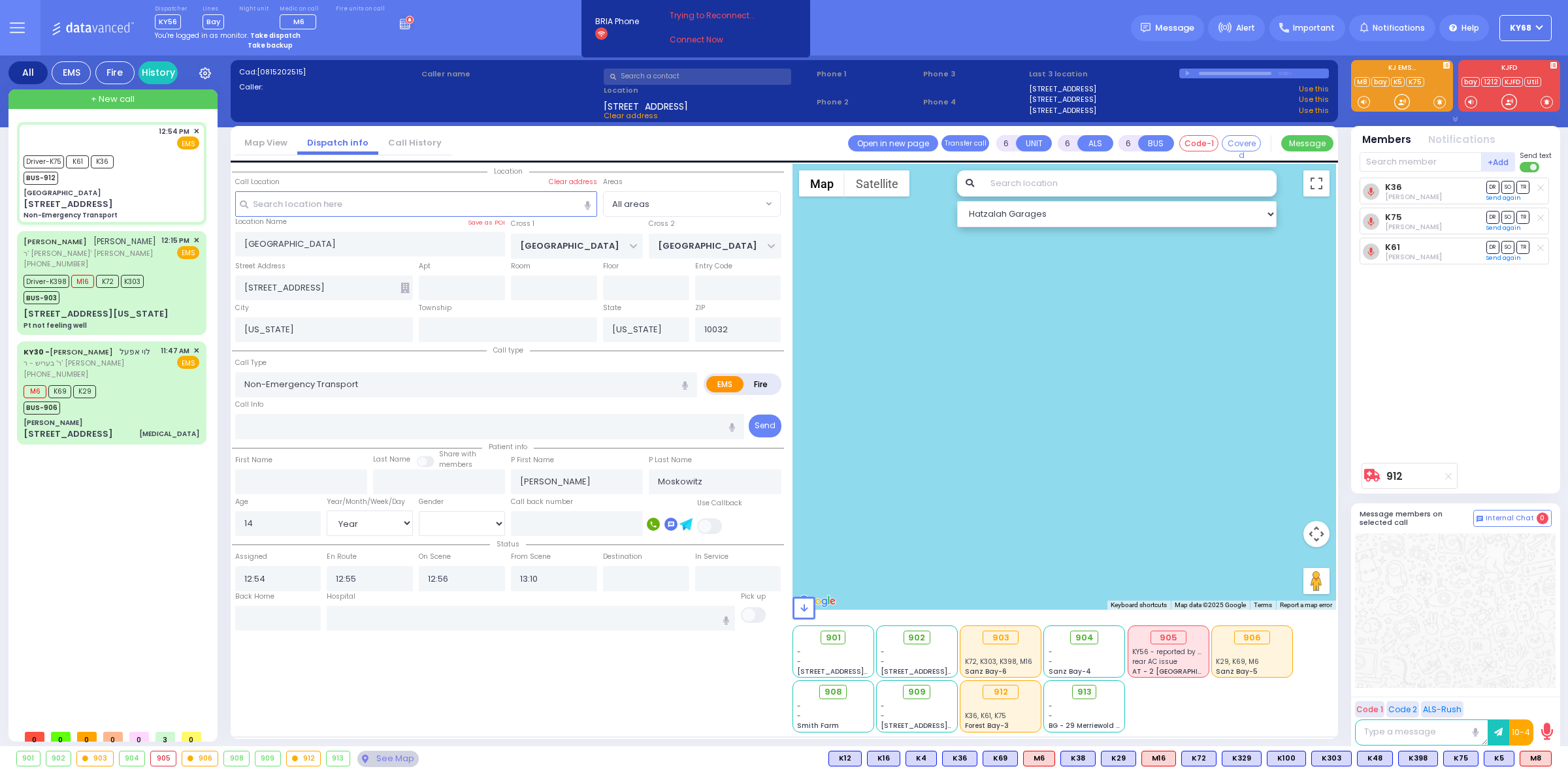
select select "[DEMOGRAPHIC_DATA]"
select select "All areas"
select select "Hatzalah Garages"
select select
radio input "true"
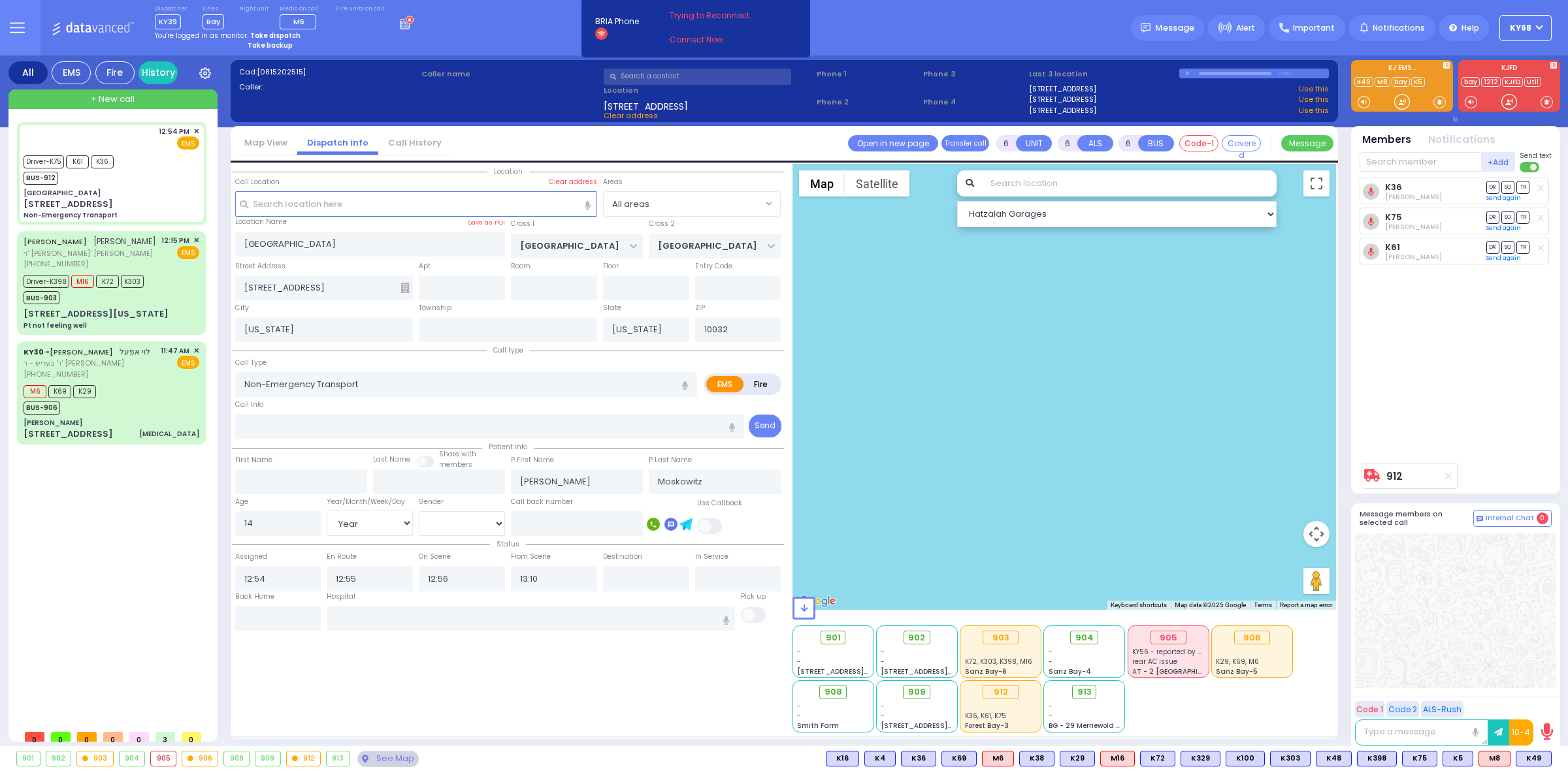
select select "Year"
select select "[DEMOGRAPHIC_DATA]"
select select "Hatzalah Garages"
select select
radio input "true"
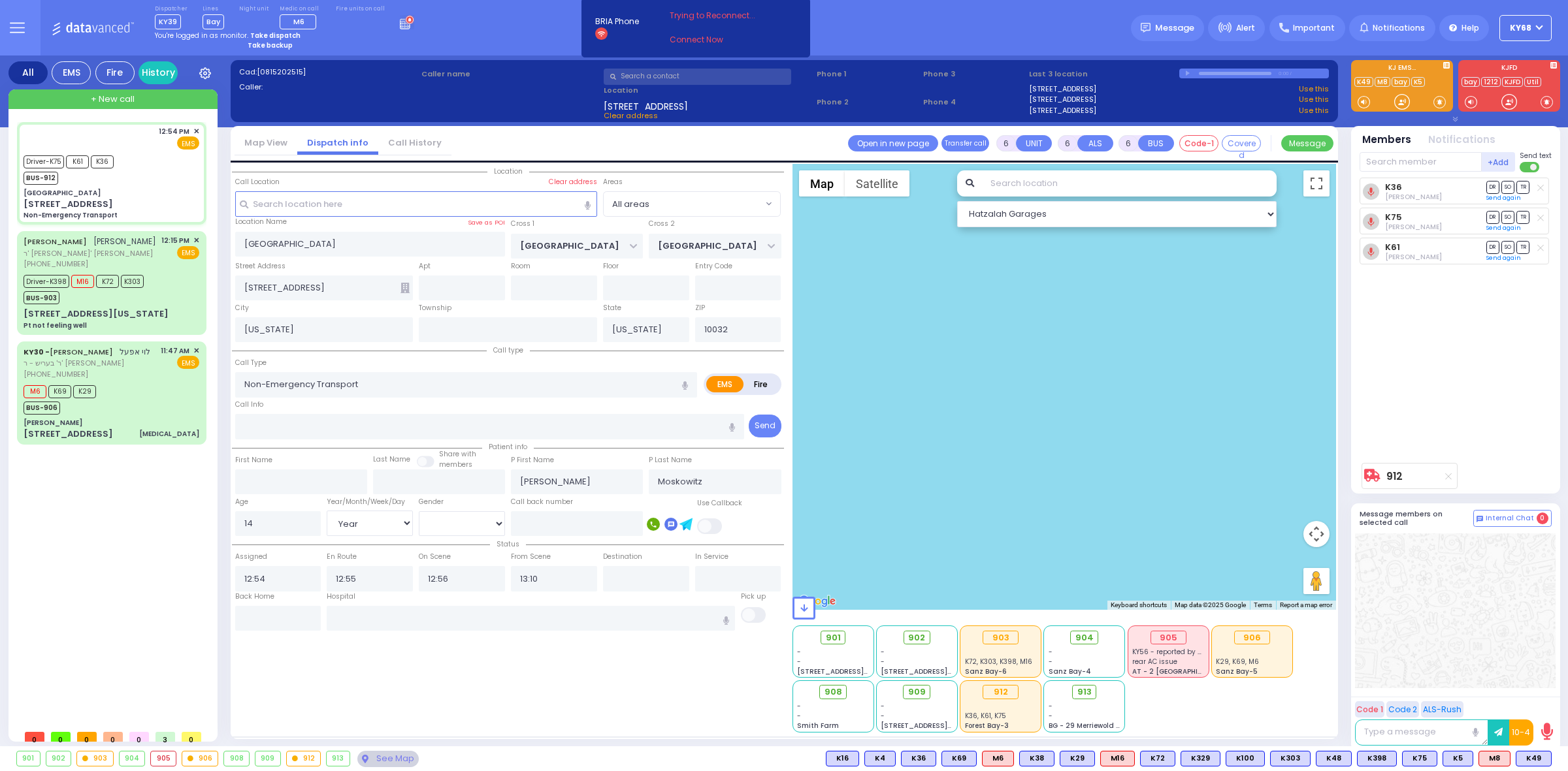
select select "Year"
select select "[DEMOGRAPHIC_DATA]"
type input "Residence [STREET_ADDRESS]"
select select "Hatzalah Garages"
select select
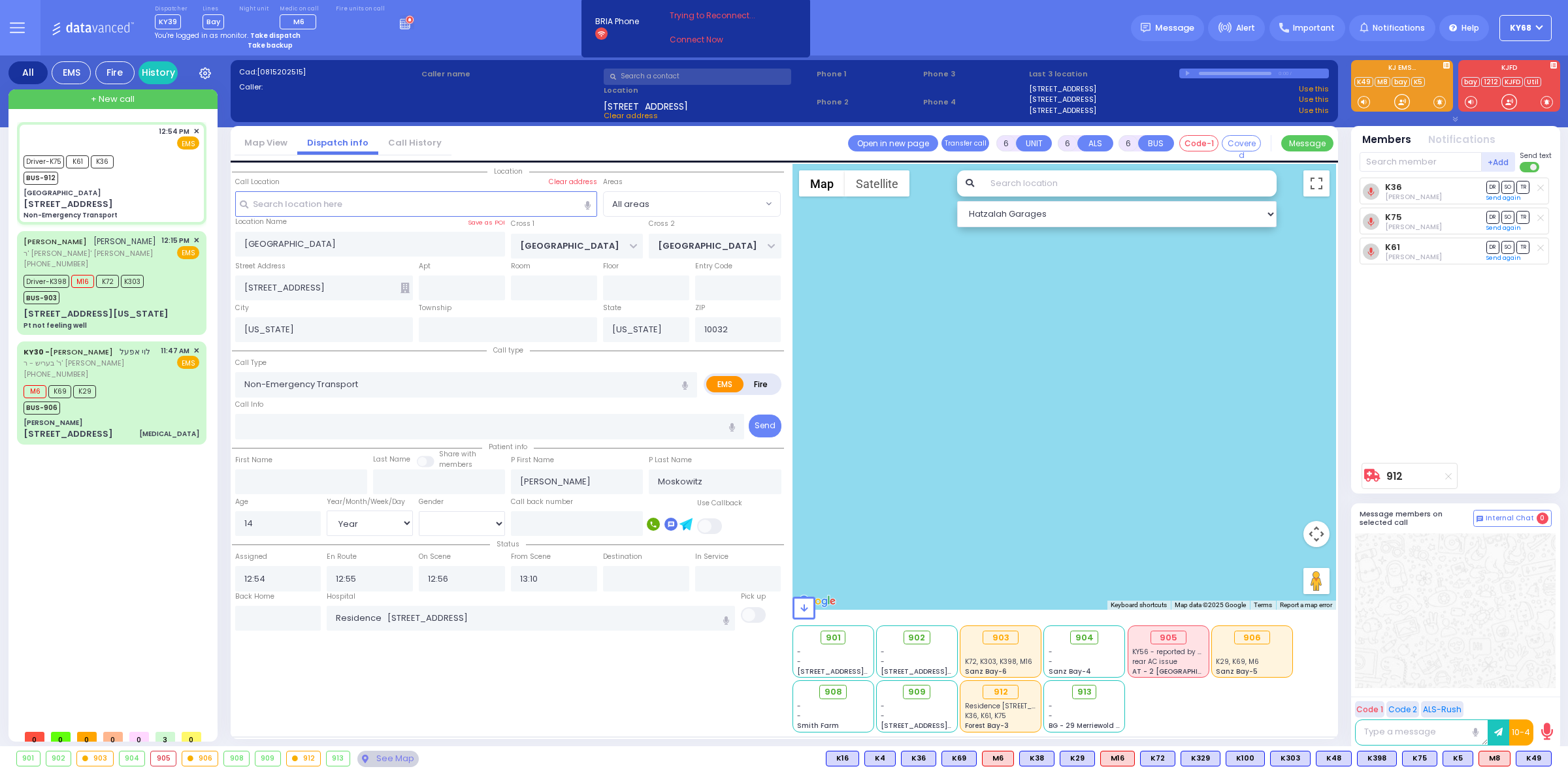
radio input "true"
select select "Year"
select select "[DEMOGRAPHIC_DATA]"
select select "Hatzalah Garages"
select select
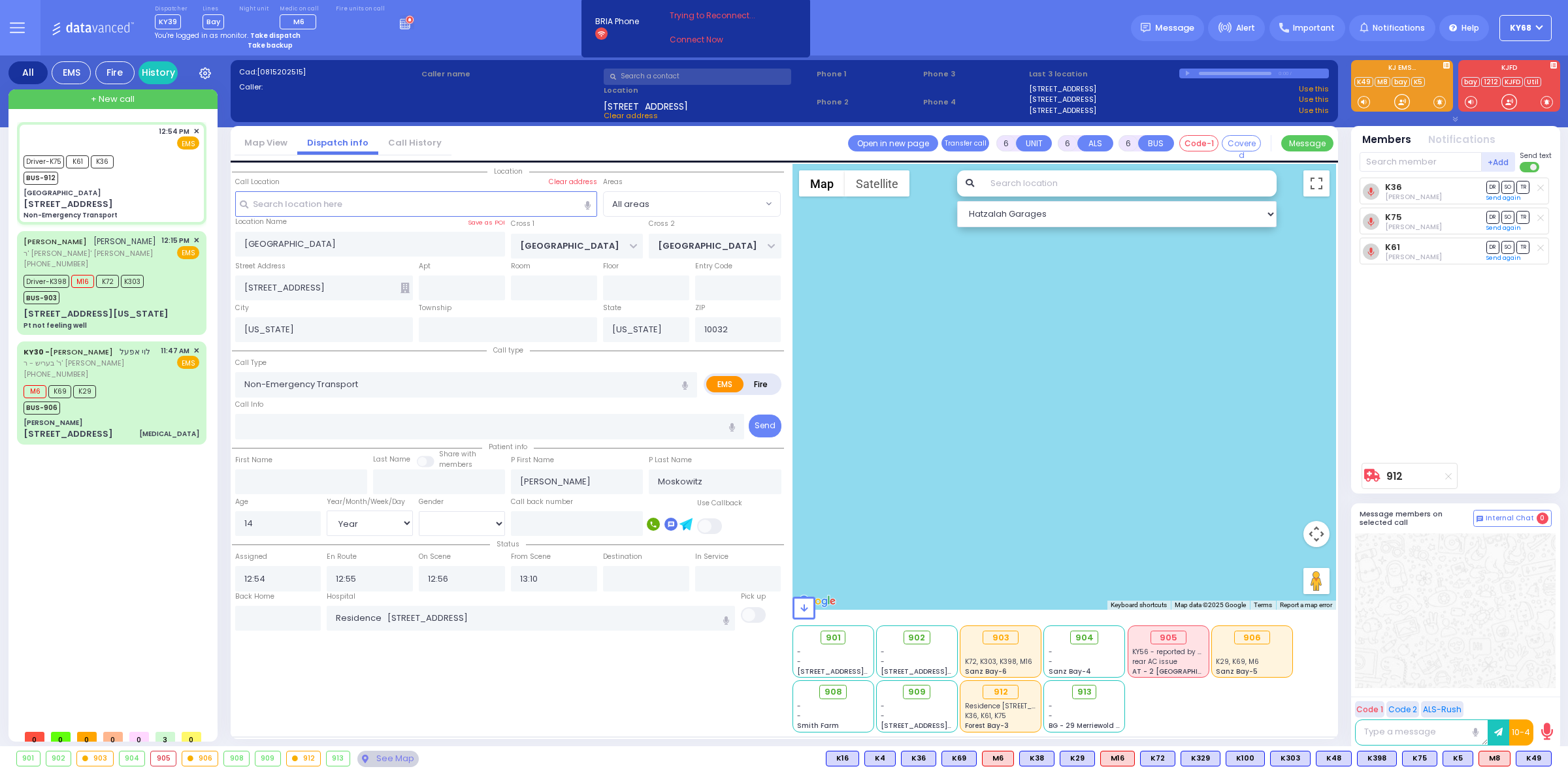
radio input "true"
select select "Year"
select select "[DEMOGRAPHIC_DATA]"
radio input "true"
select select "Year"
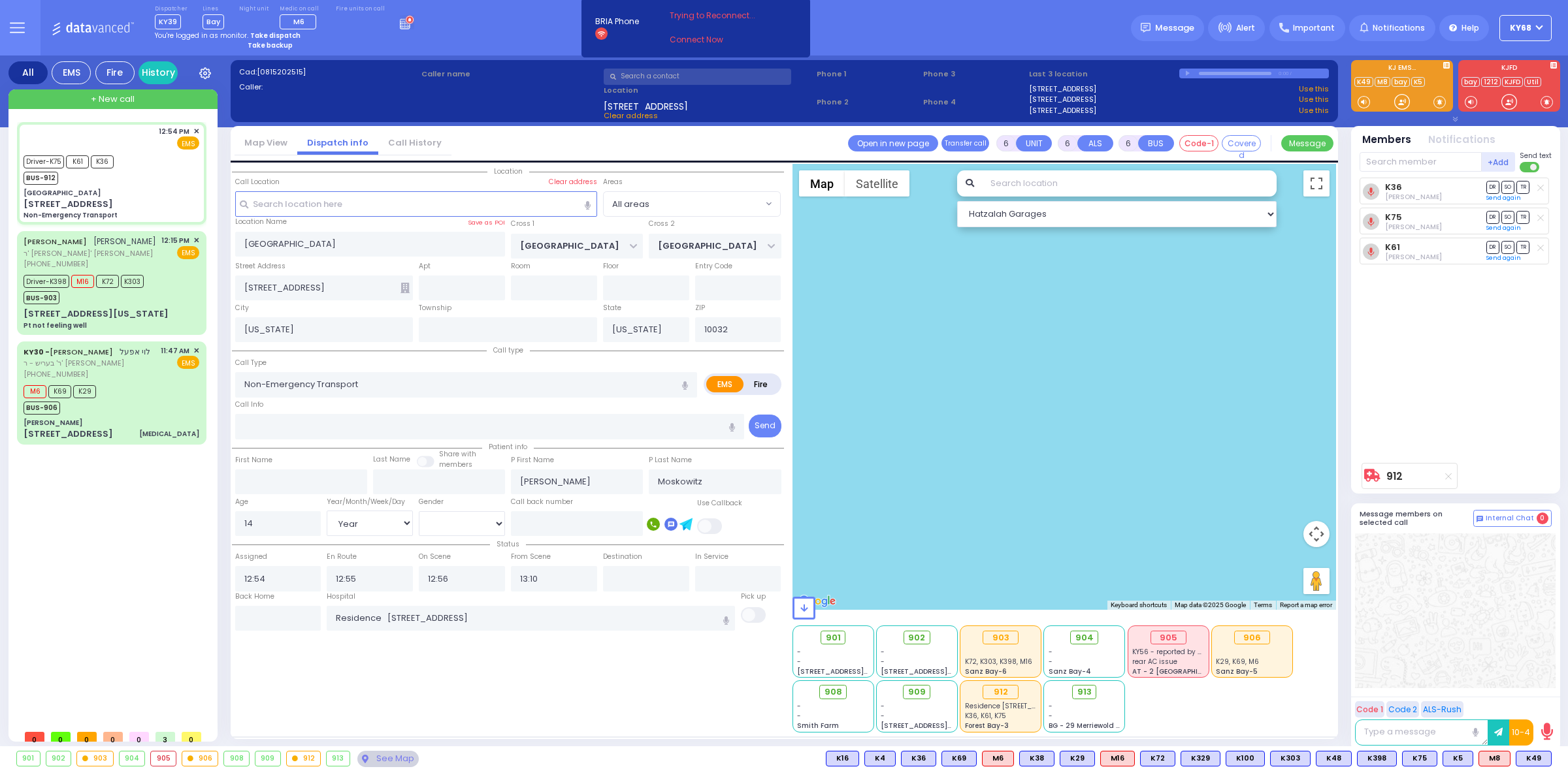
select select "[DEMOGRAPHIC_DATA]"
select select "All areas"
select select "Hatzalah Garages"
